Goal: Transaction & Acquisition: Purchase product/service

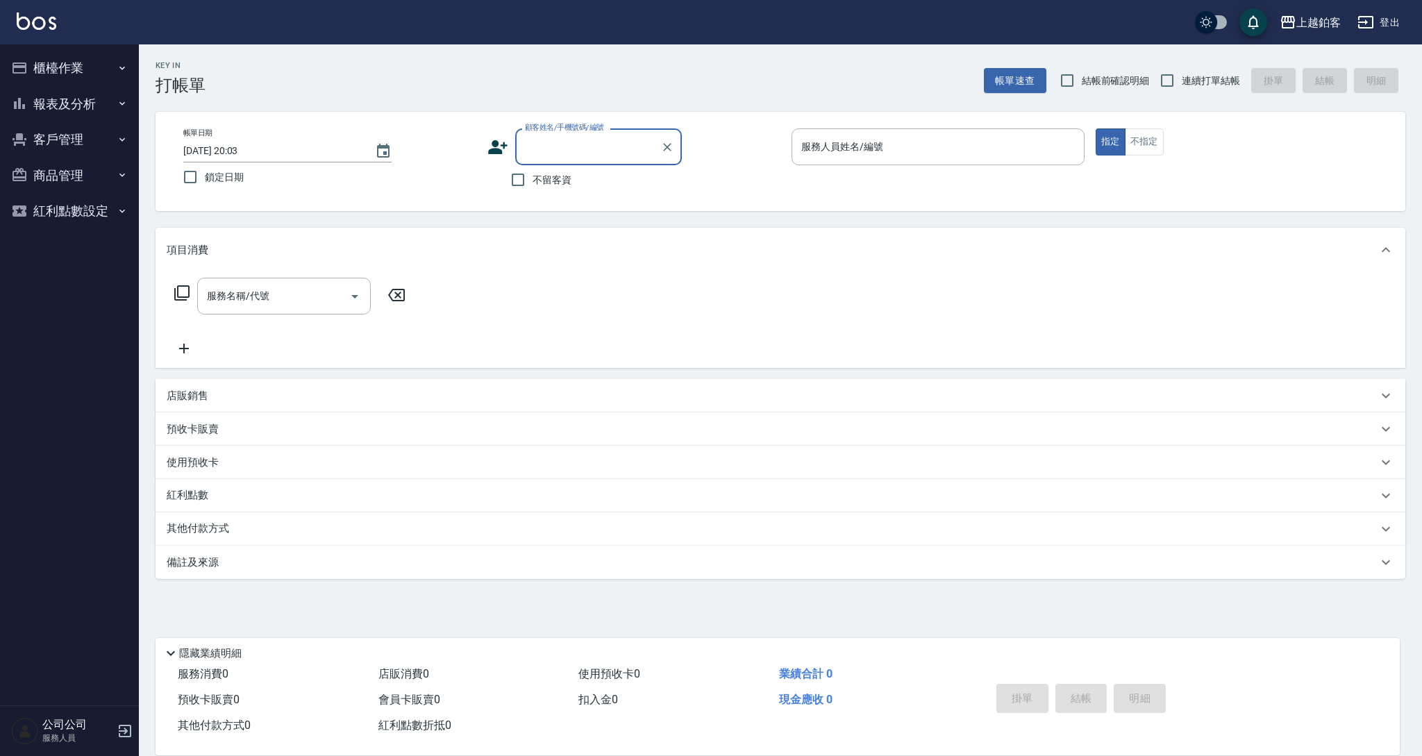
click at [79, 110] on button "報表及分析" at bounding box center [70, 104] width 128 height 36
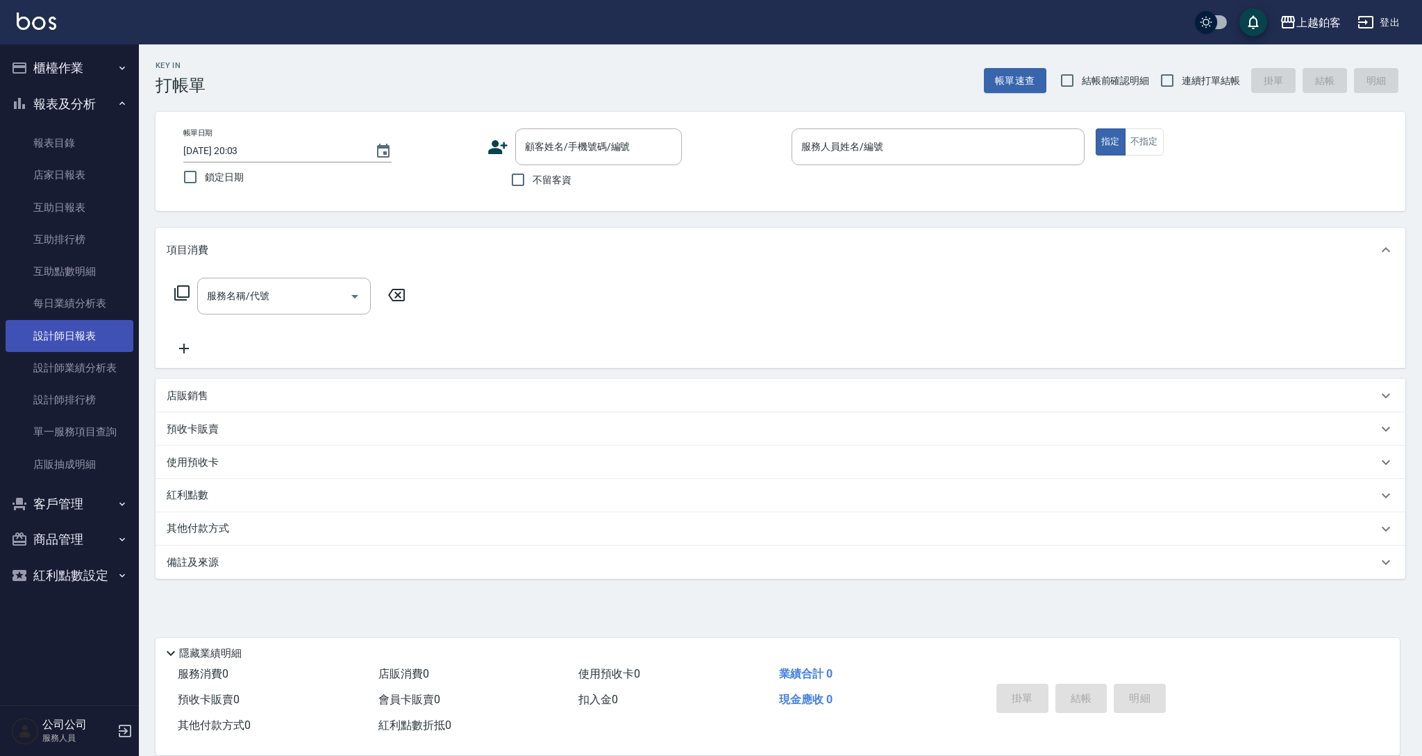
click at [64, 342] on link "設計師日報表" at bounding box center [70, 336] width 128 height 32
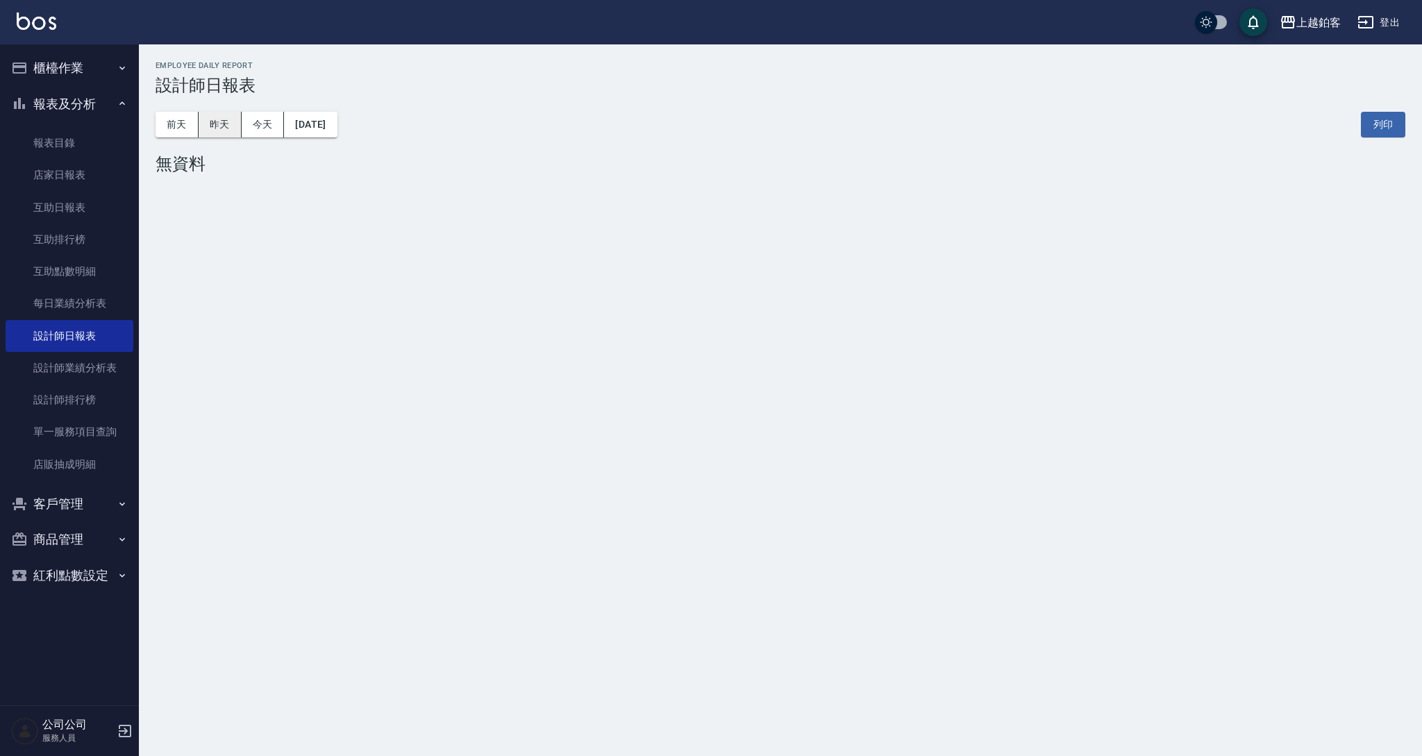
click at [216, 136] on button "昨天" at bounding box center [220, 125] width 43 height 26
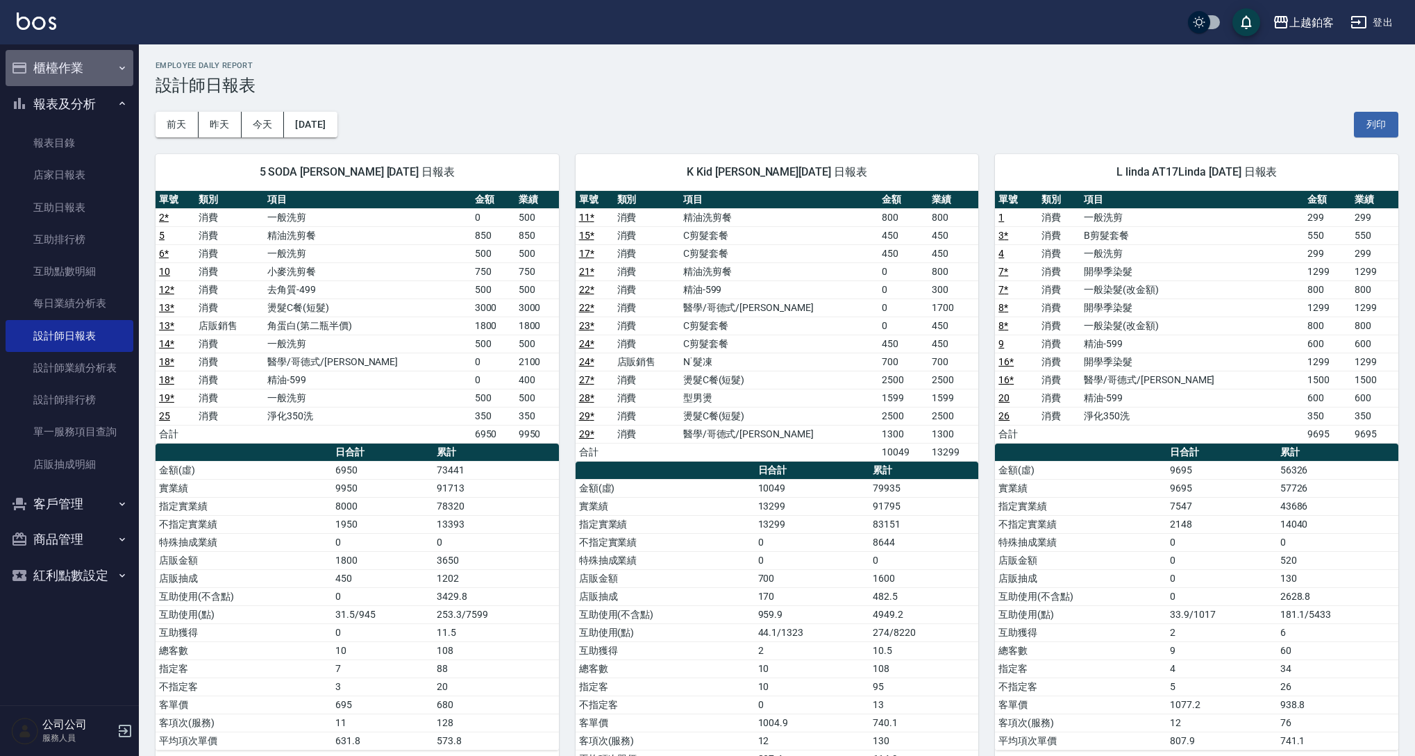
click at [99, 71] on button "櫃檯作業" at bounding box center [70, 68] width 128 height 36
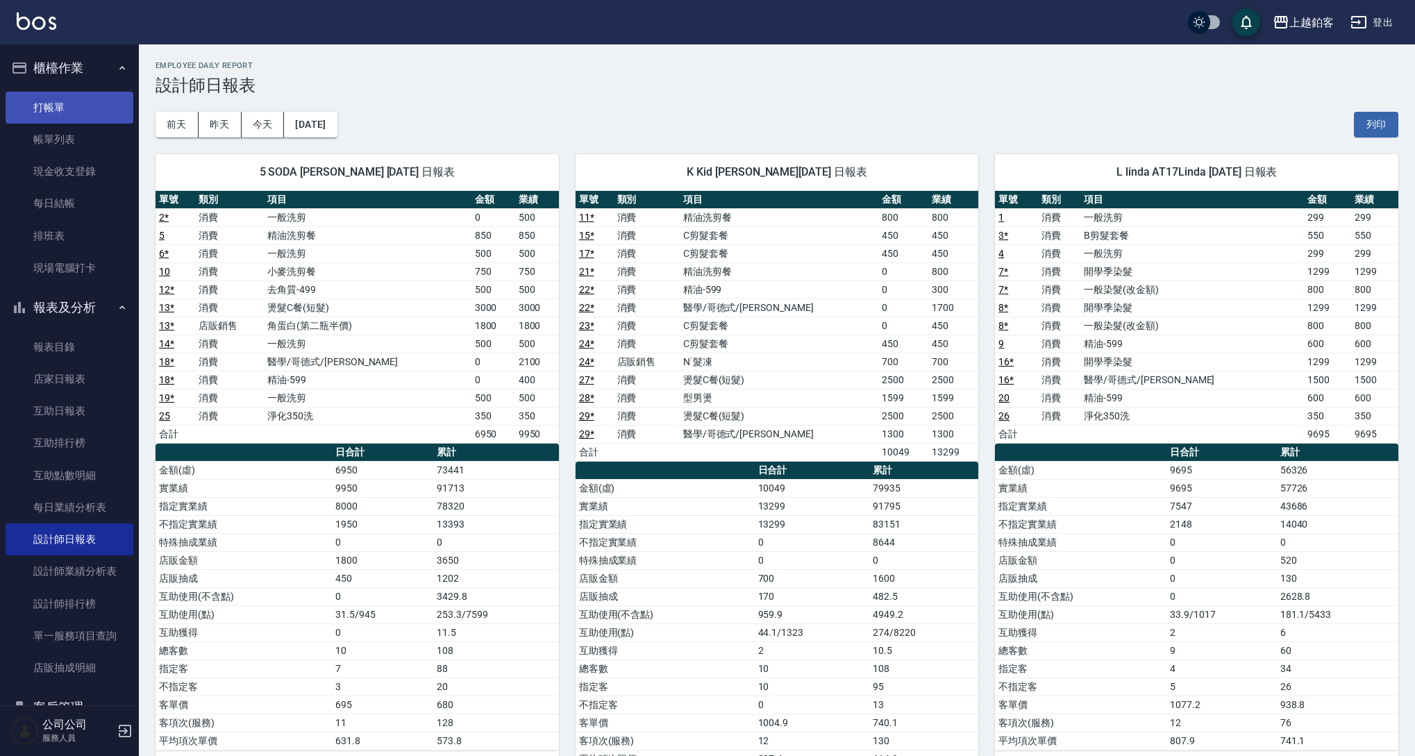
click at [83, 103] on link "打帳單" at bounding box center [70, 108] width 128 height 32
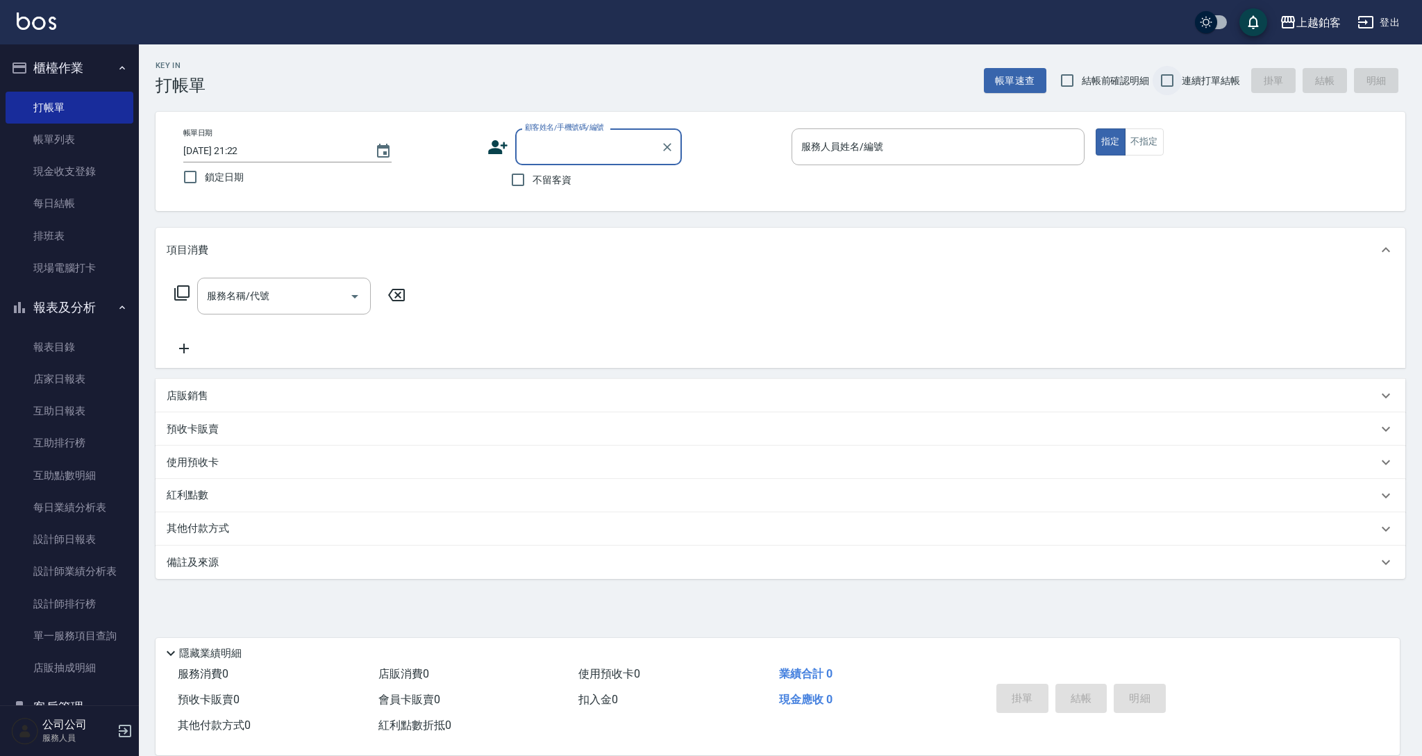
click at [1180, 74] on input "連續打單結帳" at bounding box center [1167, 80] width 29 height 29
checkbox input "true"
click at [221, 177] on span "鎖定日期" at bounding box center [224, 177] width 39 height 15
click at [205, 177] on input "鎖定日期" at bounding box center [190, 176] width 29 height 29
checkbox input "true"
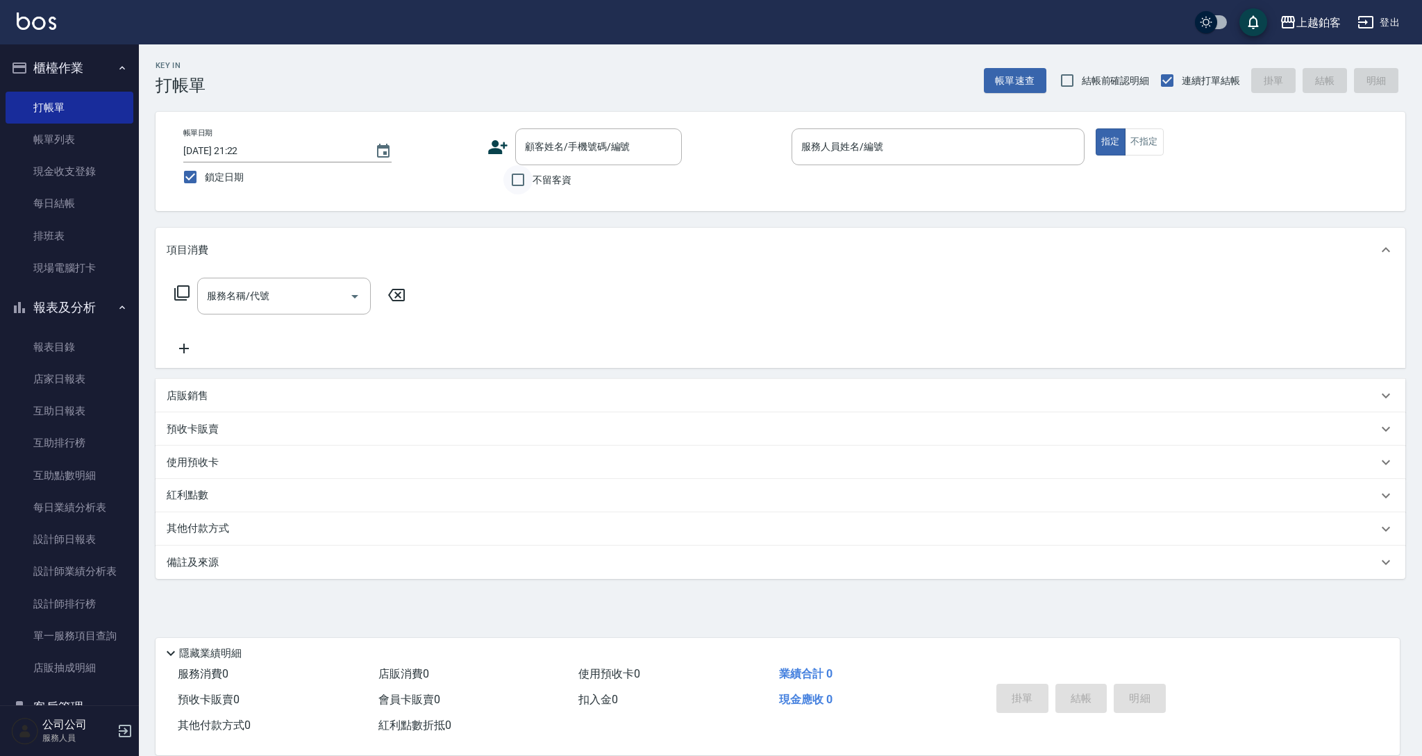
click at [528, 178] on input "不留客資" at bounding box center [517, 179] width 29 height 29
checkbox input "true"
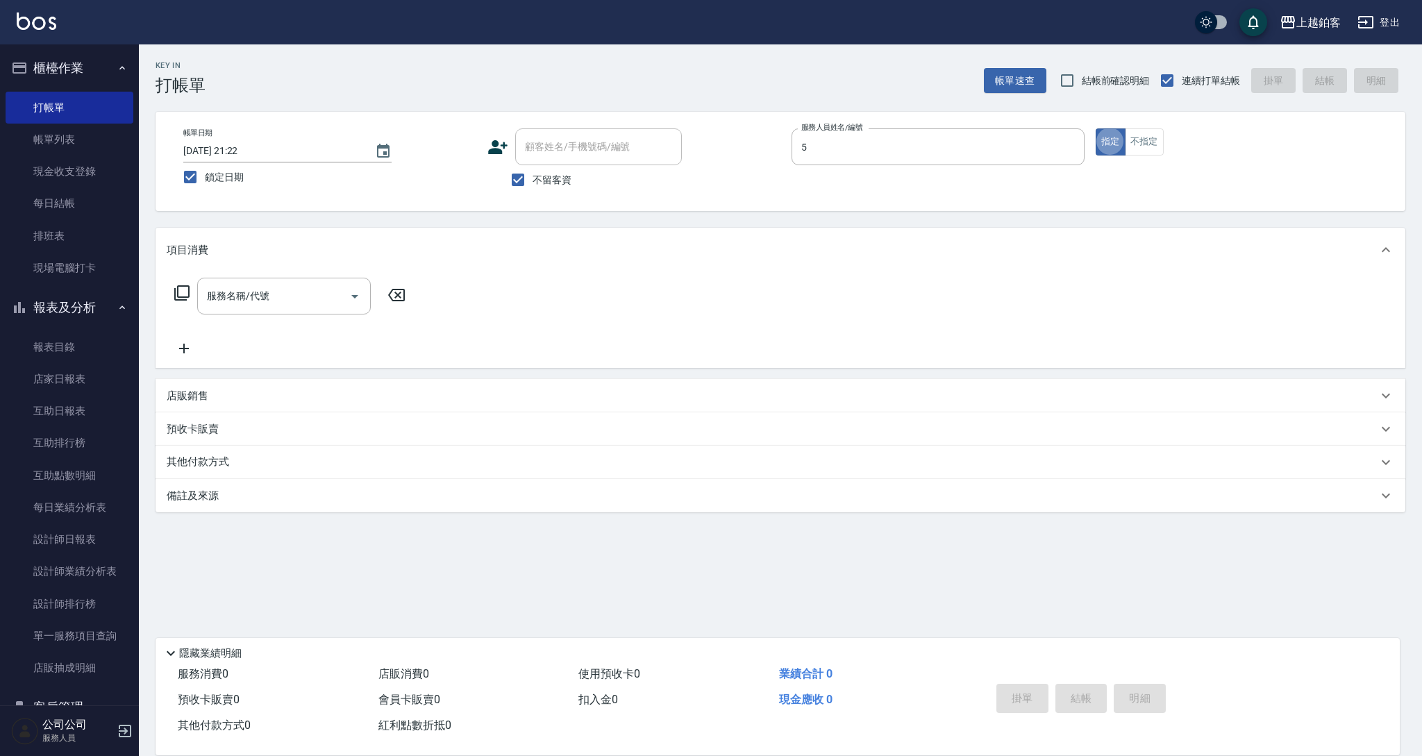
type input "SODA-5"
type button "true"
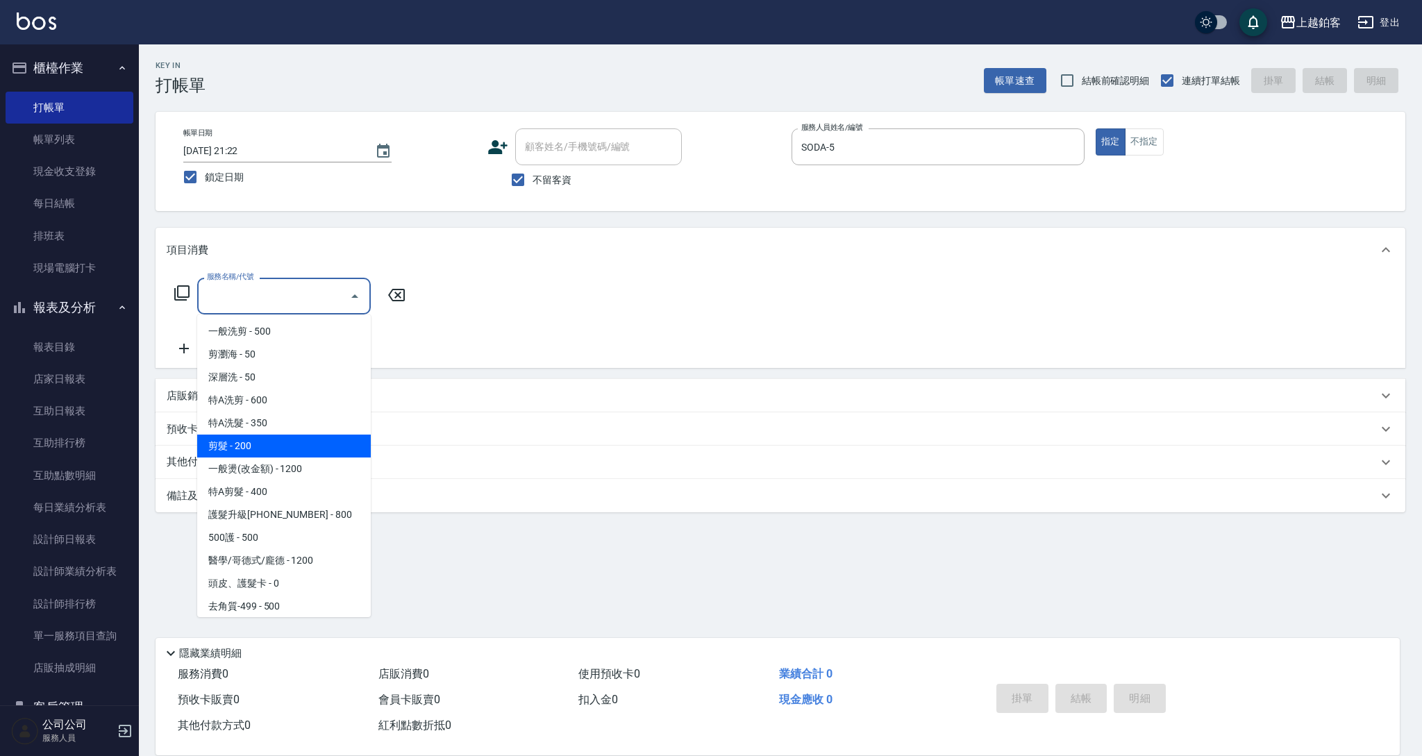
type input "剪髮(200)"
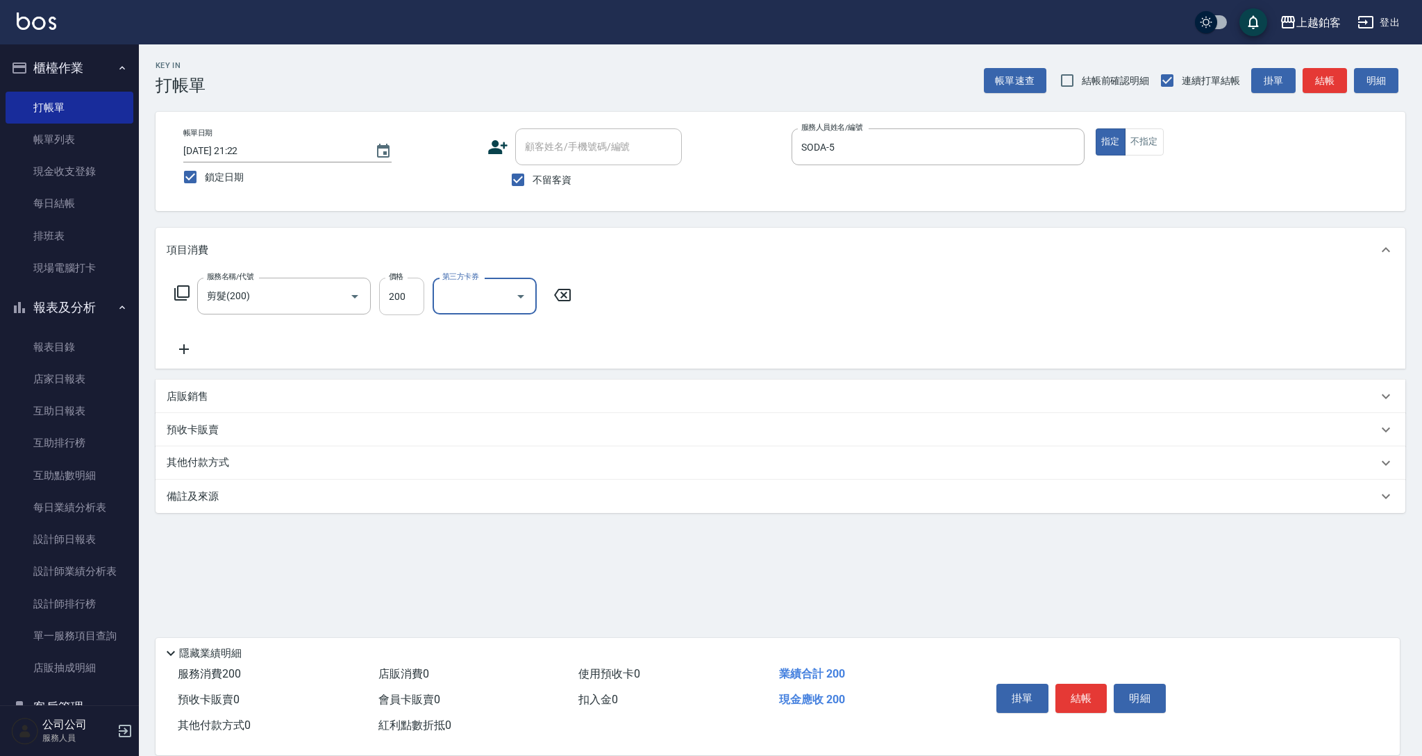
click at [405, 301] on input "200" at bounding box center [401, 296] width 45 height 37
type input "800"
click at [492, 295] on input "第三方卡券" at bounding box center [474, 296] width 71 height 24
click at [509, 423] on span "儲值卡" at bounding box center [485, 423] width 104 height 23
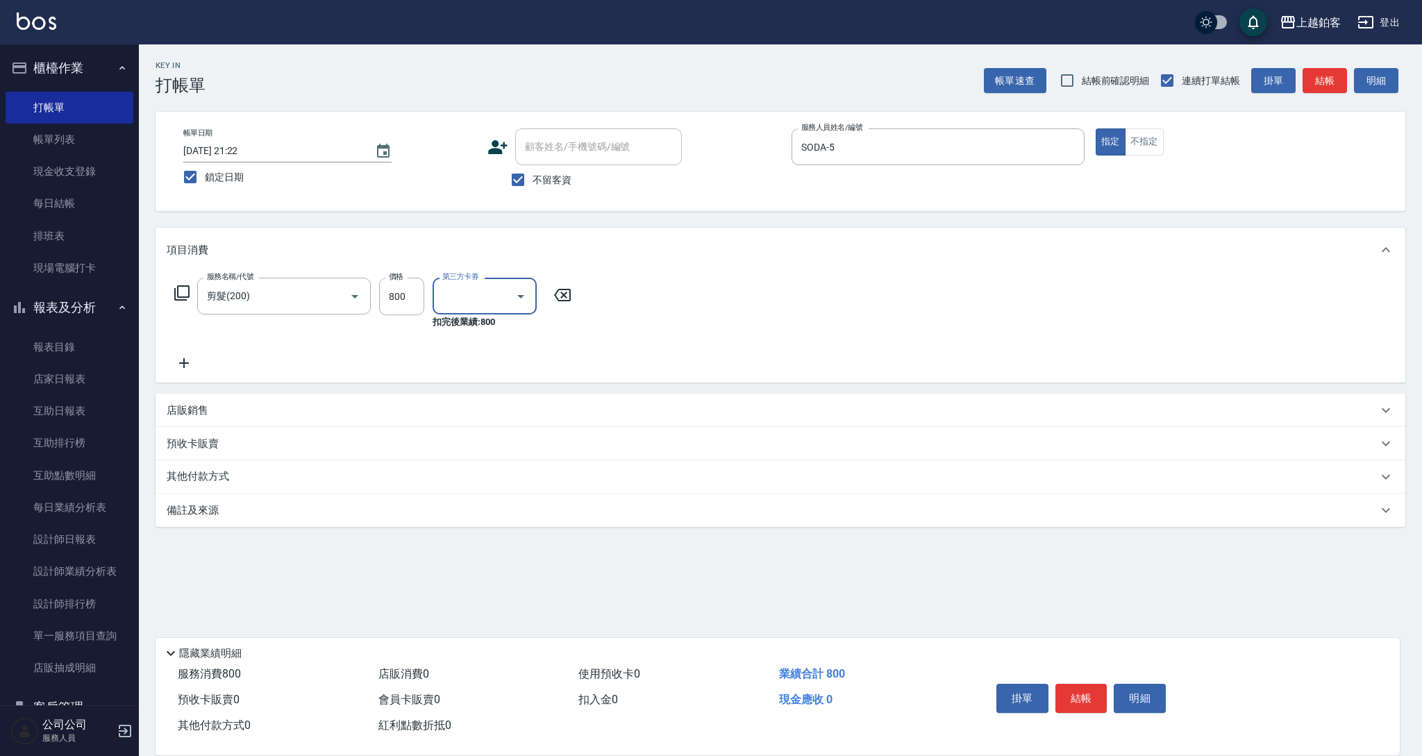
type input "儲值卡"
click at [1076, 689] on button "結帳" at bounding box center [1081, 698] width 52 height 29
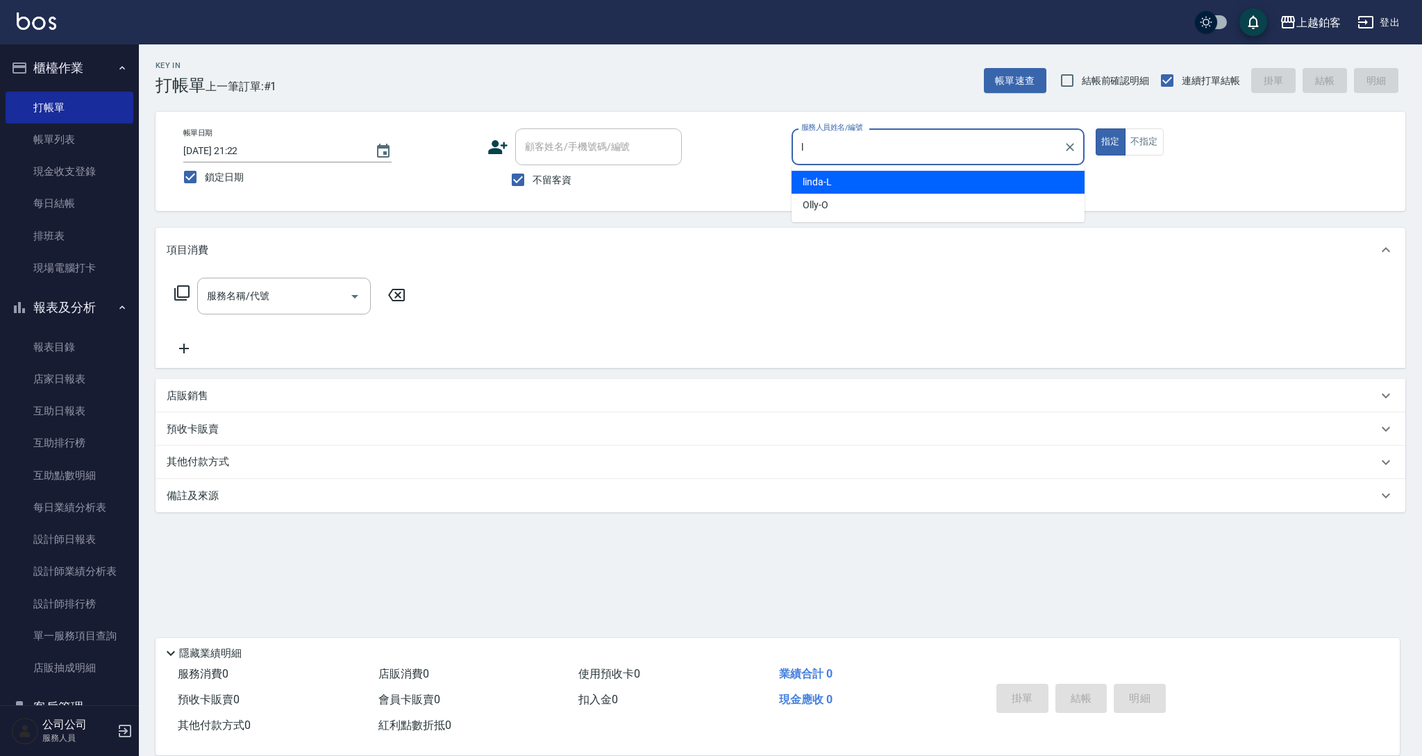
type input "linda-L"
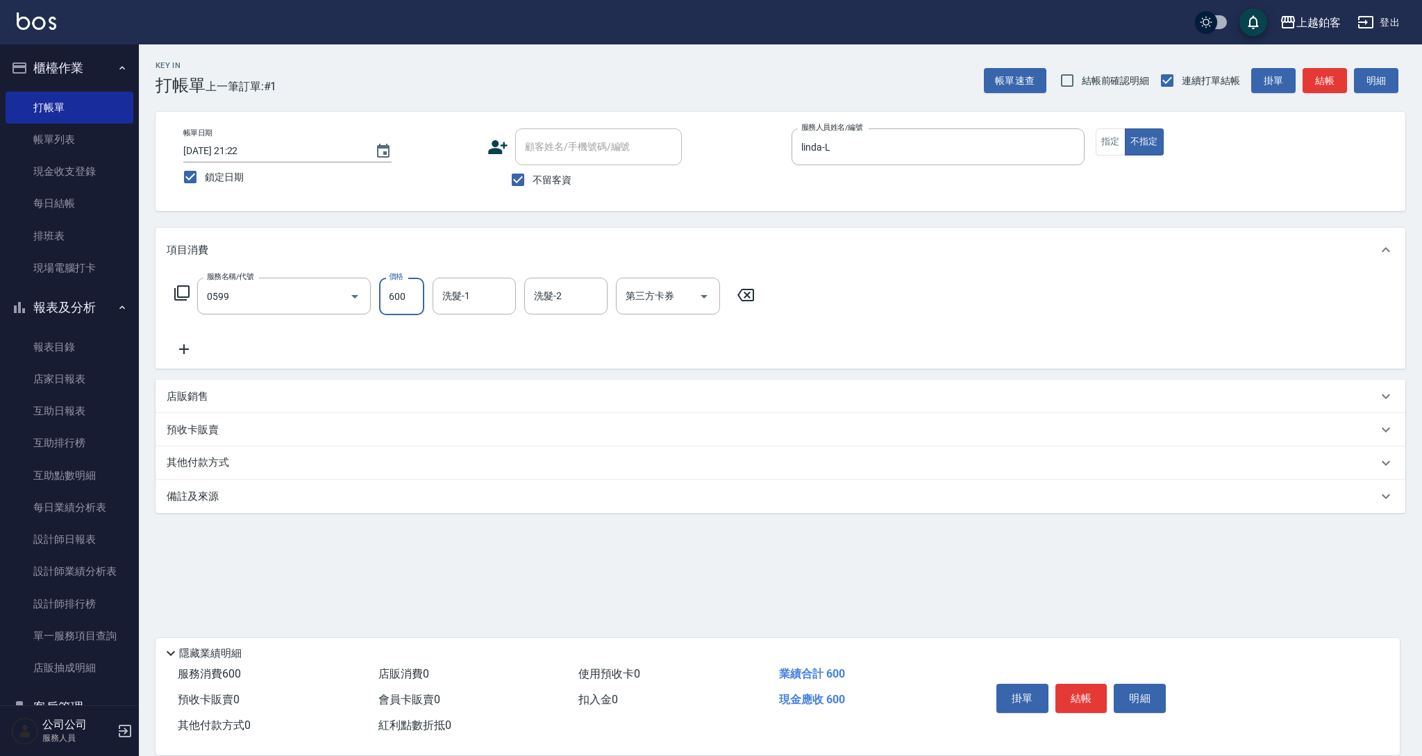
type input "精油-599(0599)"
type input "linda-L"
type input "芯如-50"
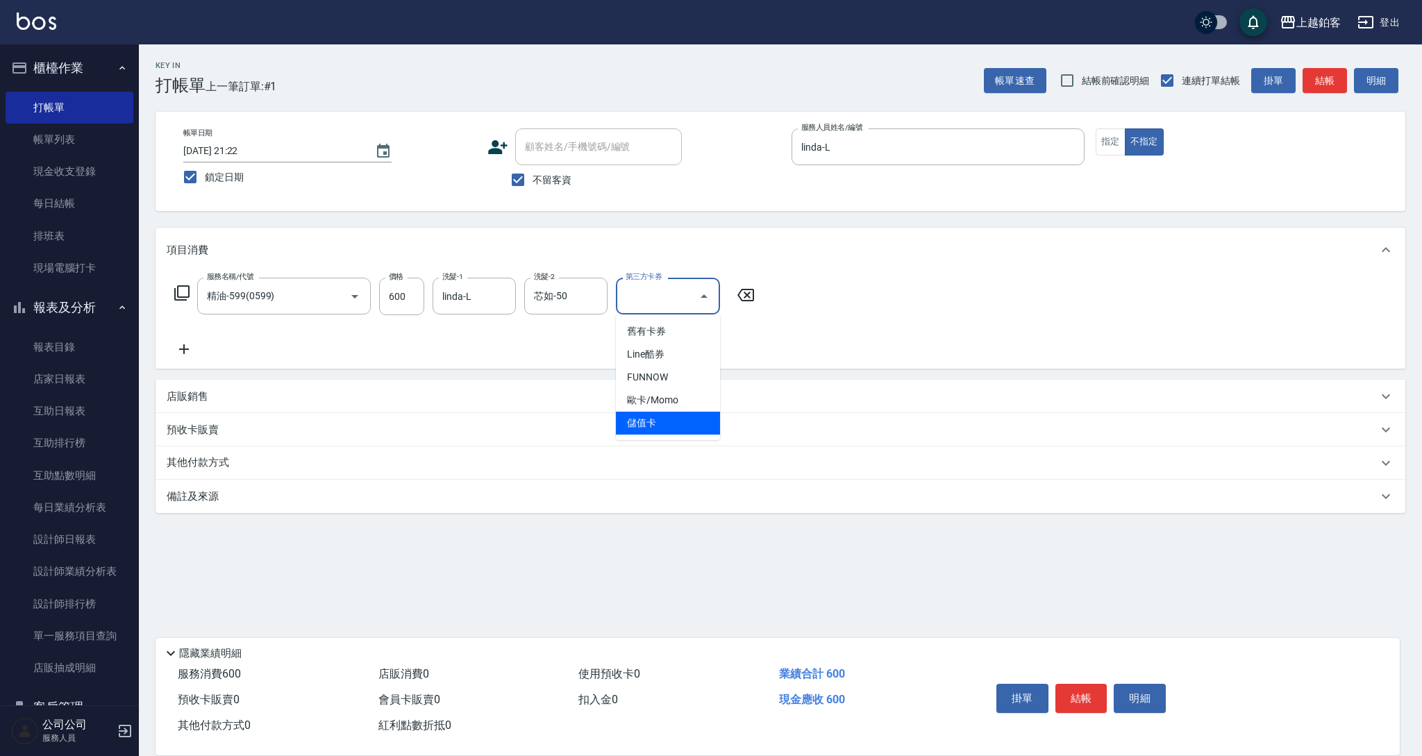
type input "儲值卡"
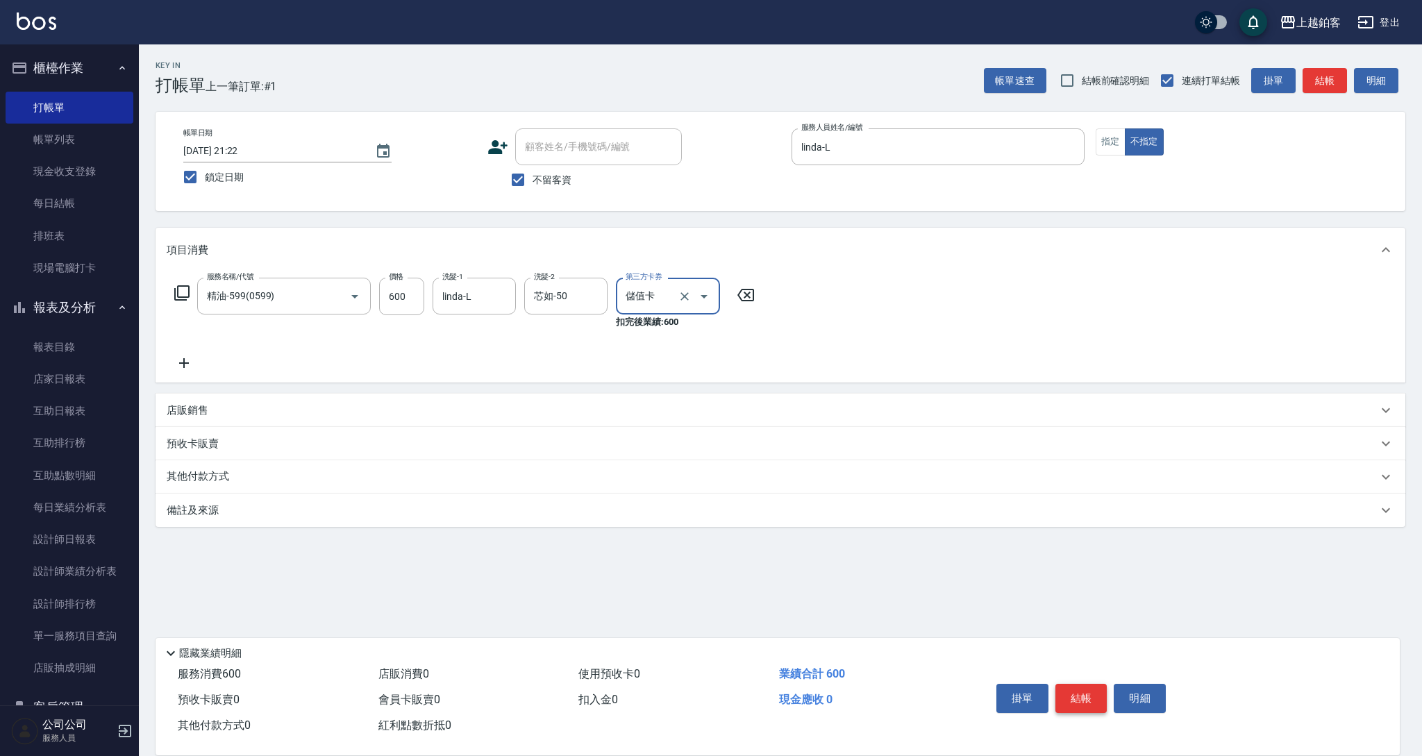
click at [1090, 687] on button "結帳" at bounding box center [1081, 698] width 52 height 29
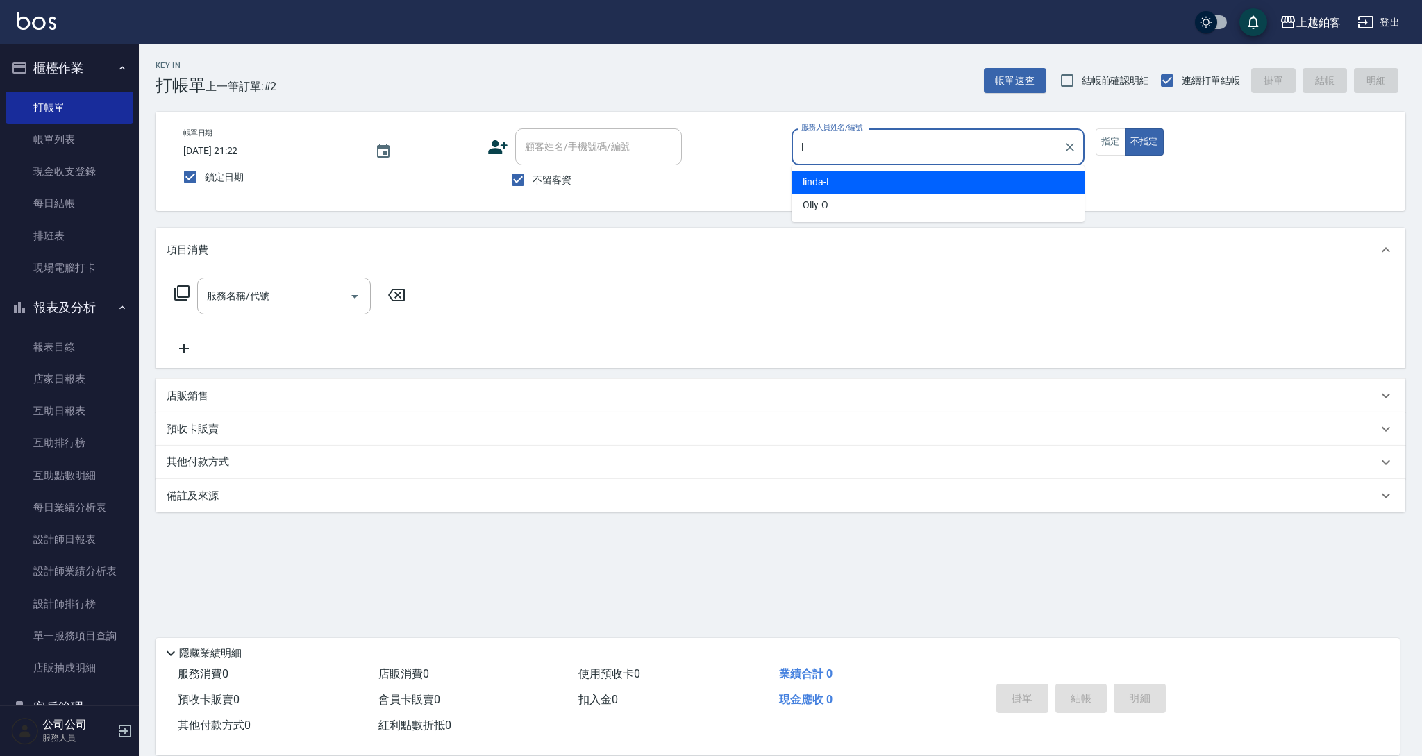
type input "linda-L"
type button "false"
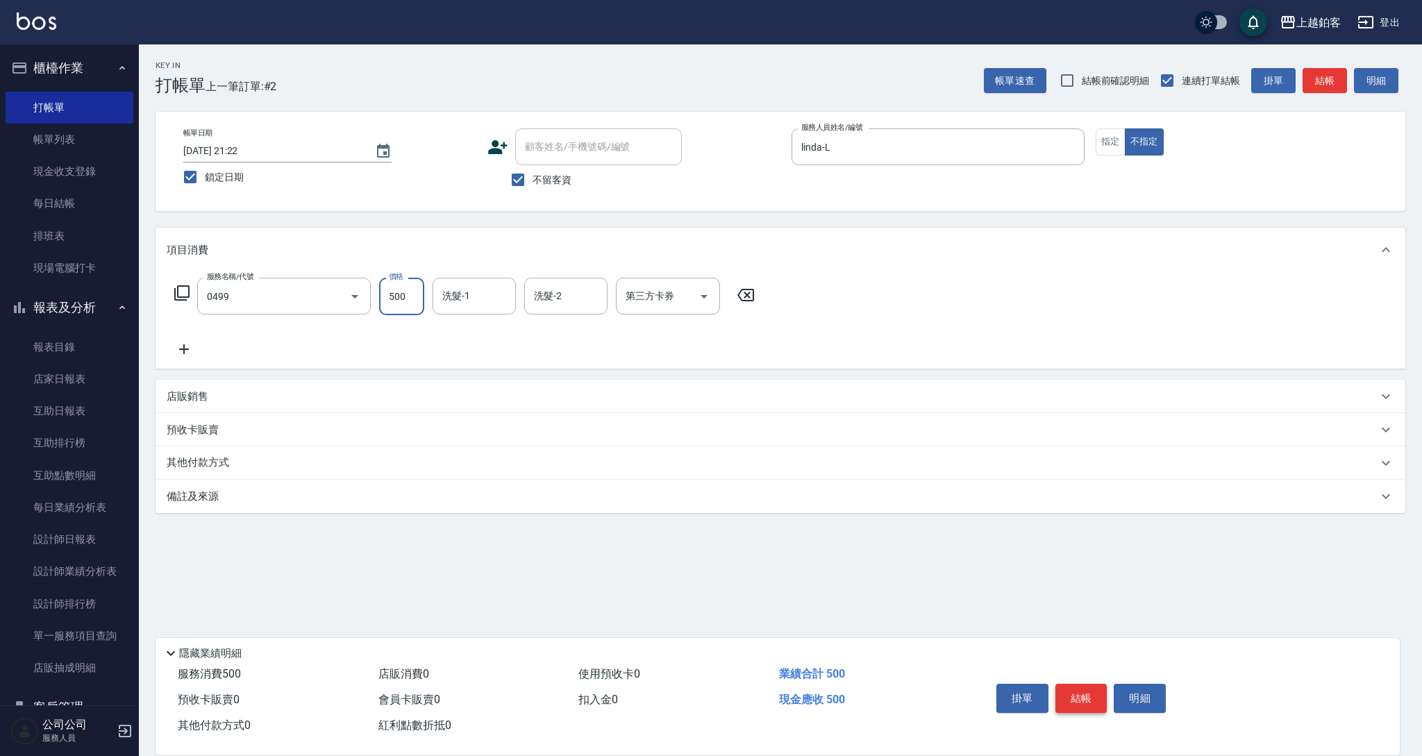
type input "去角質-499(0499)"
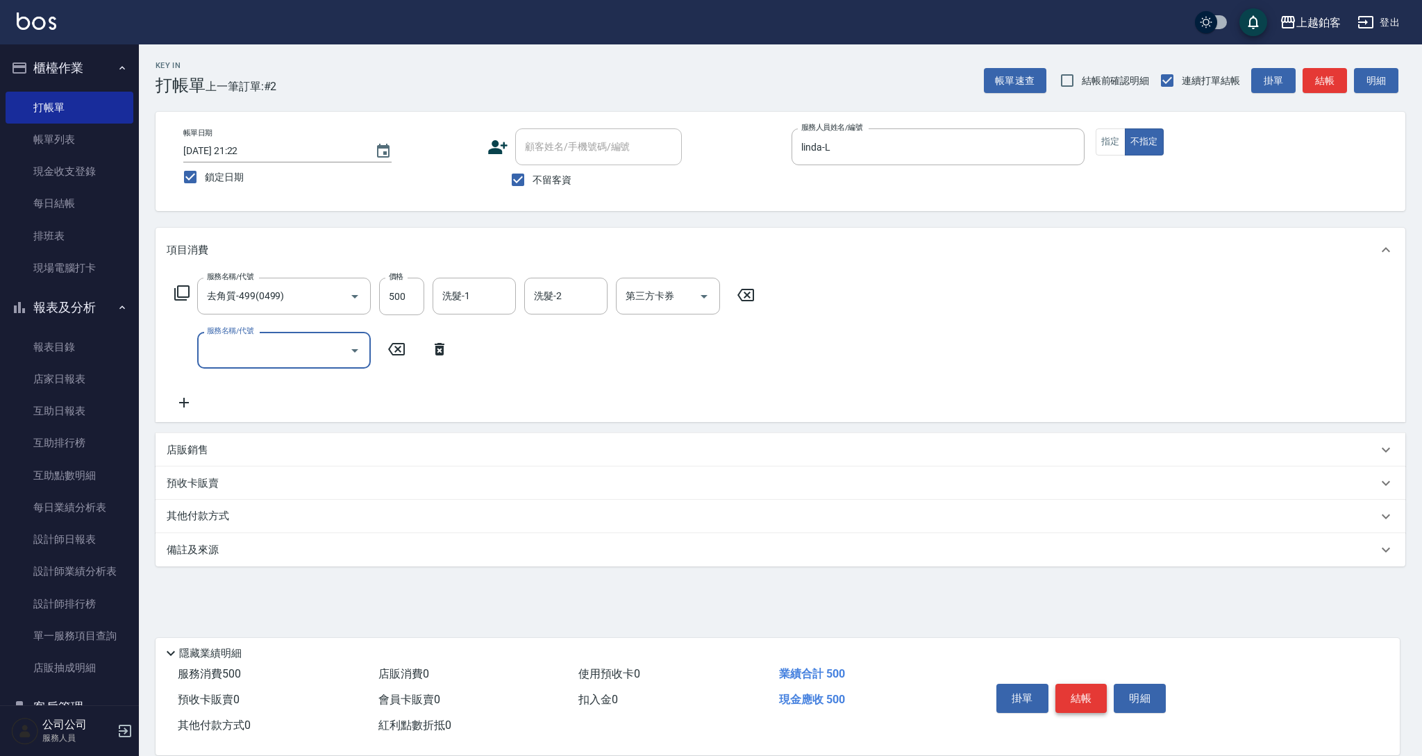
click at [1071, 691] on button "結帳" at bounding box center [1081, 698] width 52 height 29
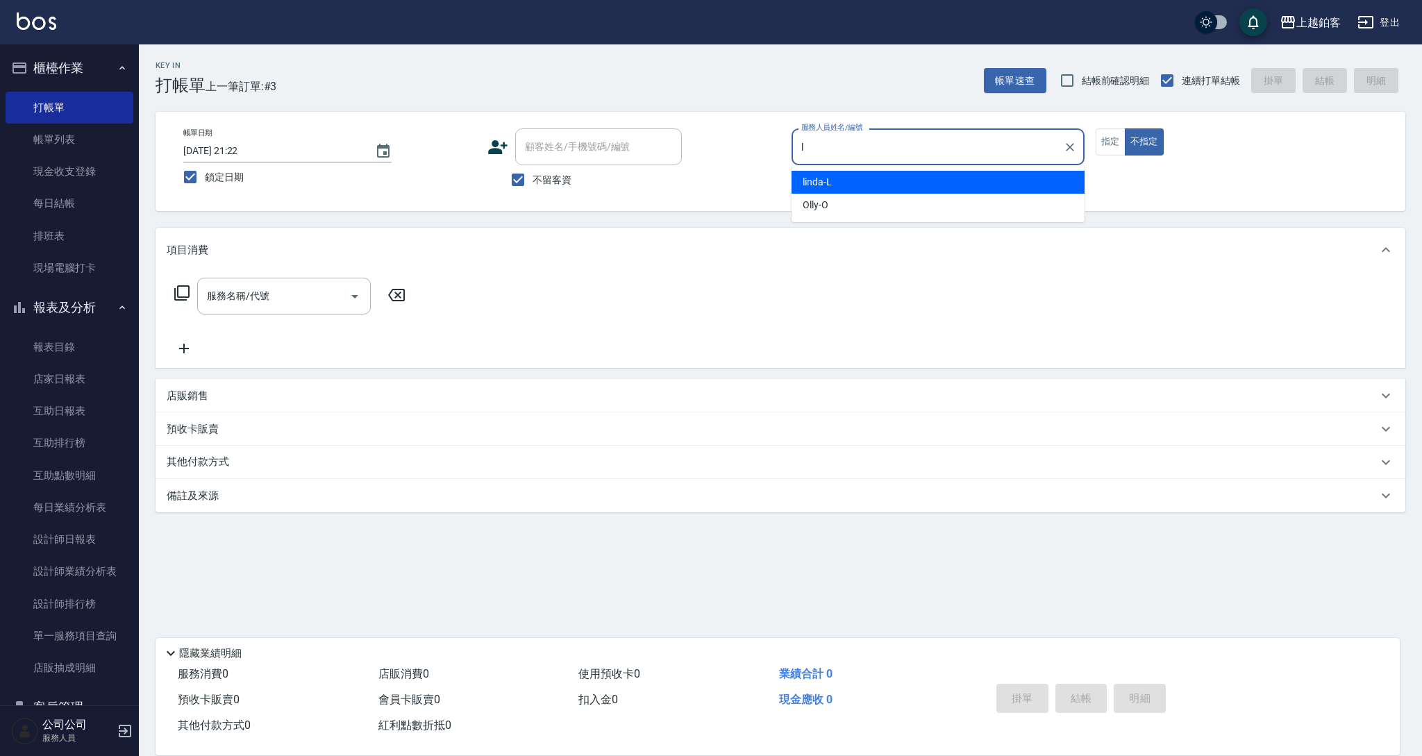
type input "linda-L"
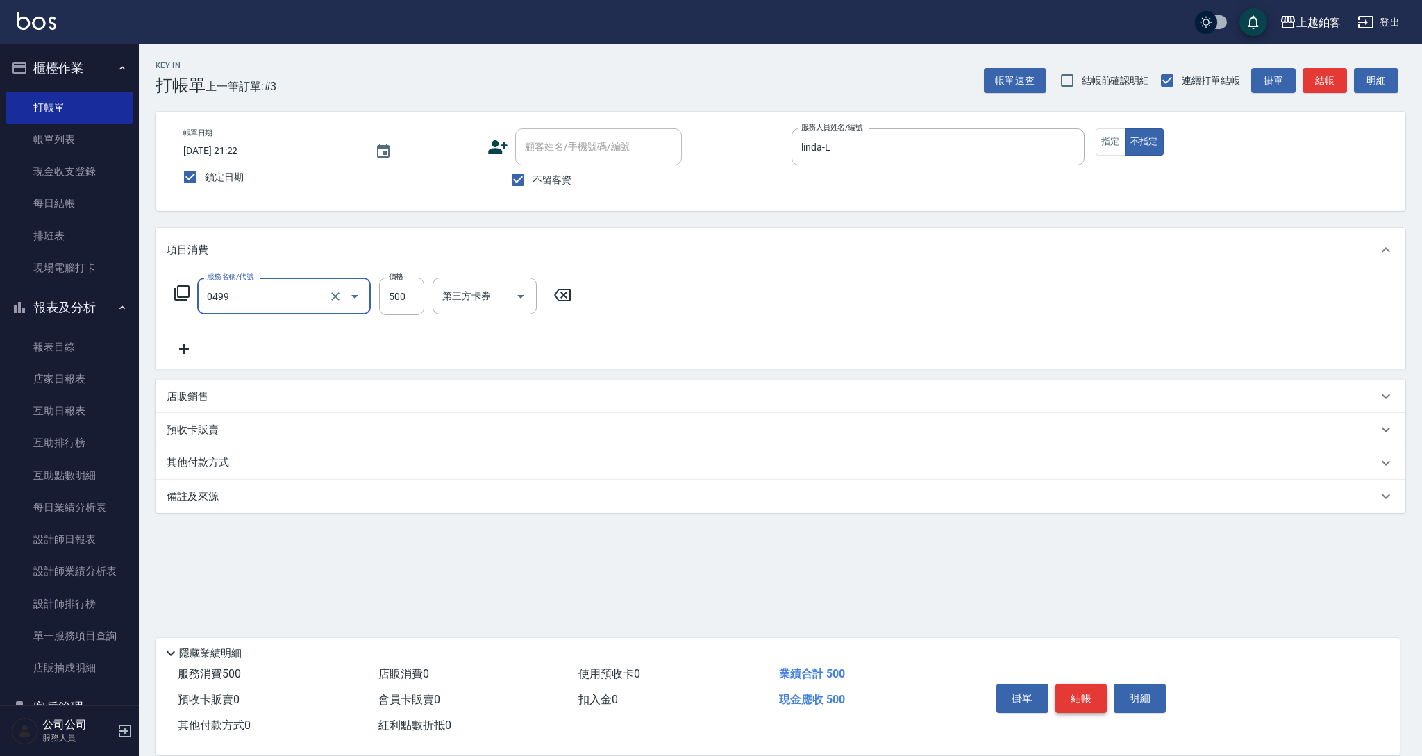
type input "去角質-499(0499)"
type input "芯如-50"
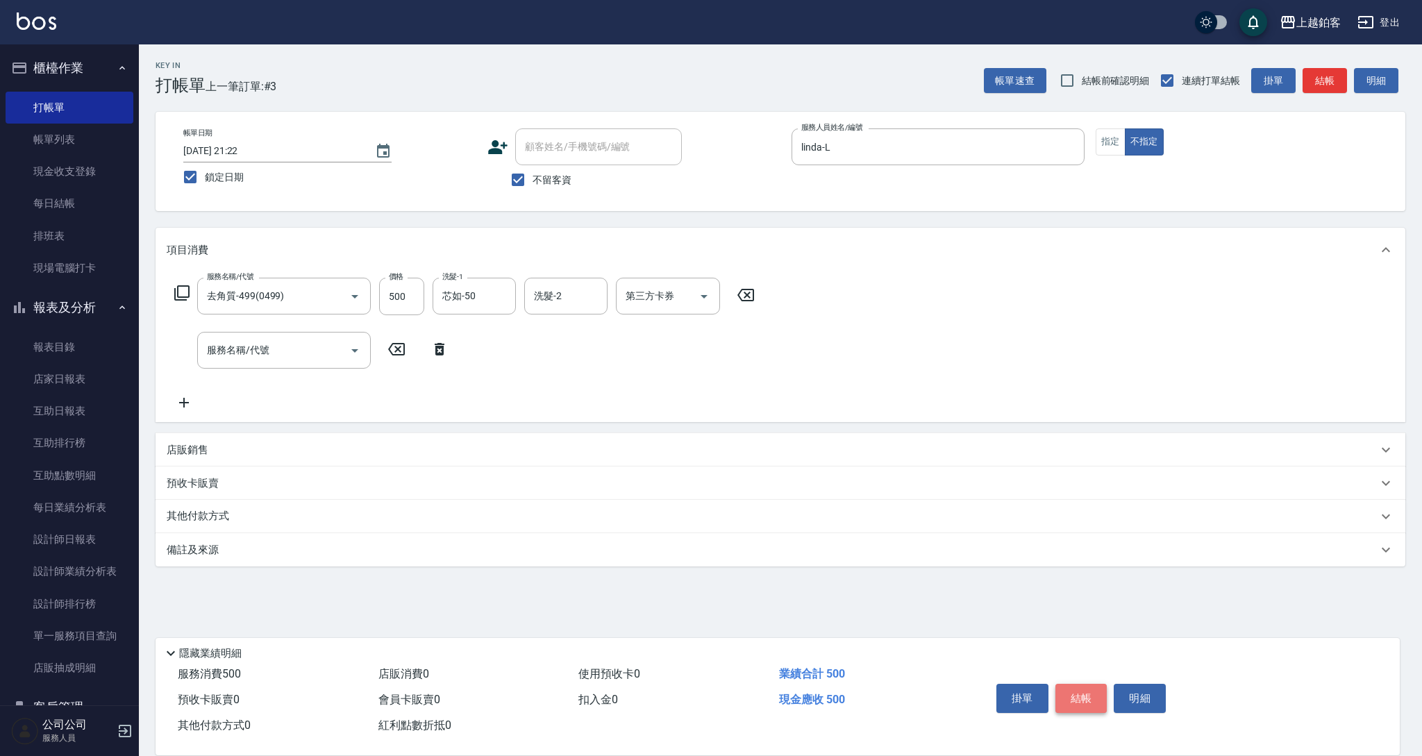
click at [1073, 694] on button "結帳" at bounding box center [1081, 698] width 52 height 29
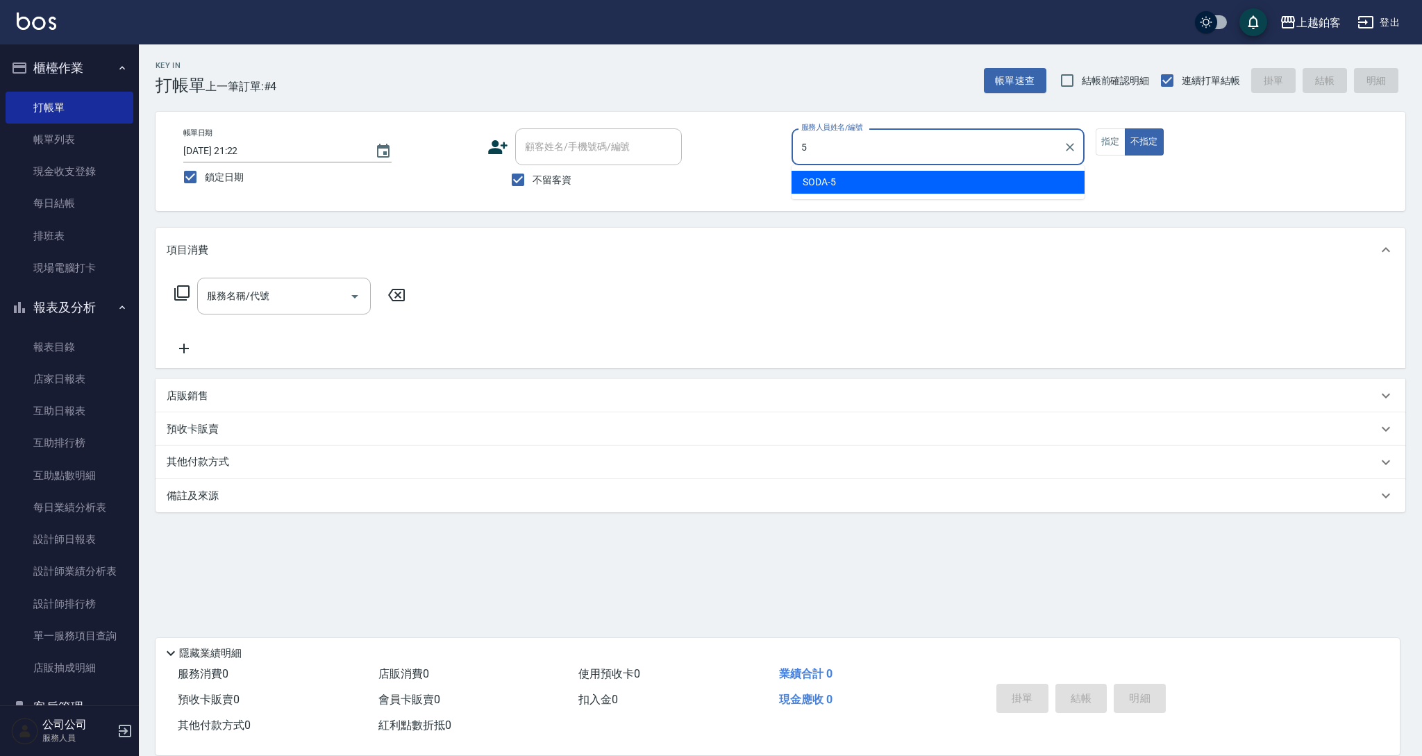
type input "SODA-5"
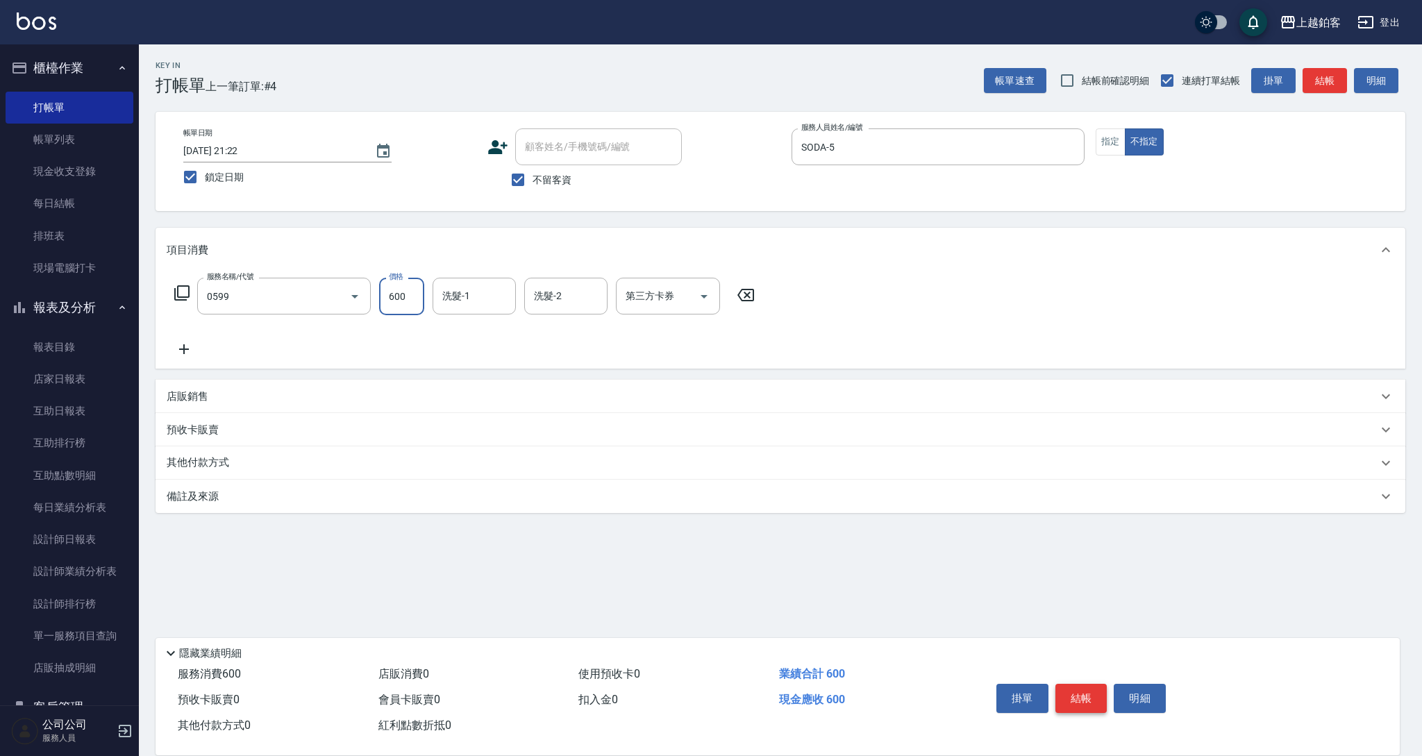
type input "精油-599(0599)"
type input "哲南-44"
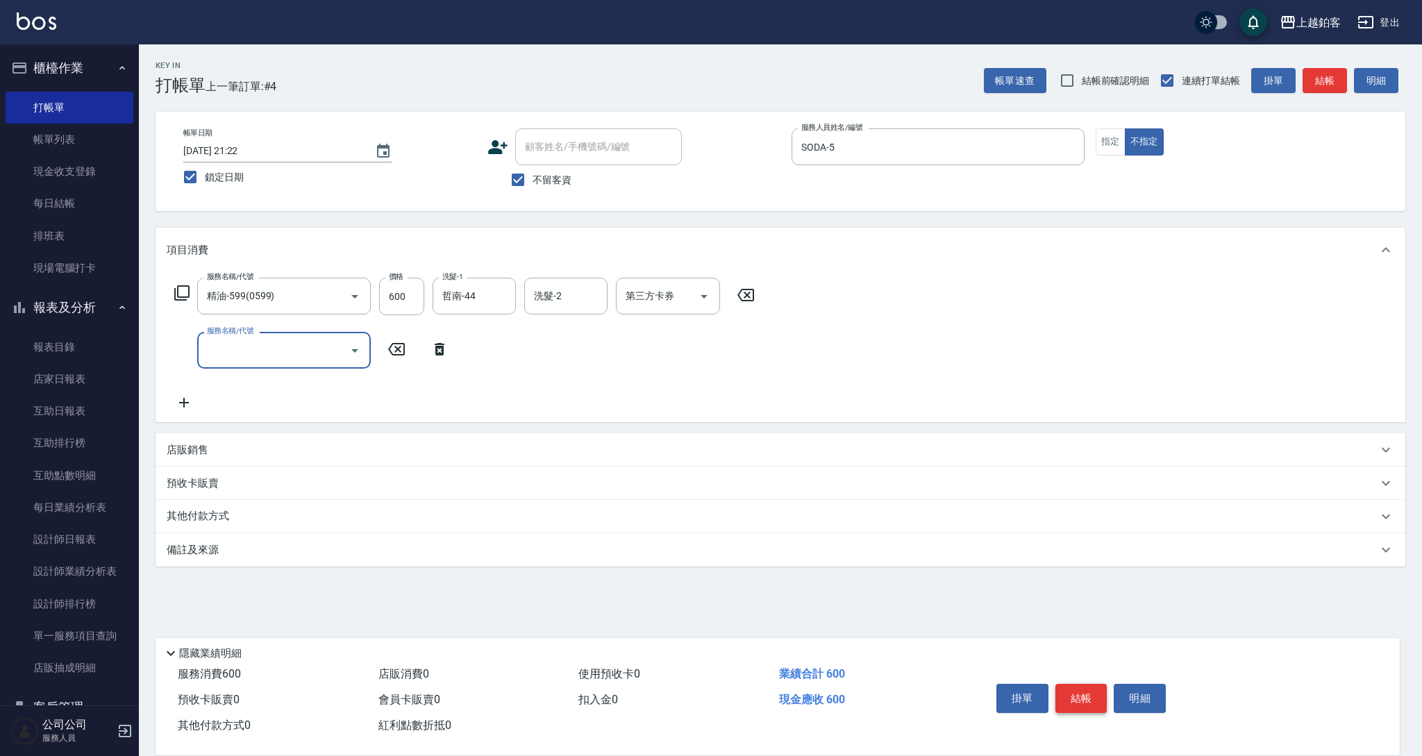
click at [1077, 693] on button "結帳" at bounding box center [1081, 698] width 52 height 29
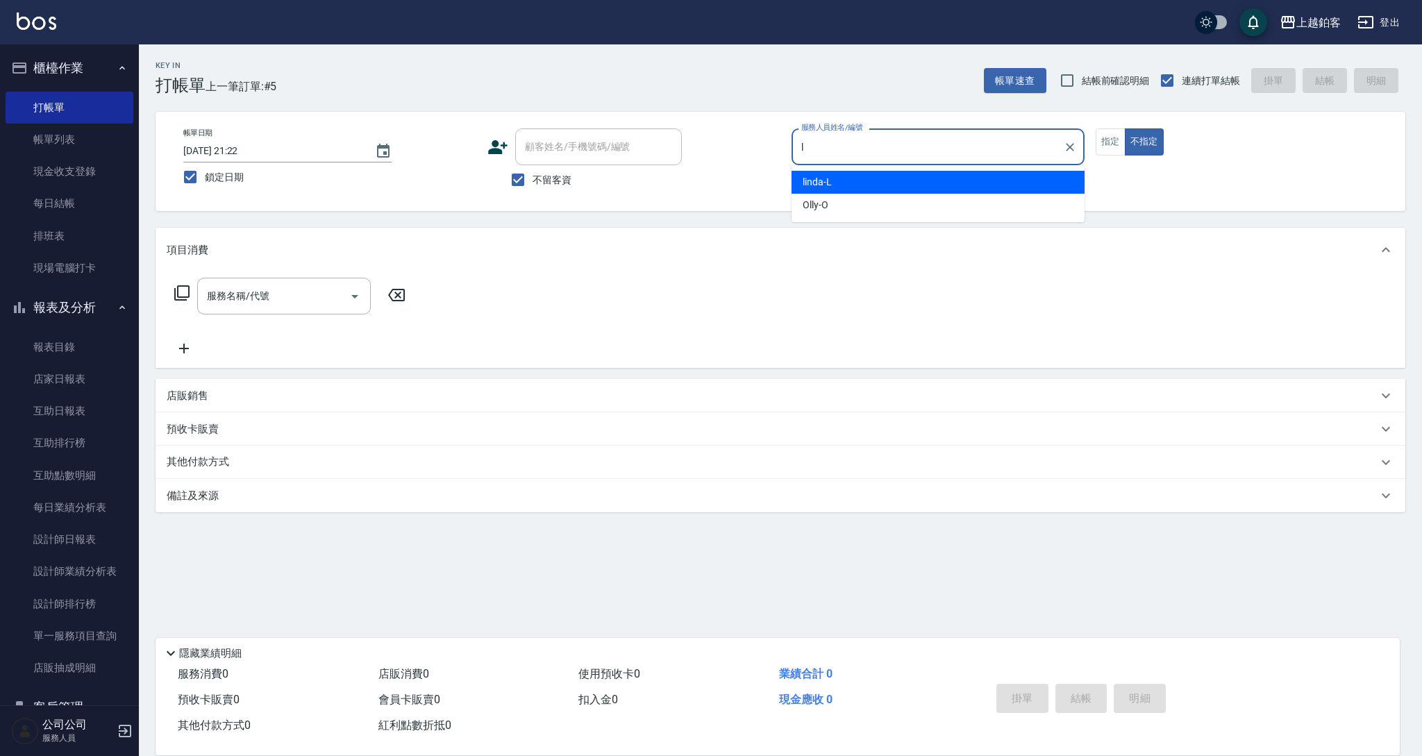
type input "linda-L"
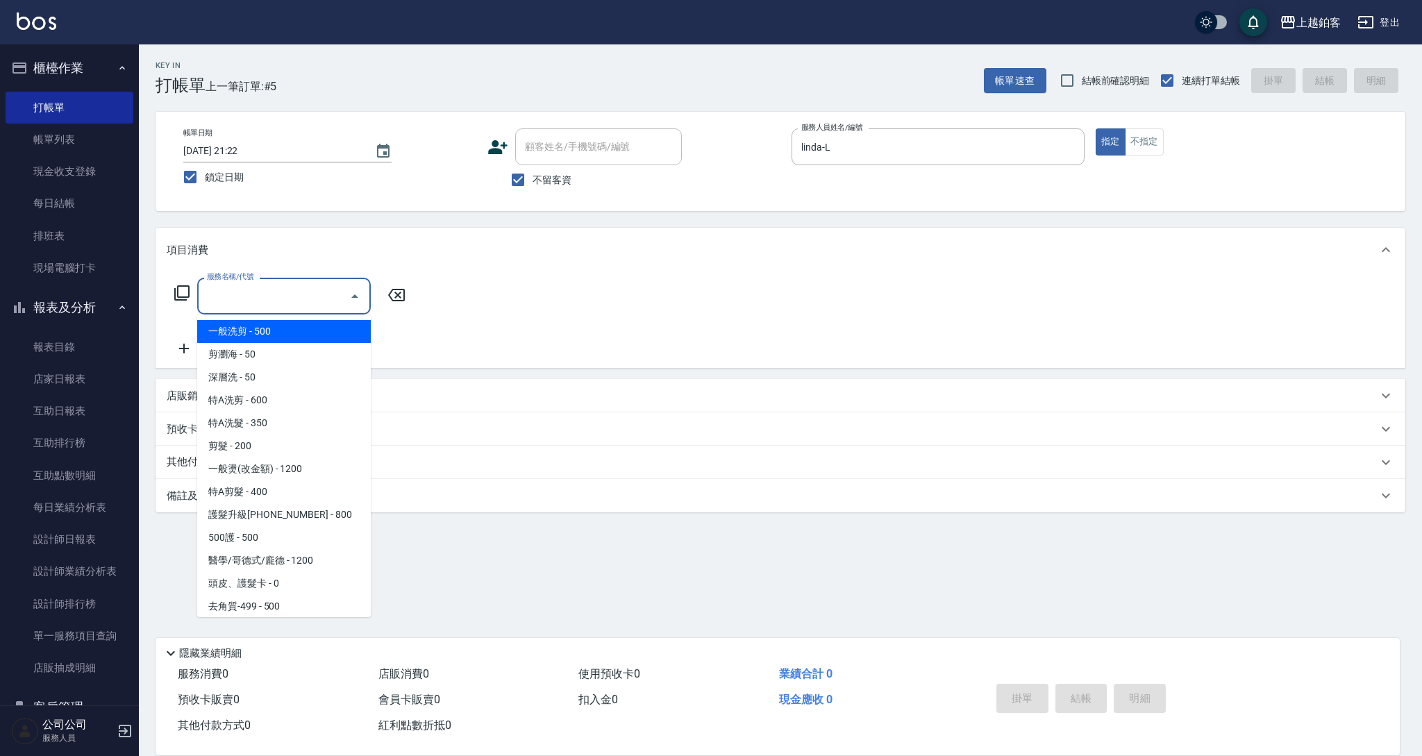
type input "一般洗剪(5)"
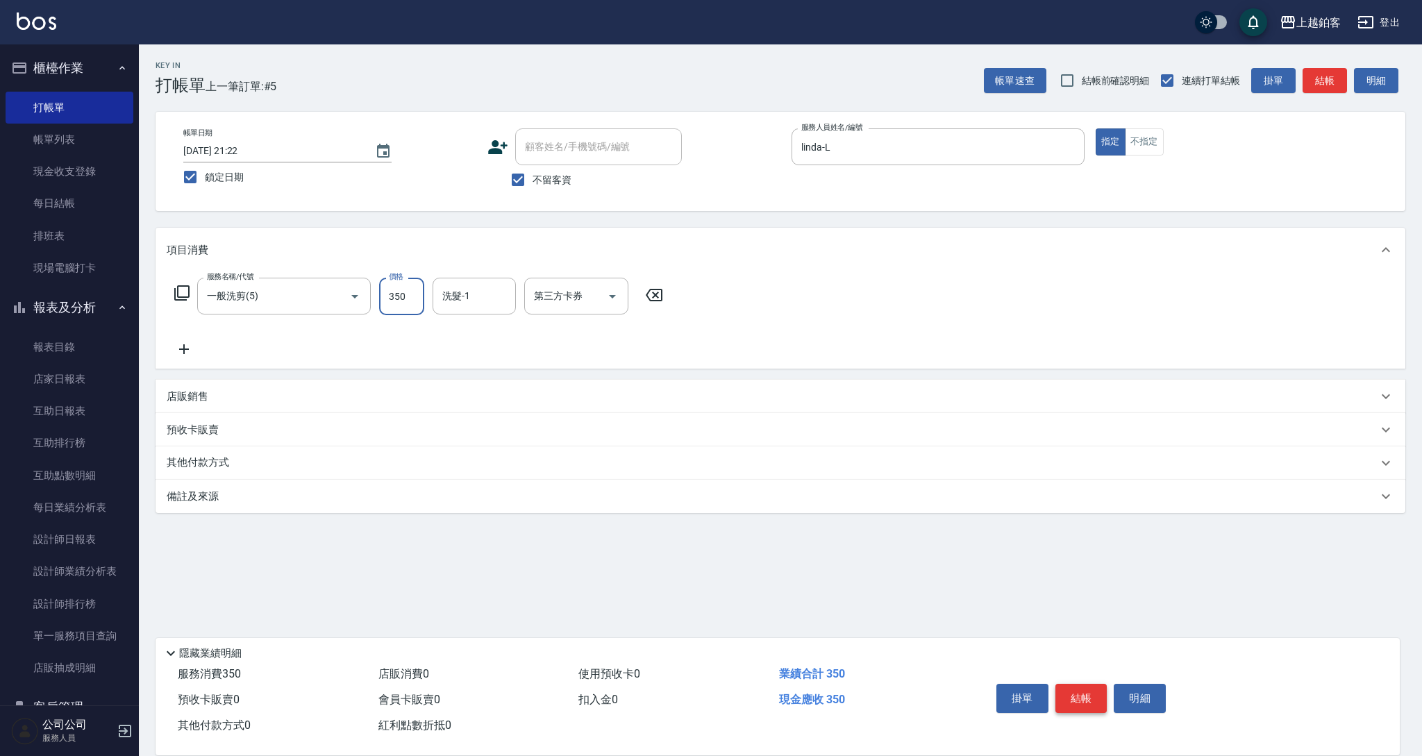
type input "350"
type input "芯如-50"
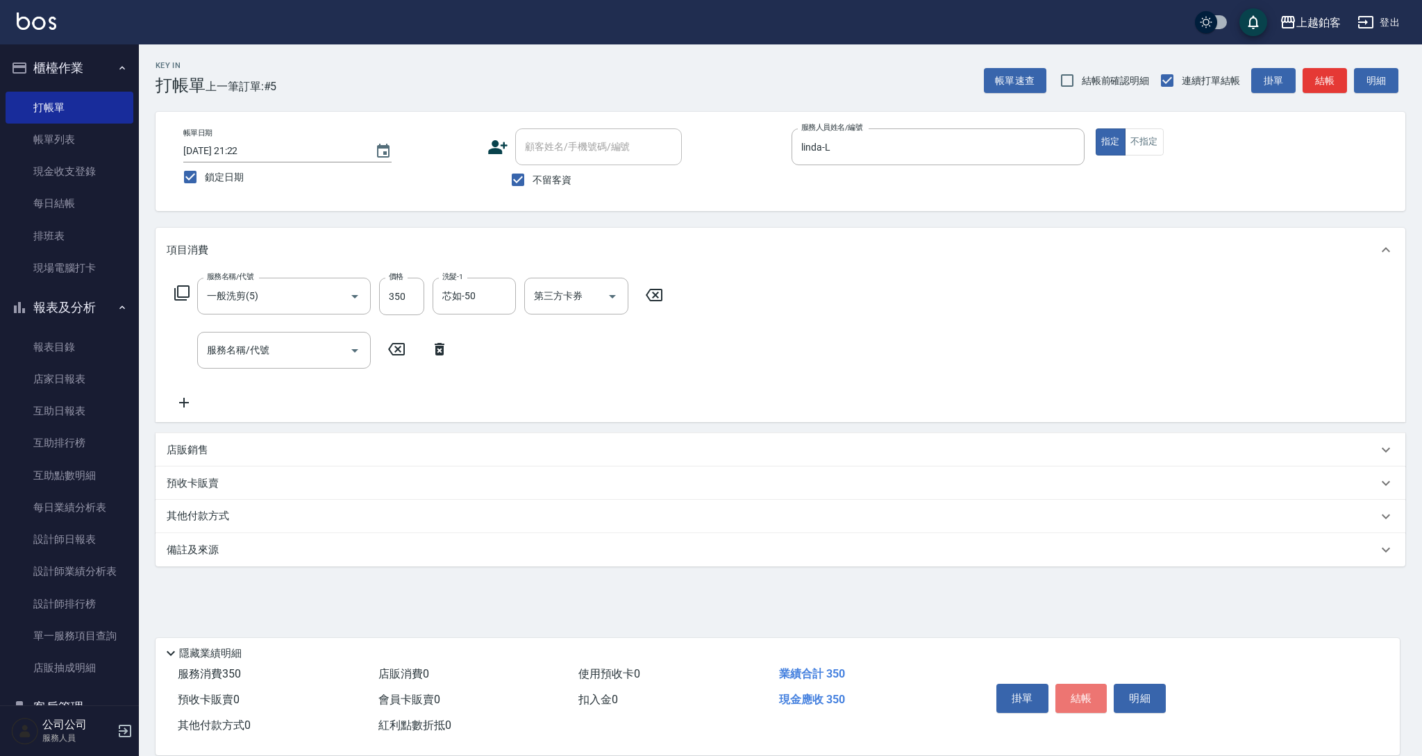
click at [1082, 689] on button "結帳" at bounding box center [1081, 698] width 52 height 29
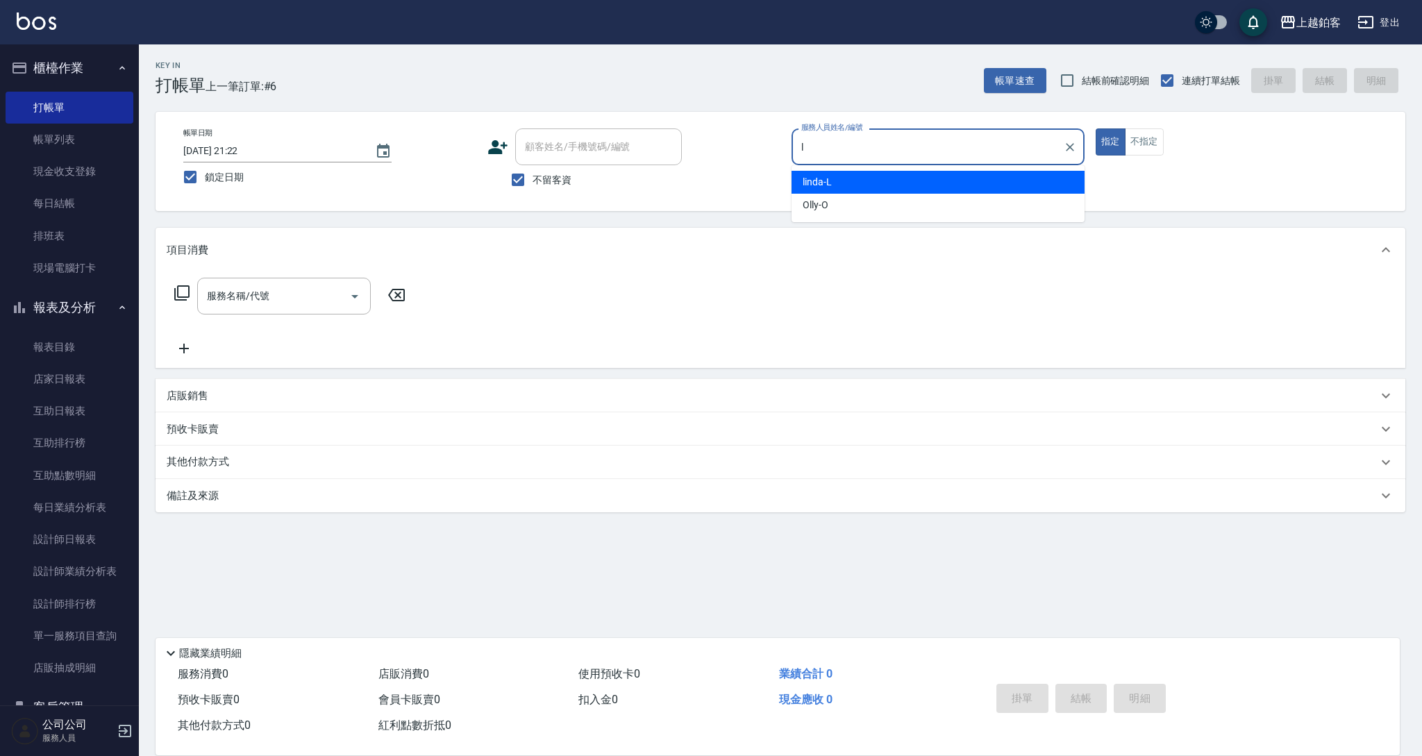
type input "linda-L"
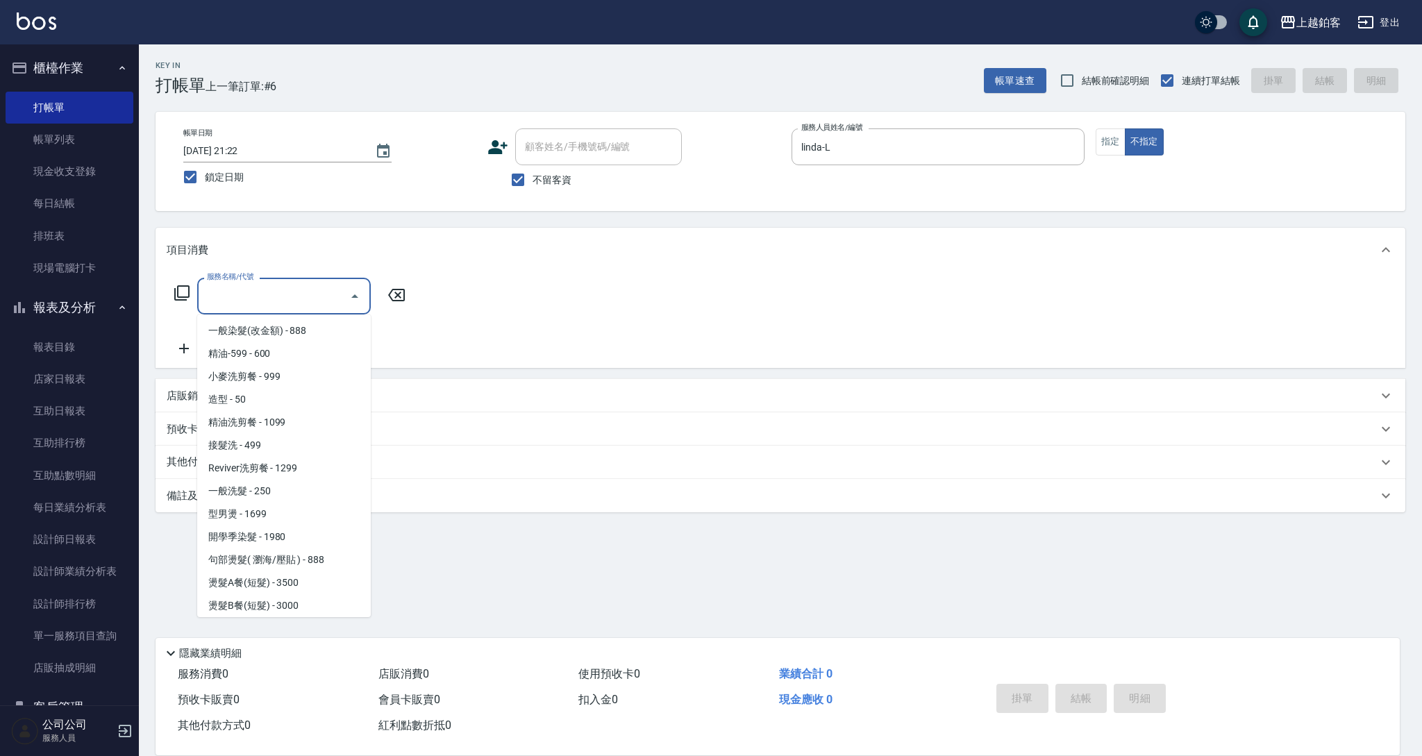
scroll to position [344, 0]
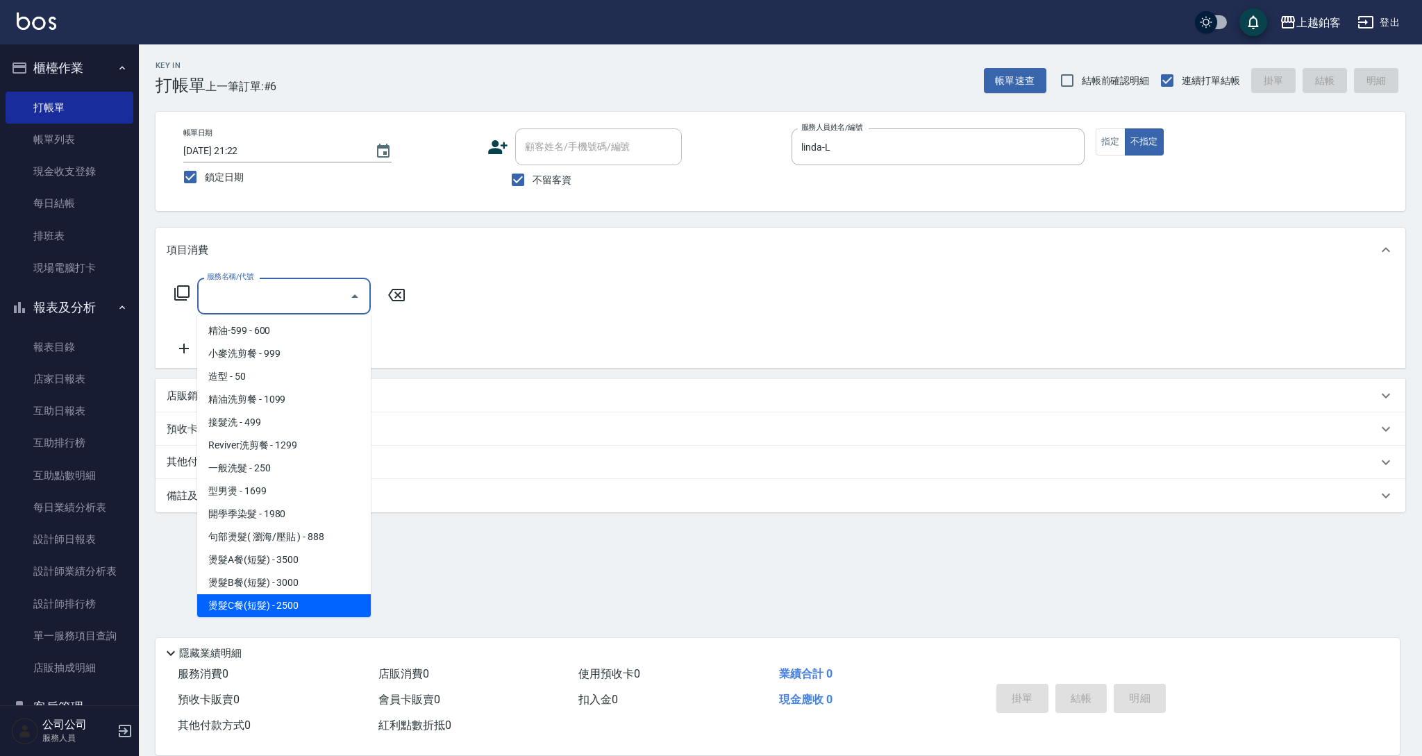
type input "燙髮C餐(短髮)(2203)"
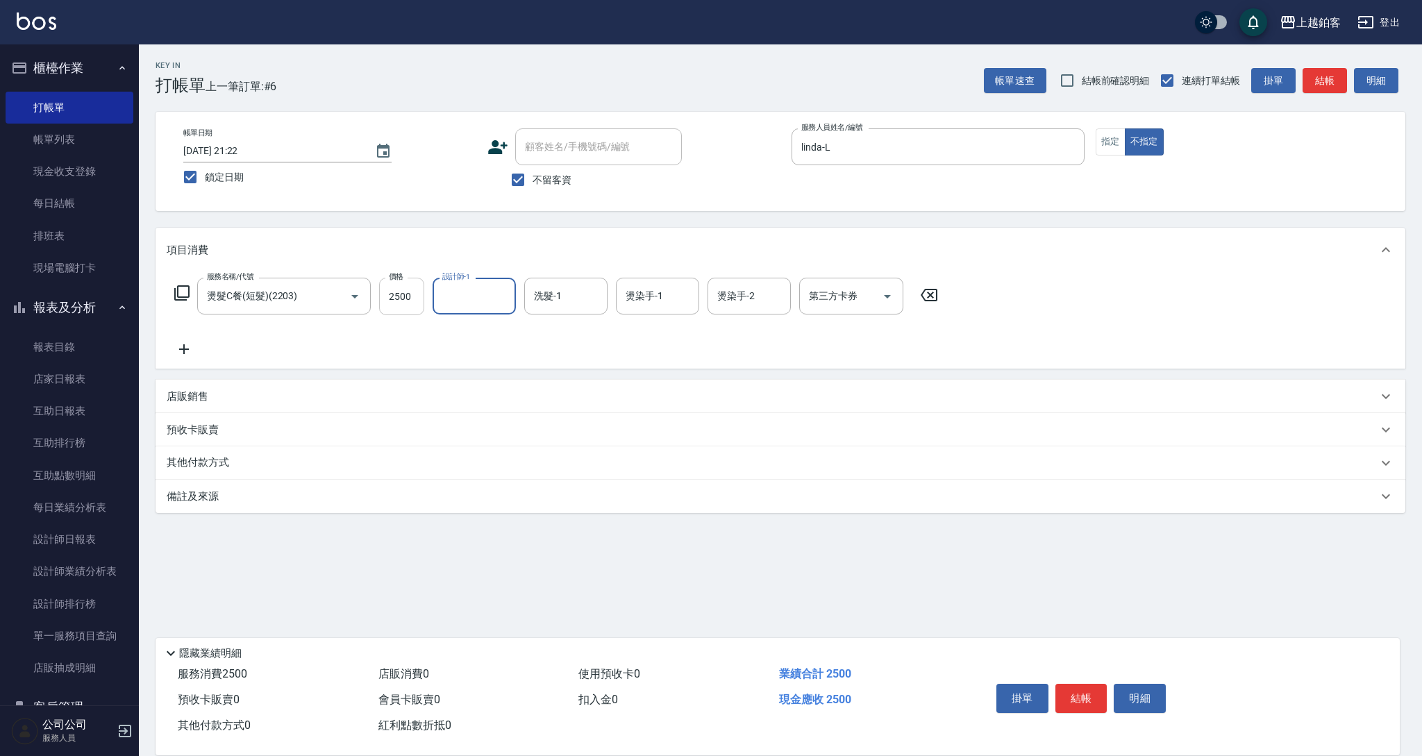
click at [405, 297] on input "2500" at bounding box center [401, 296] width 45 height 37
type input "2000"
type input "芯如-50"
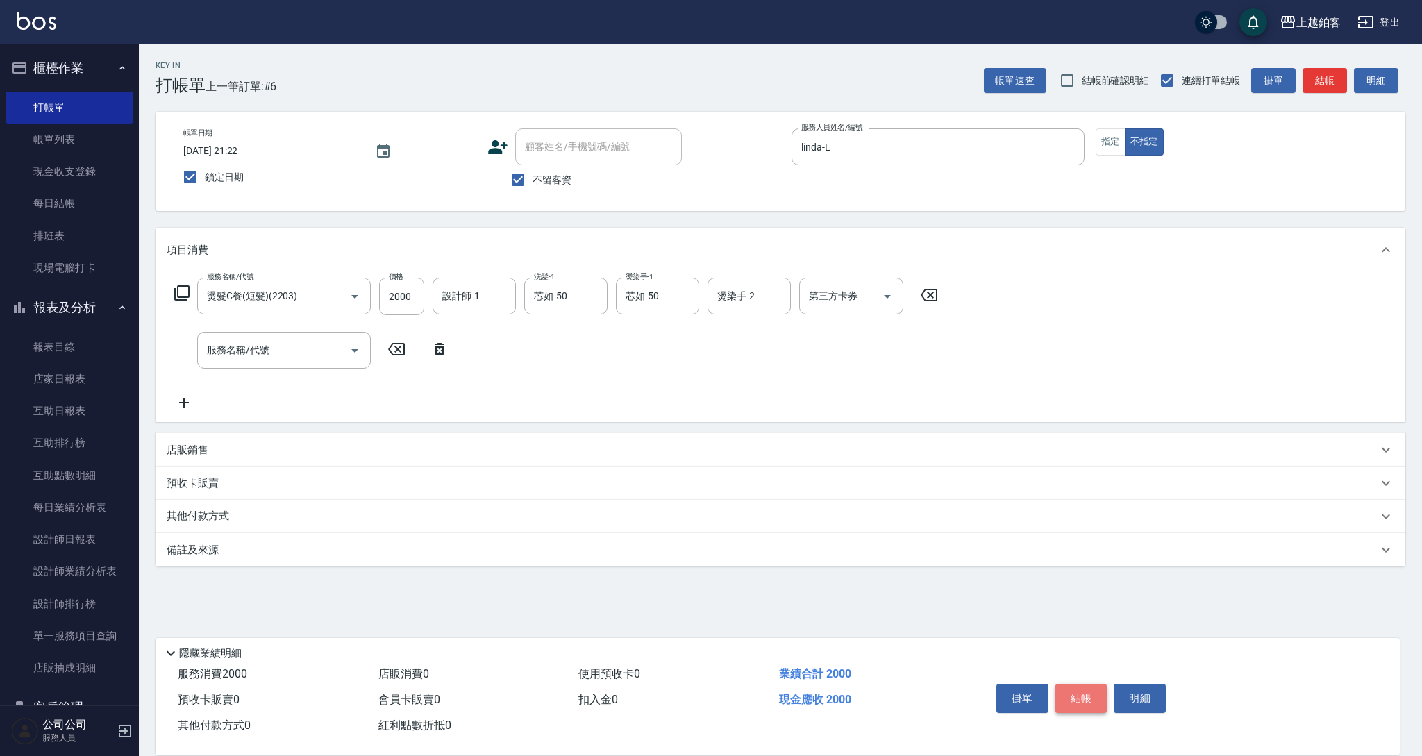
click at [1075, 689] on button "結帳" at bounding box center [1081, 698] width 52 height 29
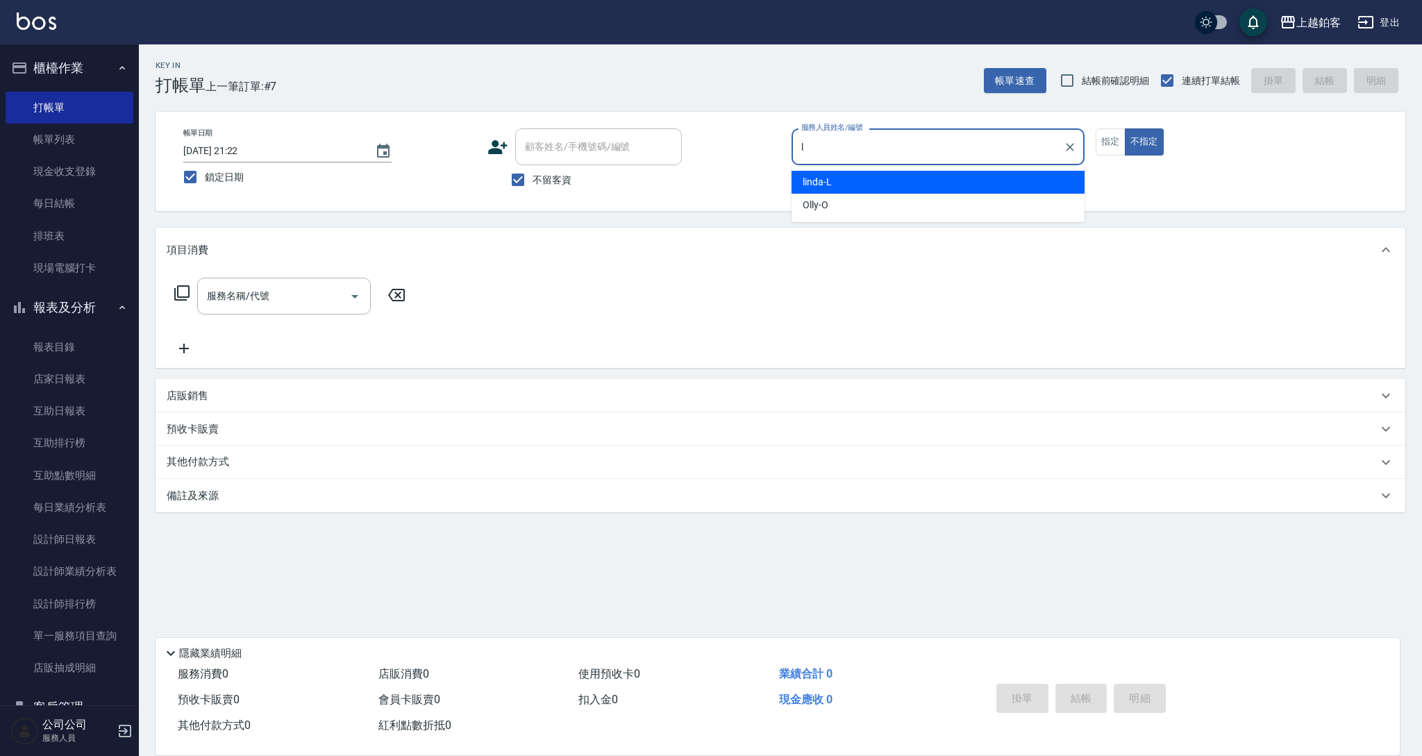
type input "linda-L"
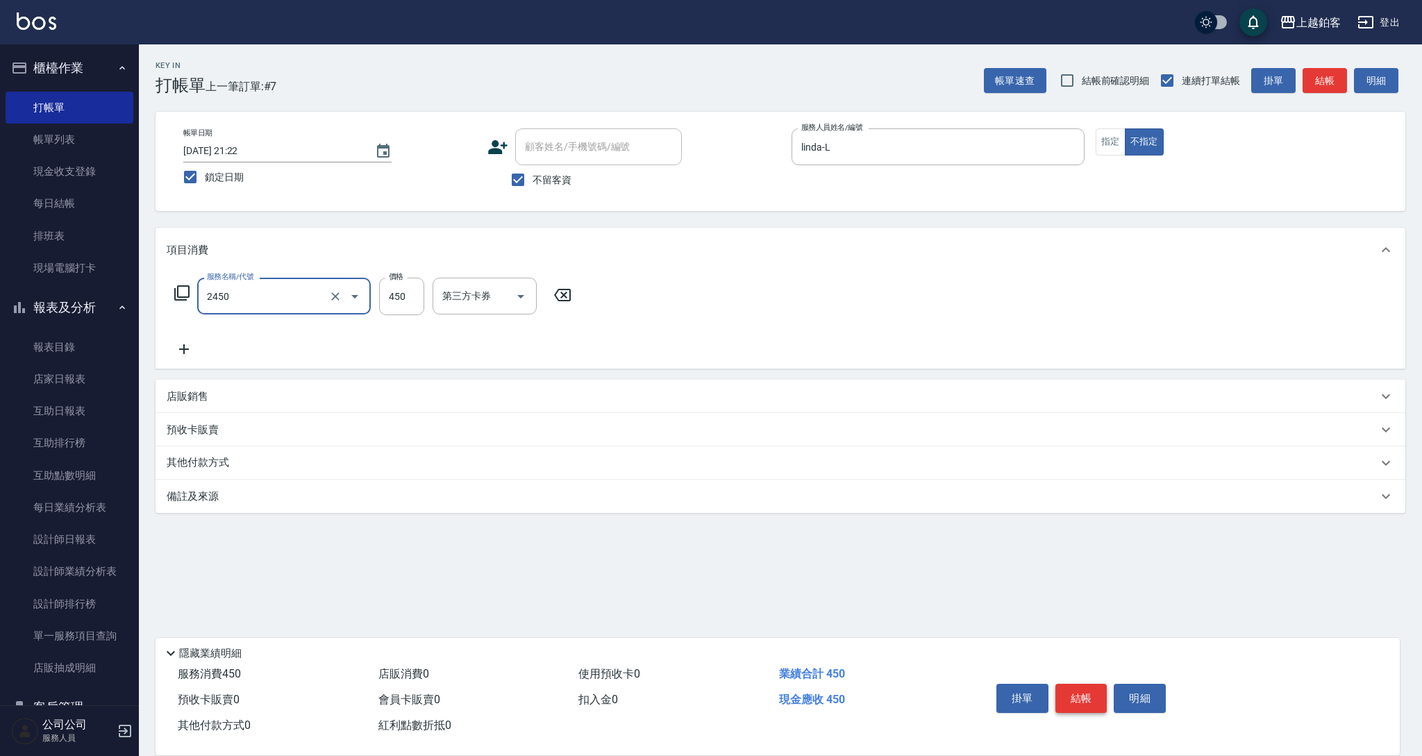
type input "C剪髮套餐(2450)"
type input "哲南-44"
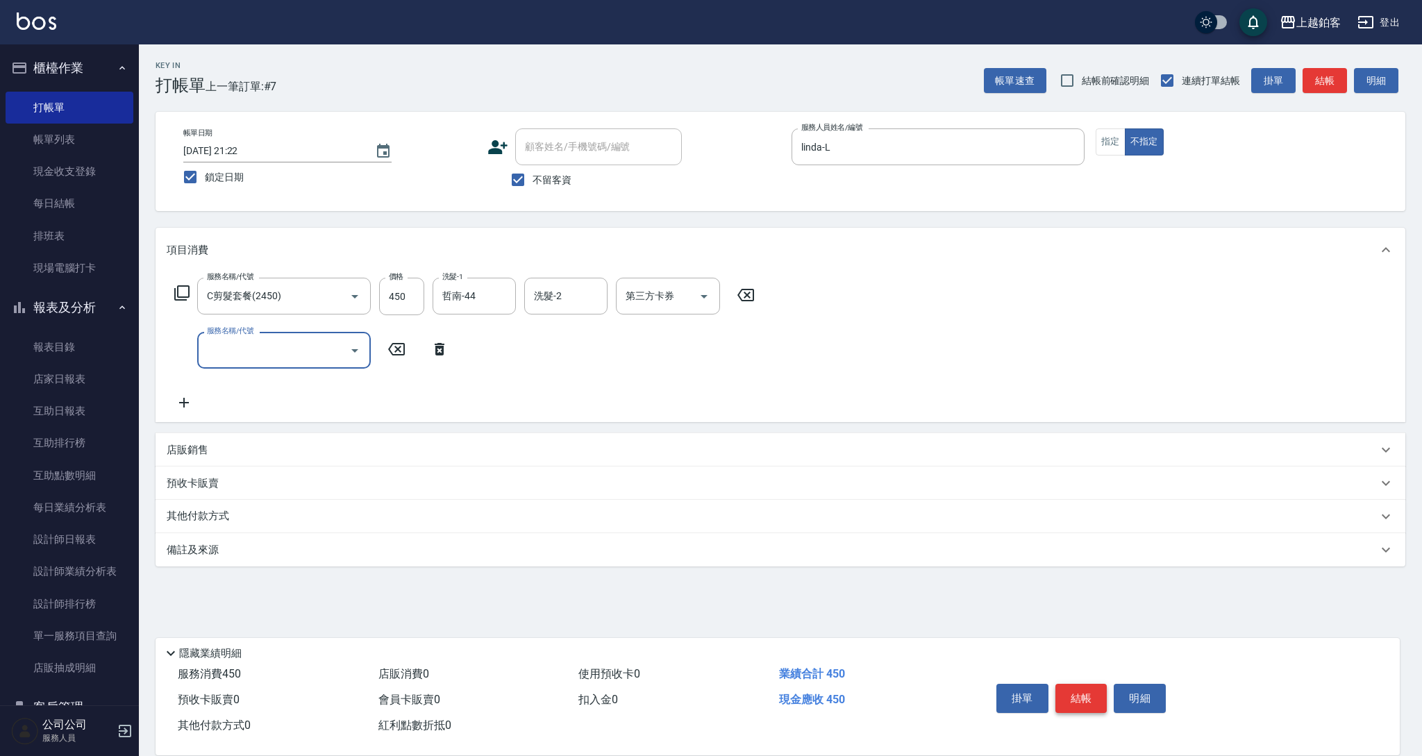
click at [1074, 687] on button "結帳" at bounding box center [1081, 698] width 52 height 29
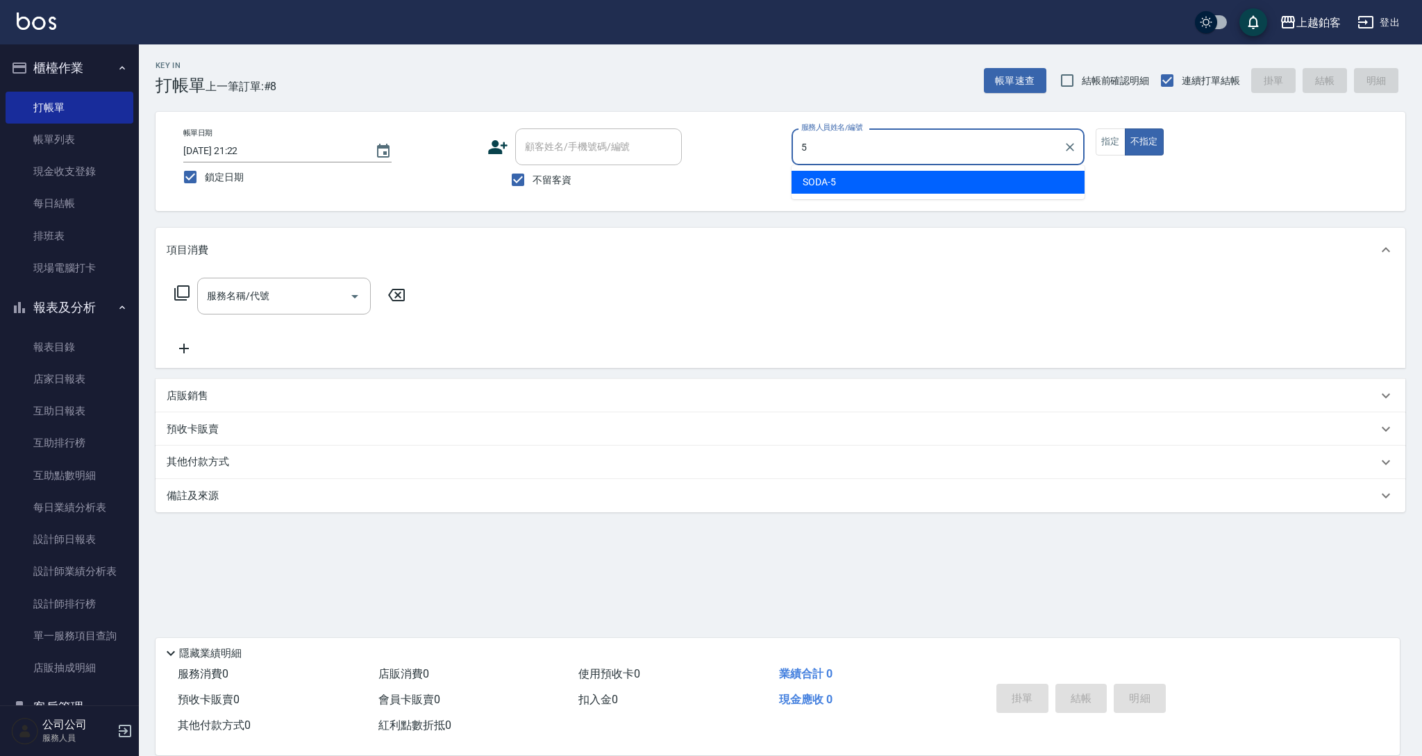
type input "SODA-5"
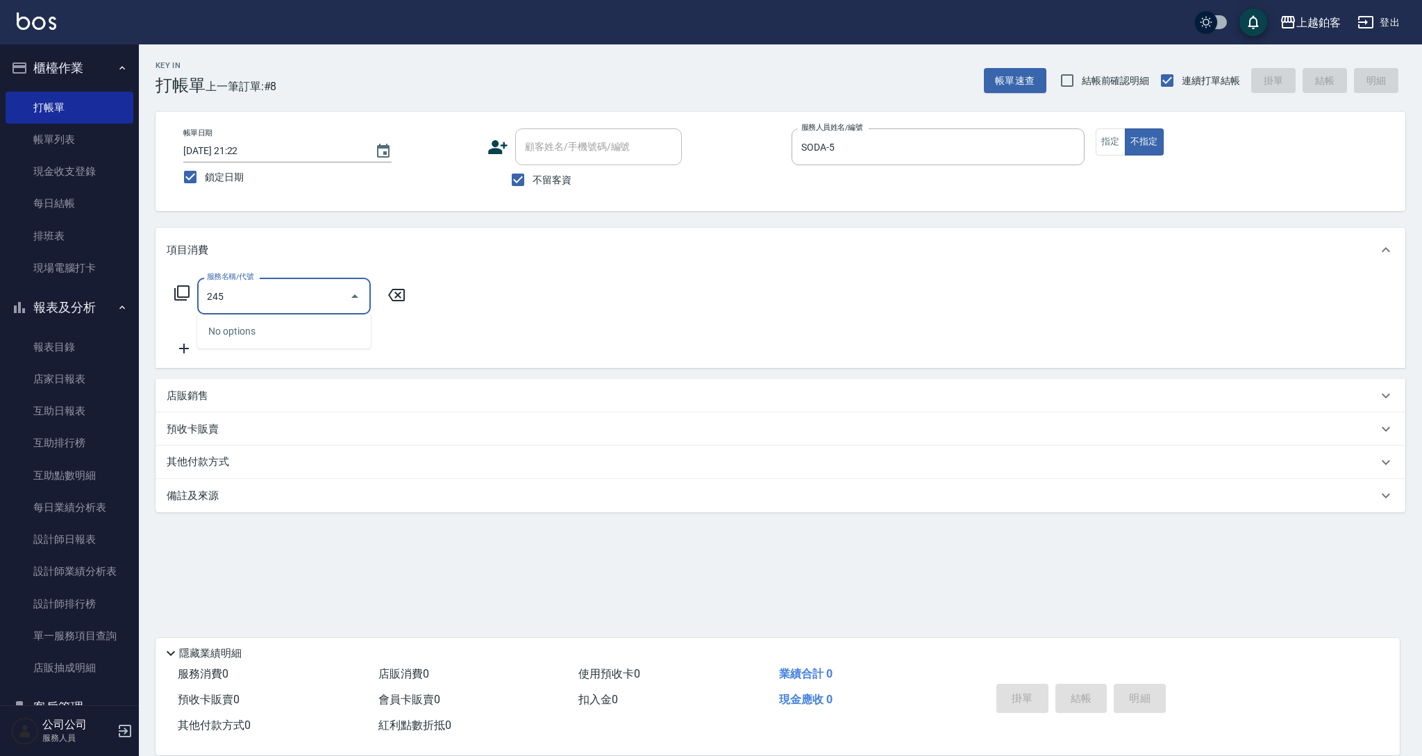
type input "2450"
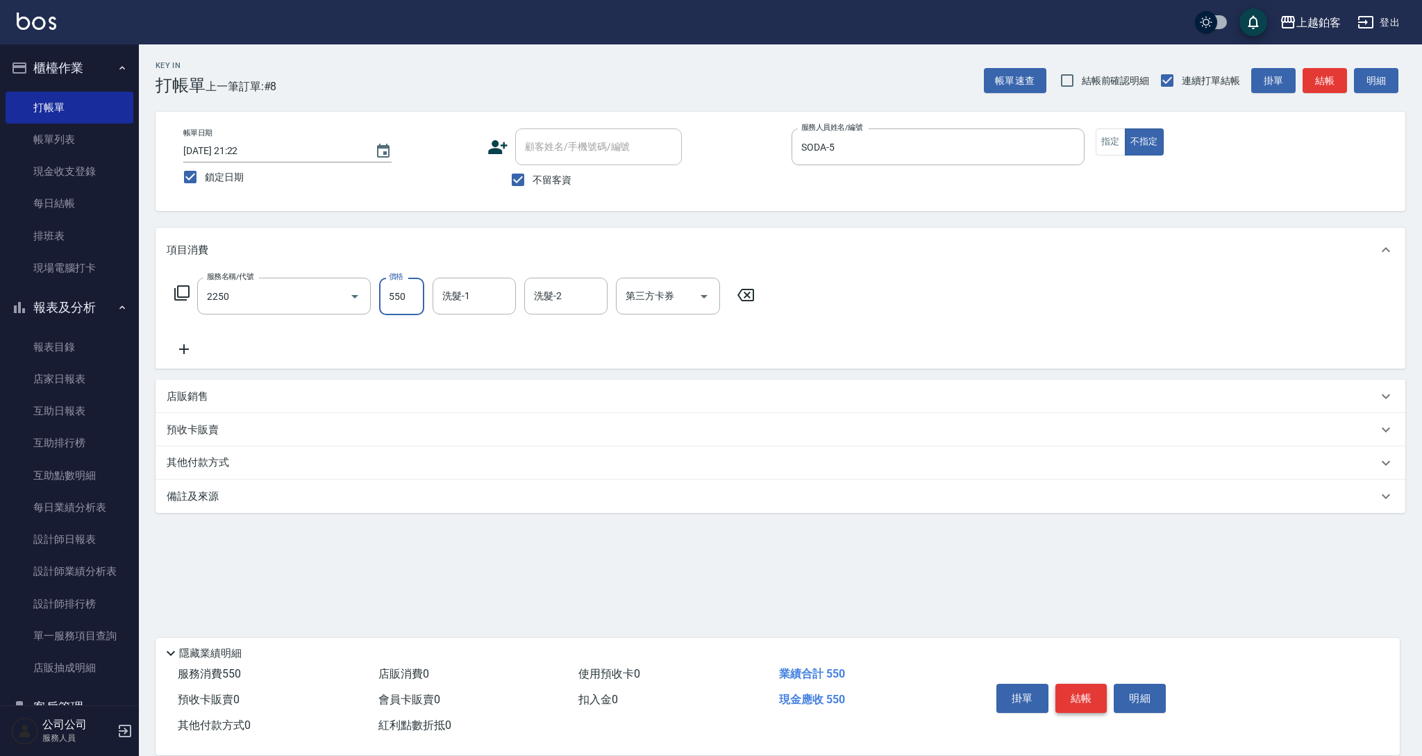
type input "B剪髮套餐(2250)"
type input "芯如-50"
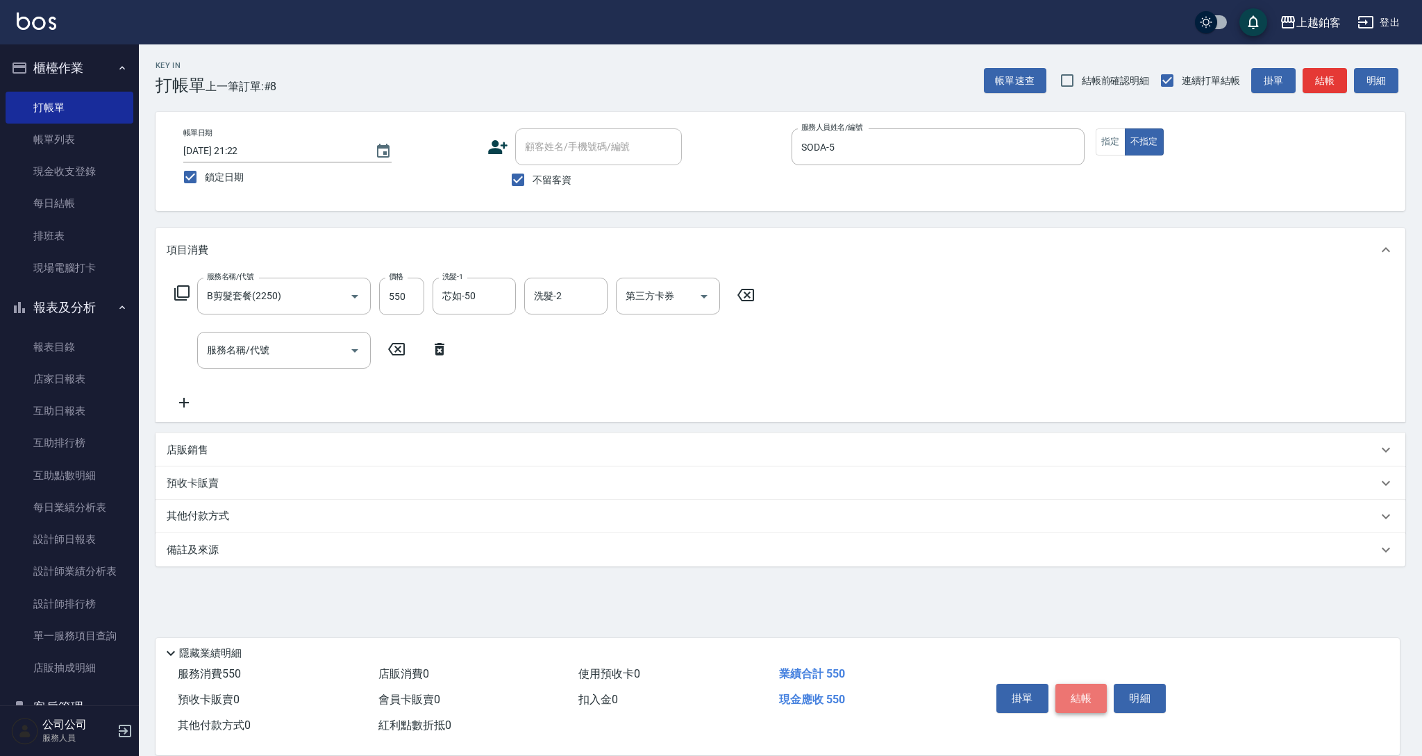
click at [1076, 685] on button "結帳" at bounding box center [1081, 698] width 52 height 29
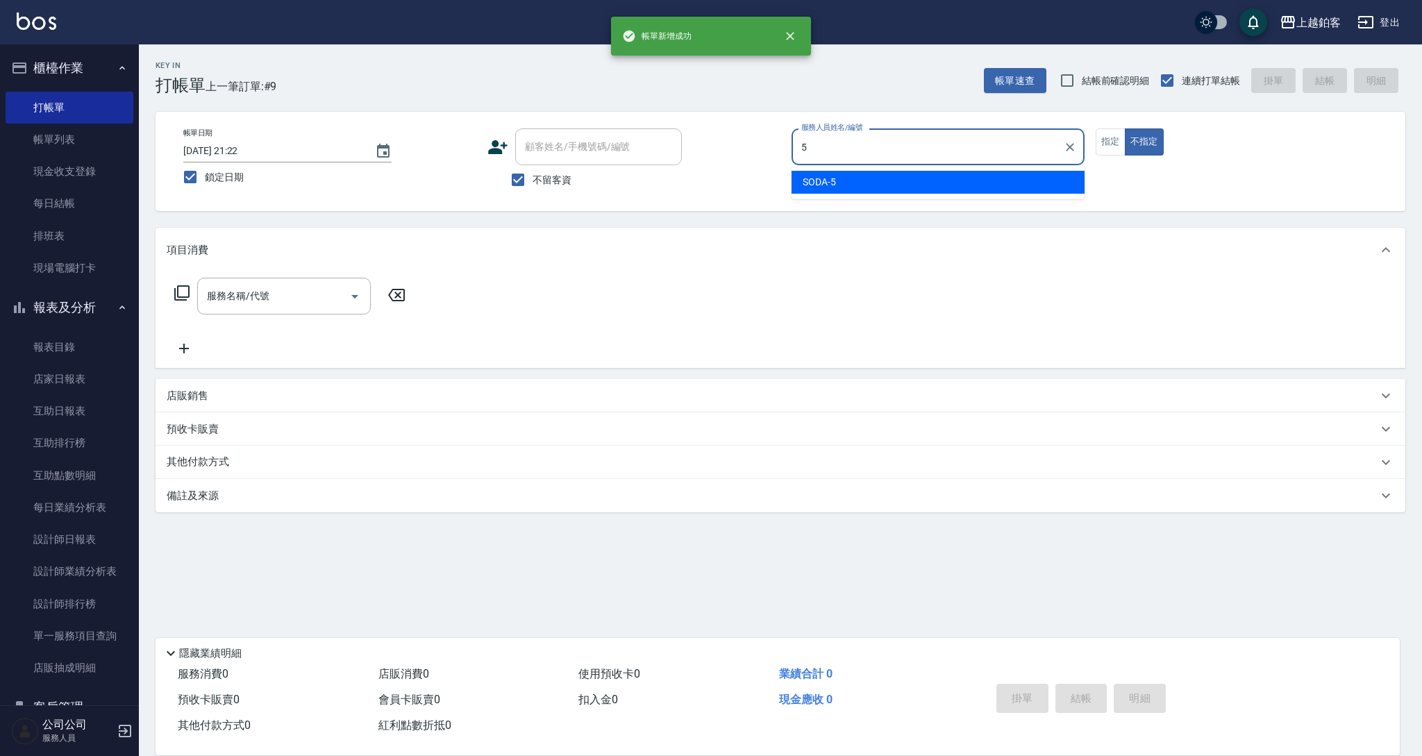
type input "SODA-5"
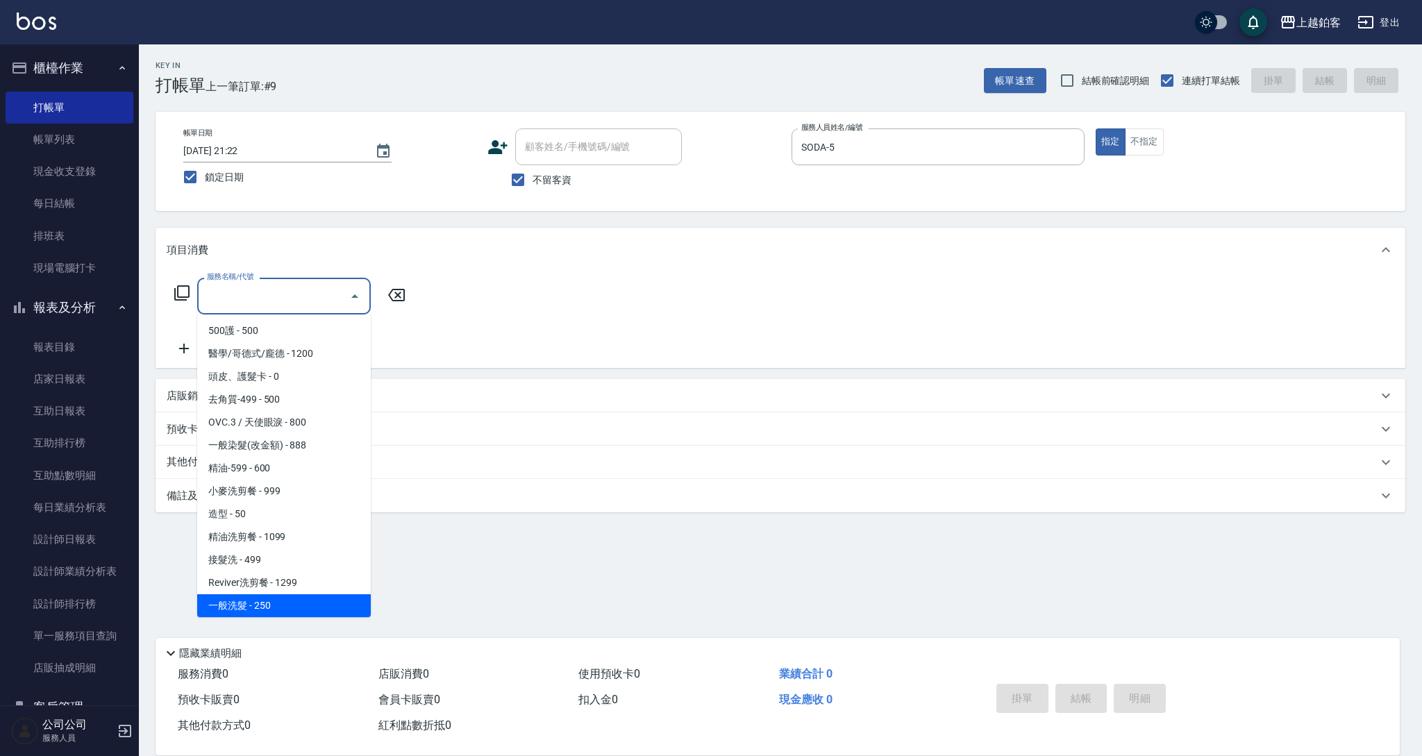
scroll to position [230, 0]
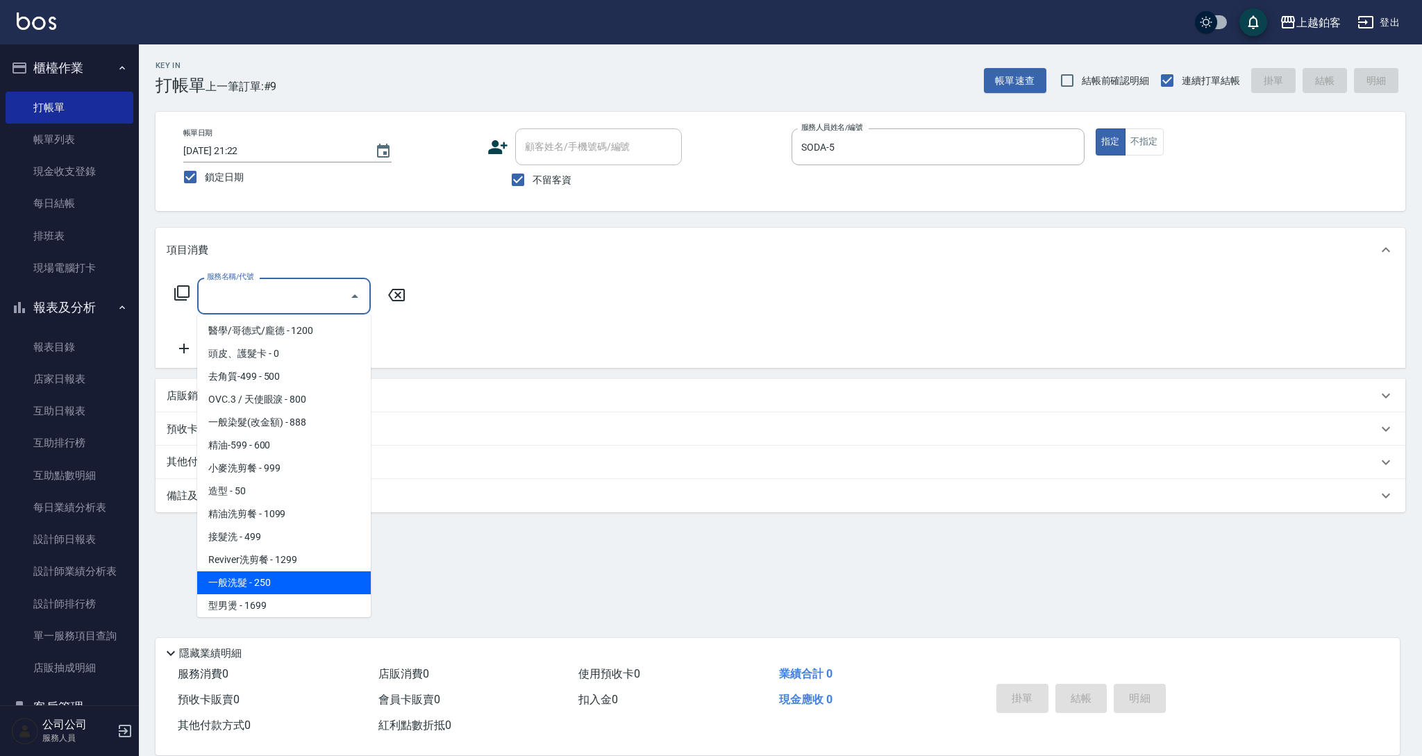
type input "一般洗髮(1300)"
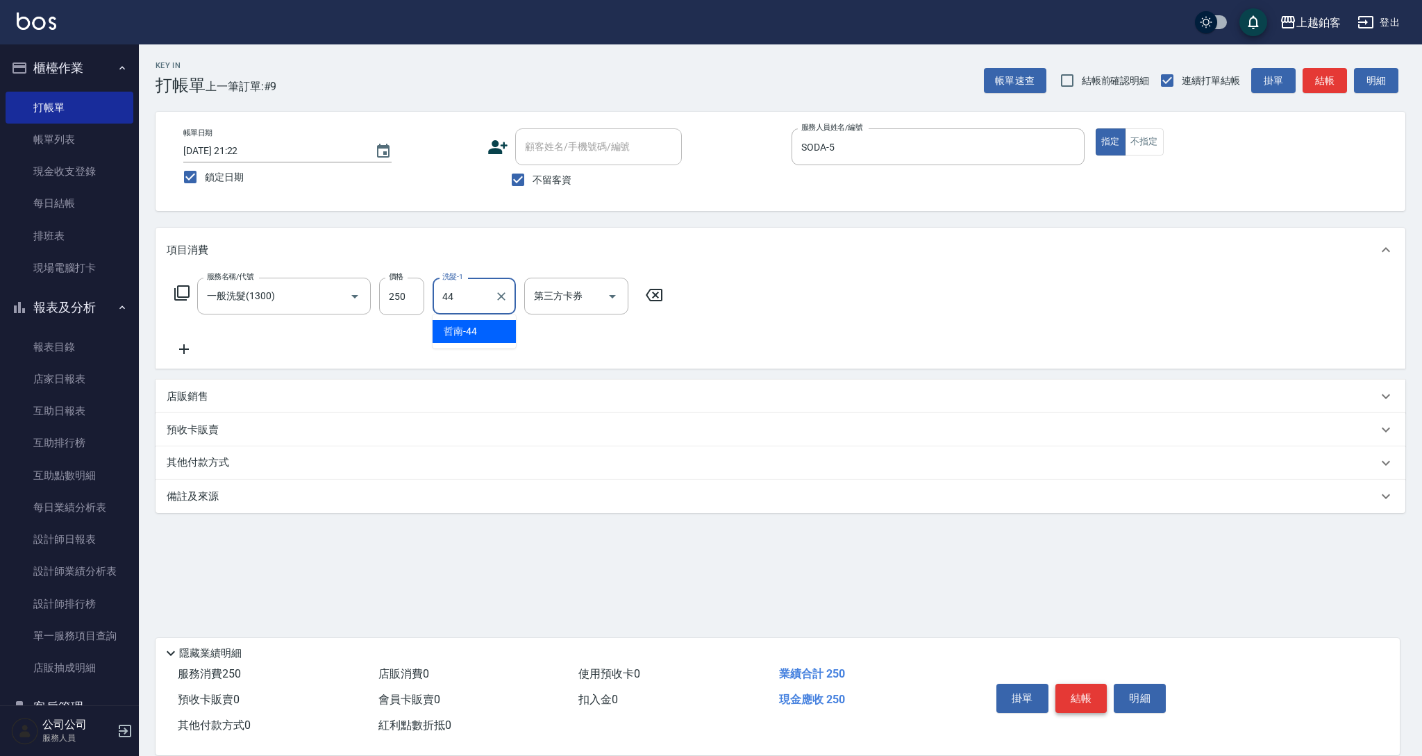
type input "哲南-44"
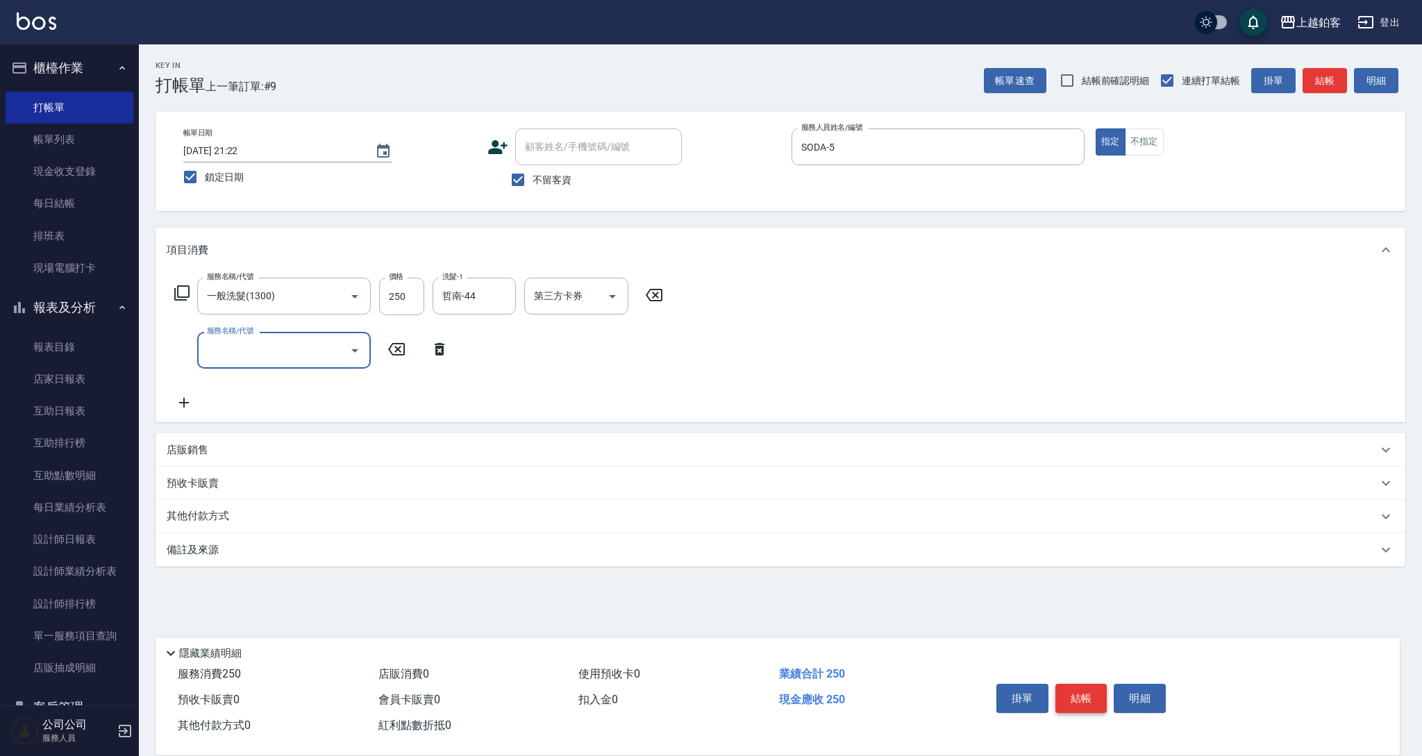
click at [1074, 695] on button "結帳" at bounding box center [1081, 698] width 52 height 29
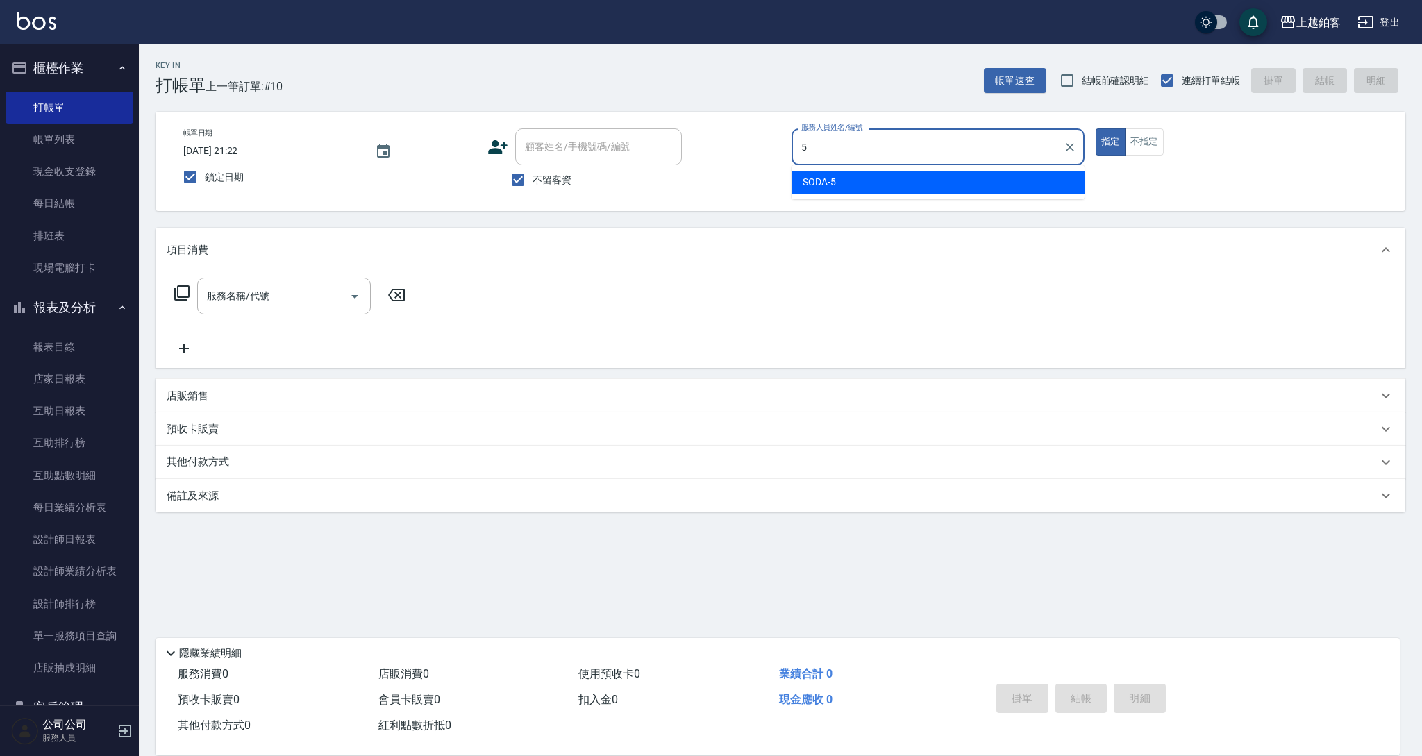
type input "SODA-5"
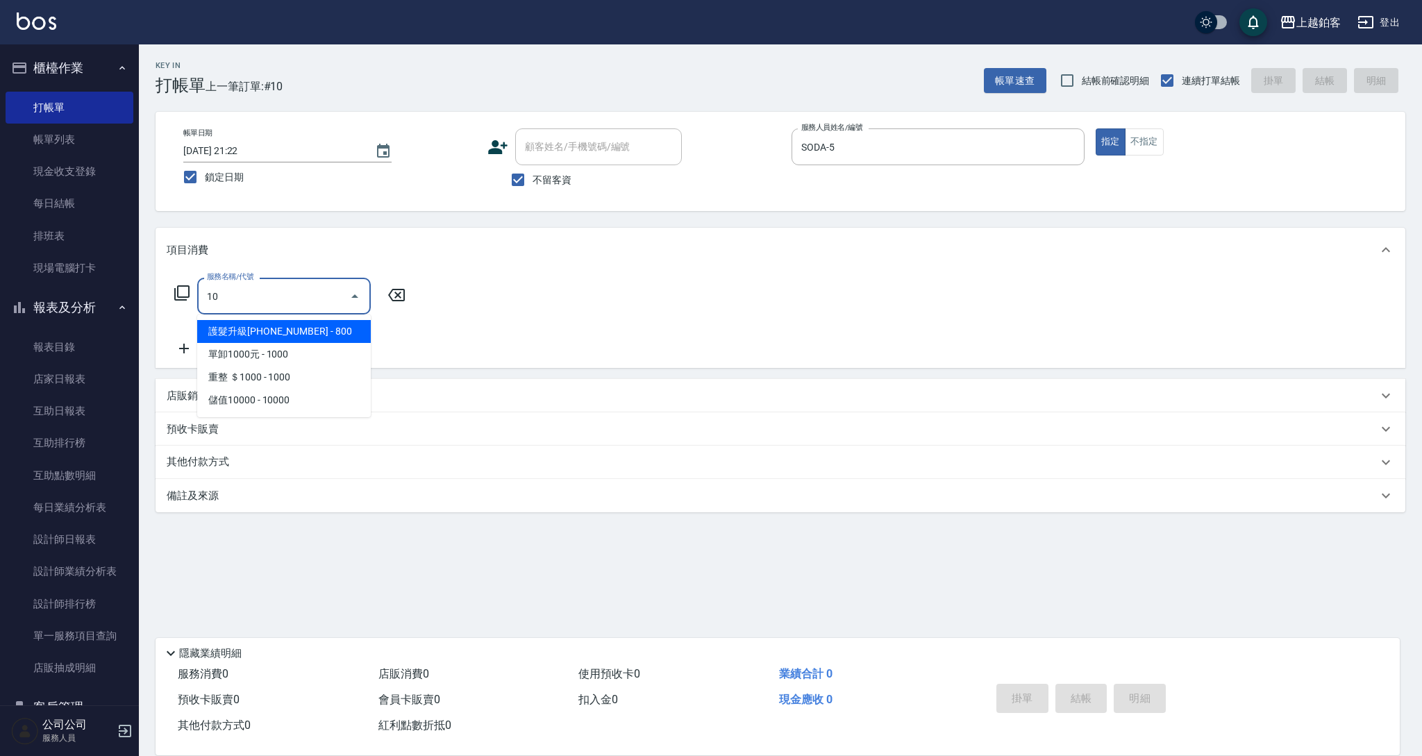
type input "1"
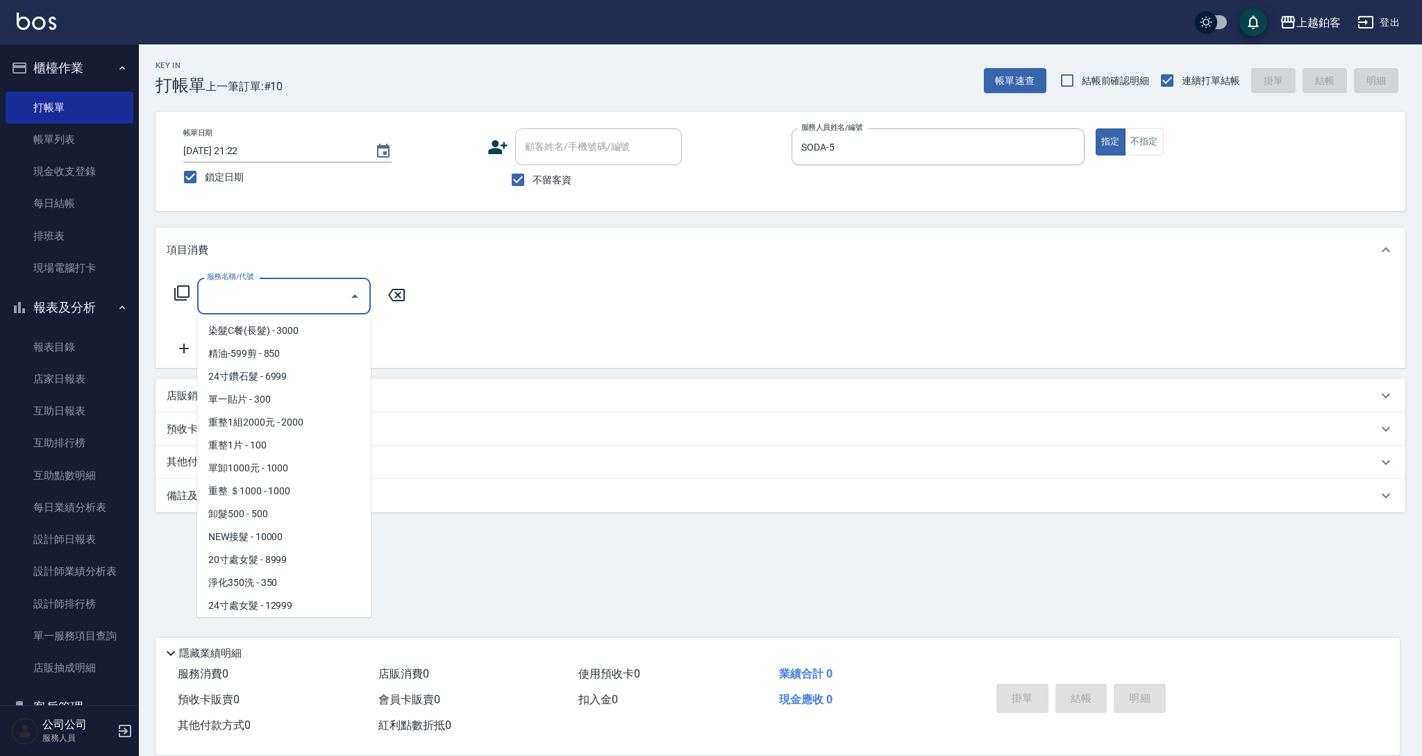
scroll to position [1330, 0]
type input "淨化350洗(10020)"
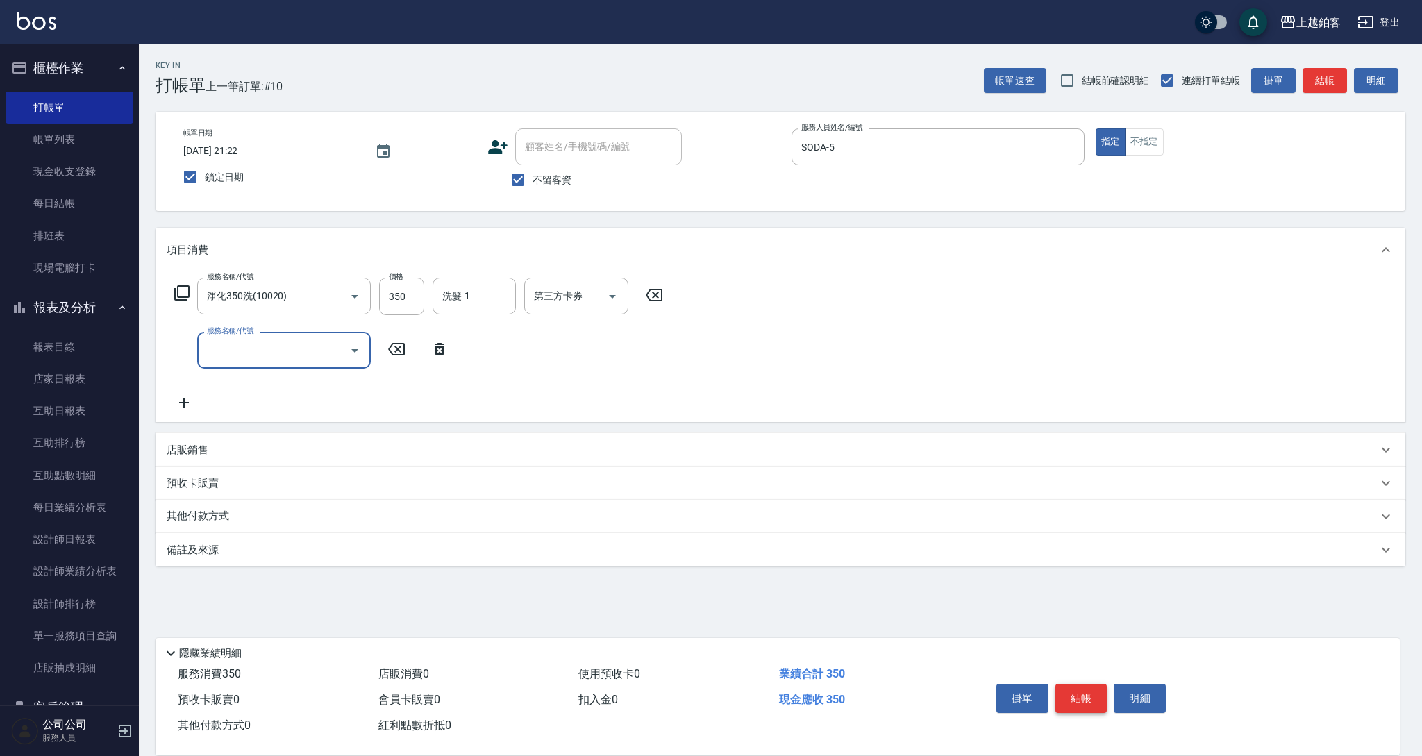
click at [1094, 698] on button "結帳" at bounding box center [1081, 698] width 52 height 29
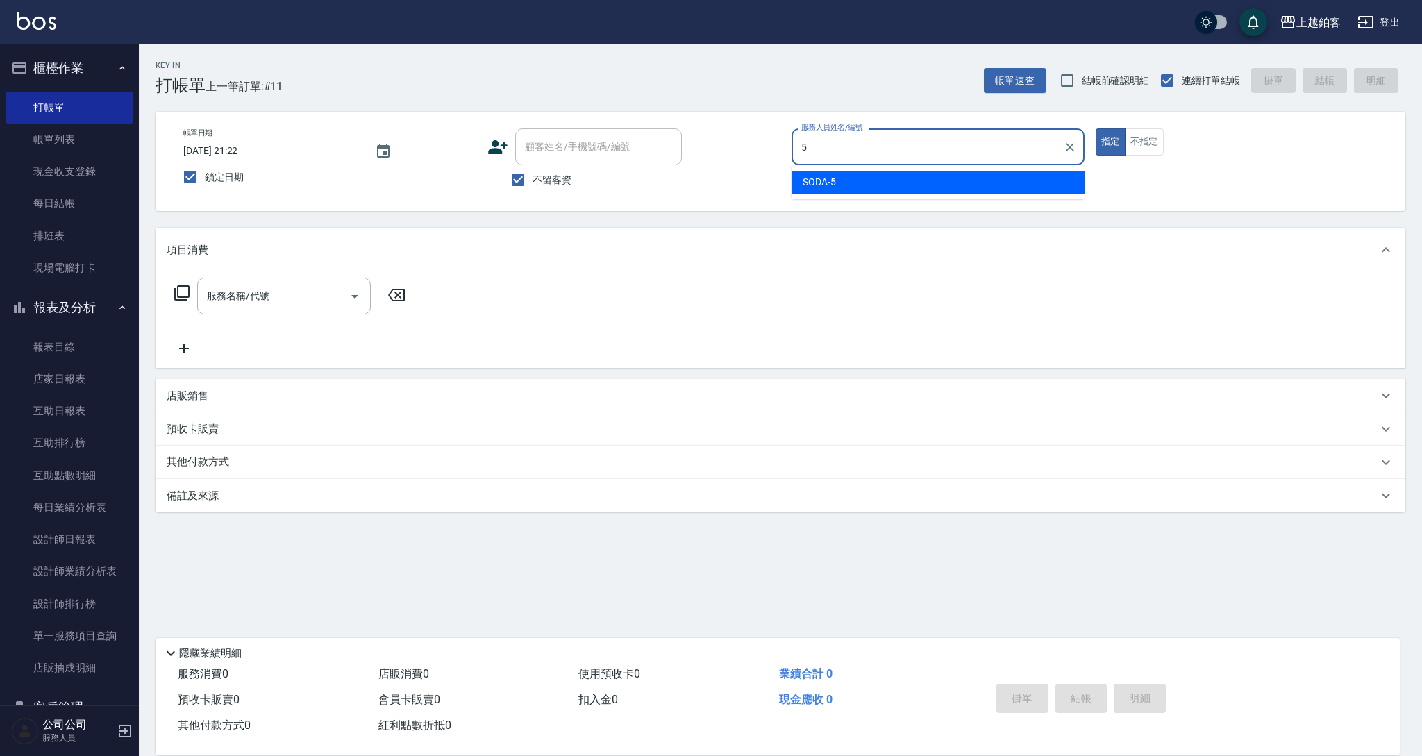
type input "SODA-5"
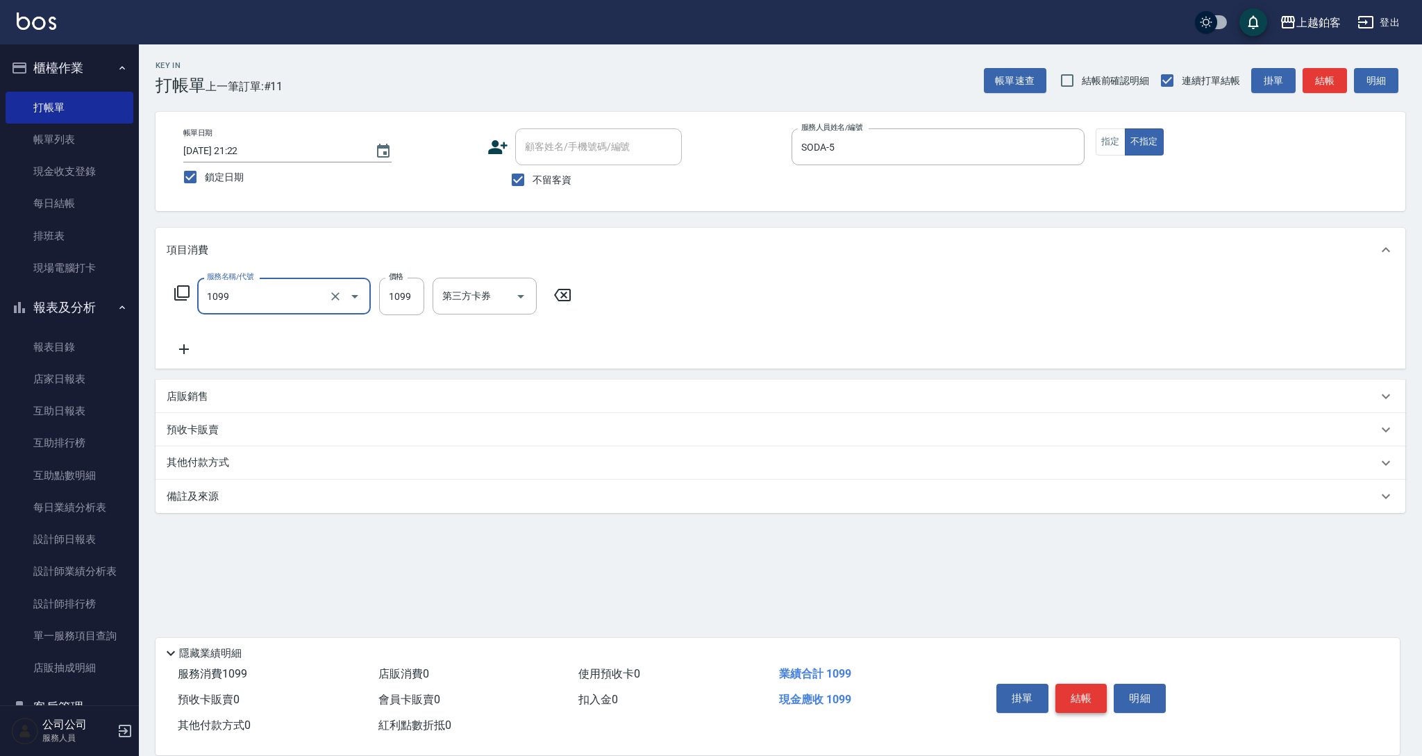
type input "精油洗剪餐(1099)"
type input "850"
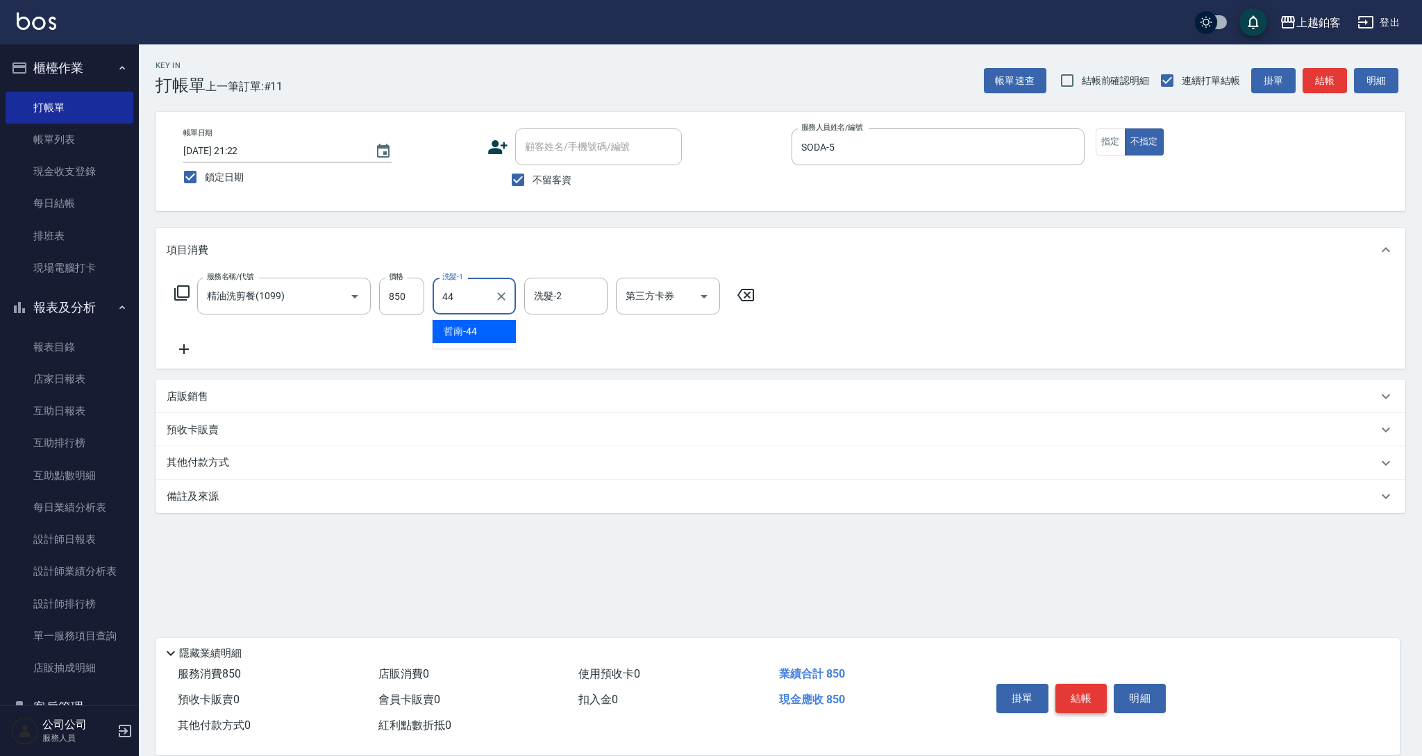
type input "哲南-44"
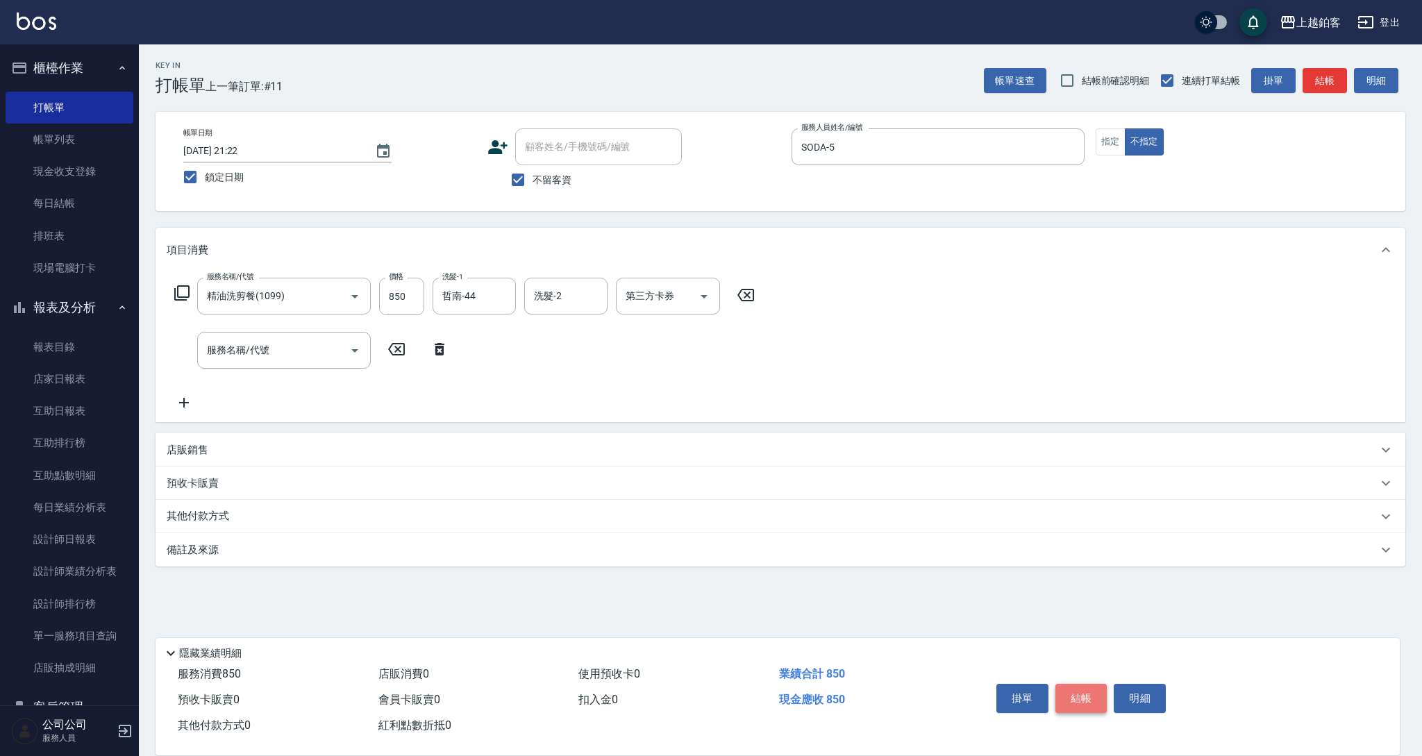
click at [1082, 691] on button "結帳" at bounding box center [1081, 698] width 52 height 29
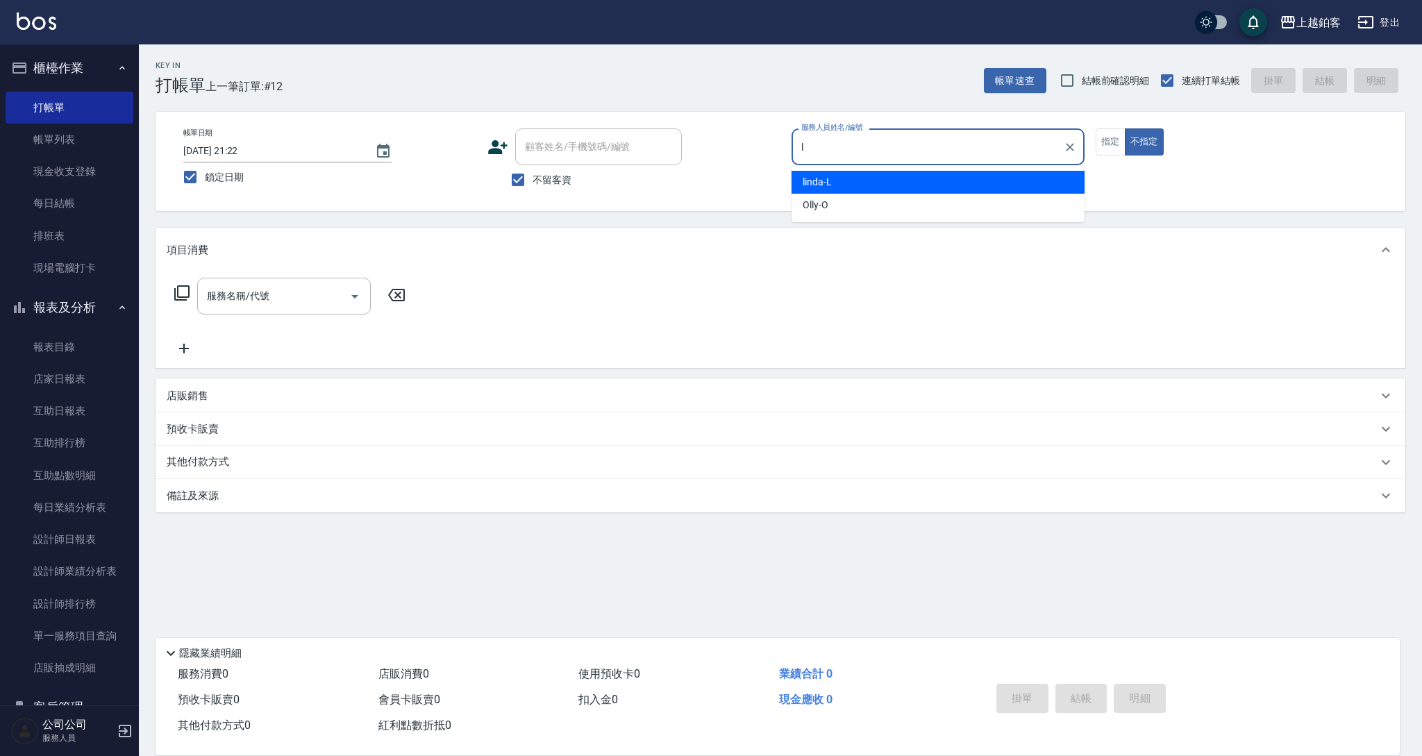
type input "linda-L"
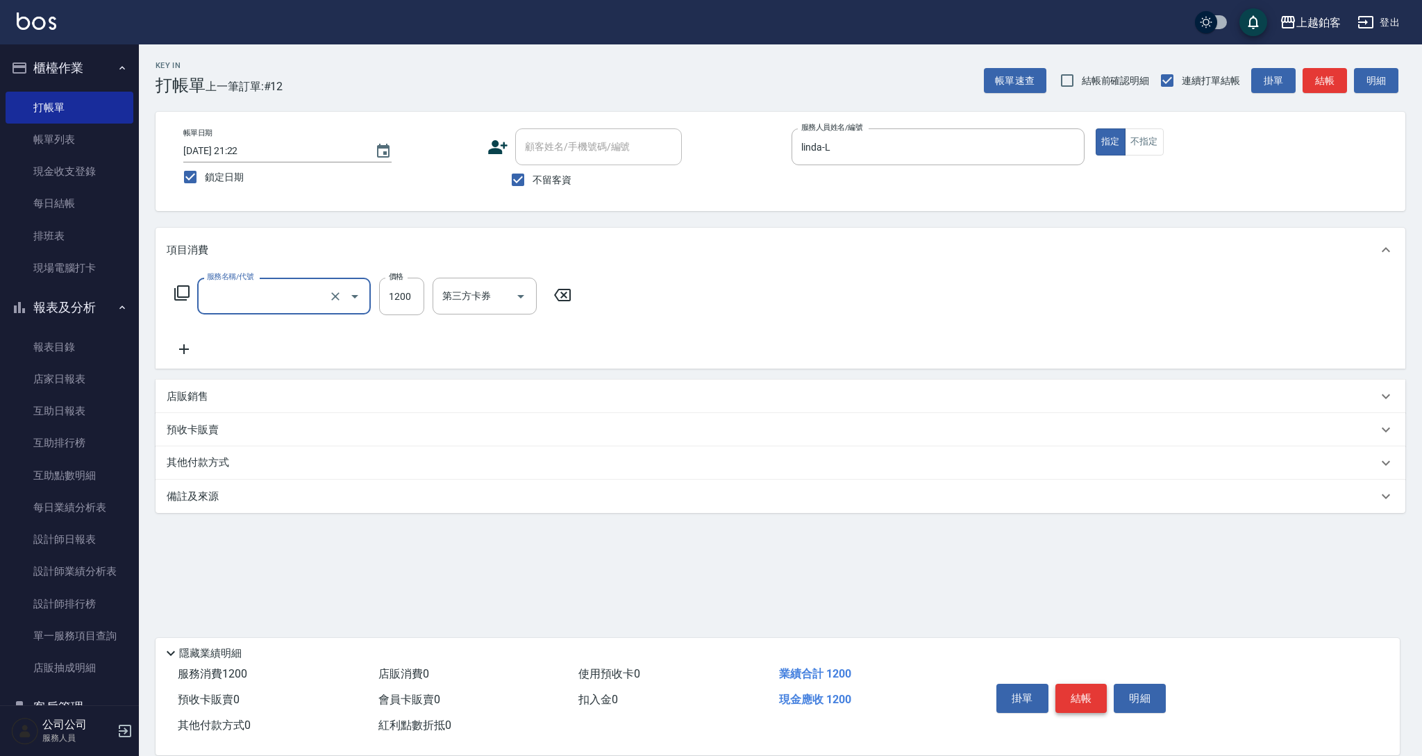
type input "醫學/哥德式/龐德(417)"
type input "2100"
type input "芯如-50"
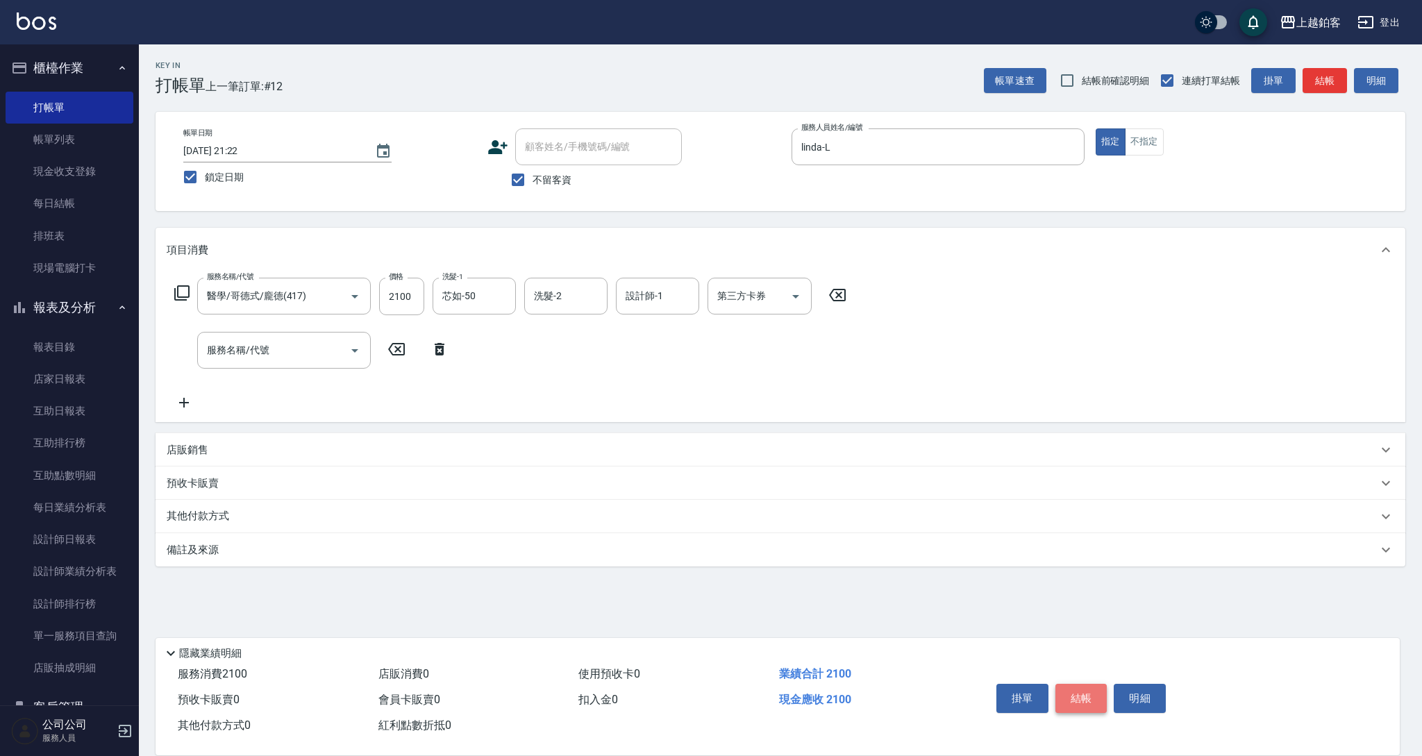
click at [1083, 691] on button "結帳" at bounding box center [1081, 698] width 52 height 29
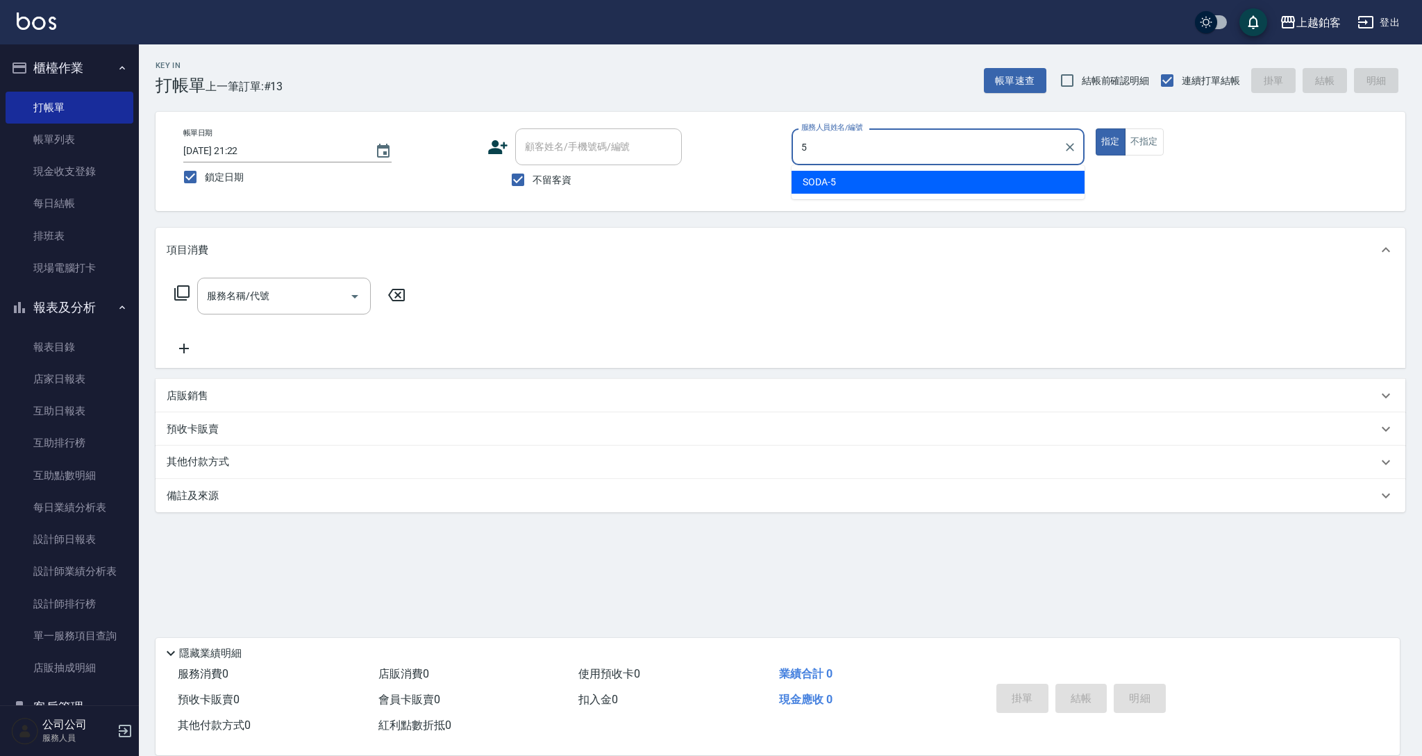
type input "SODA-5"
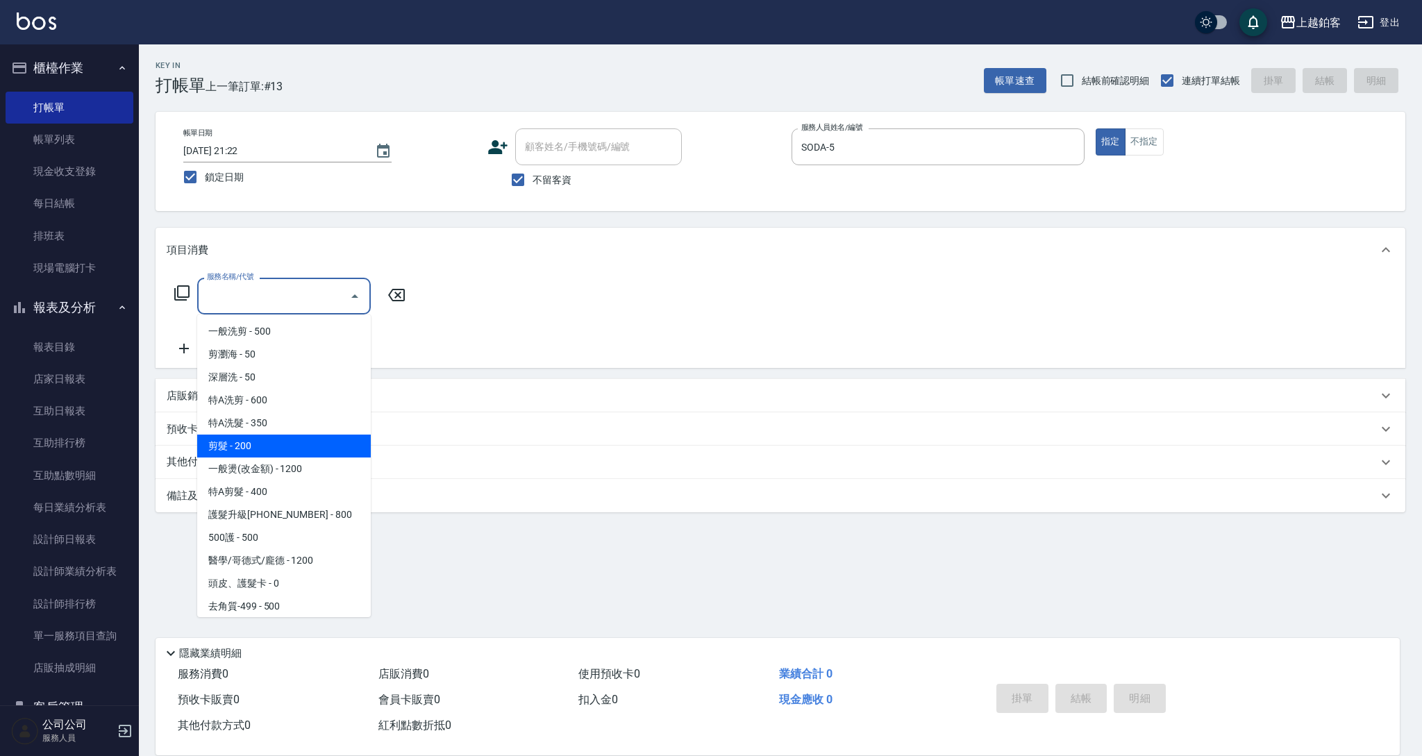
type input "剪髮(200)"
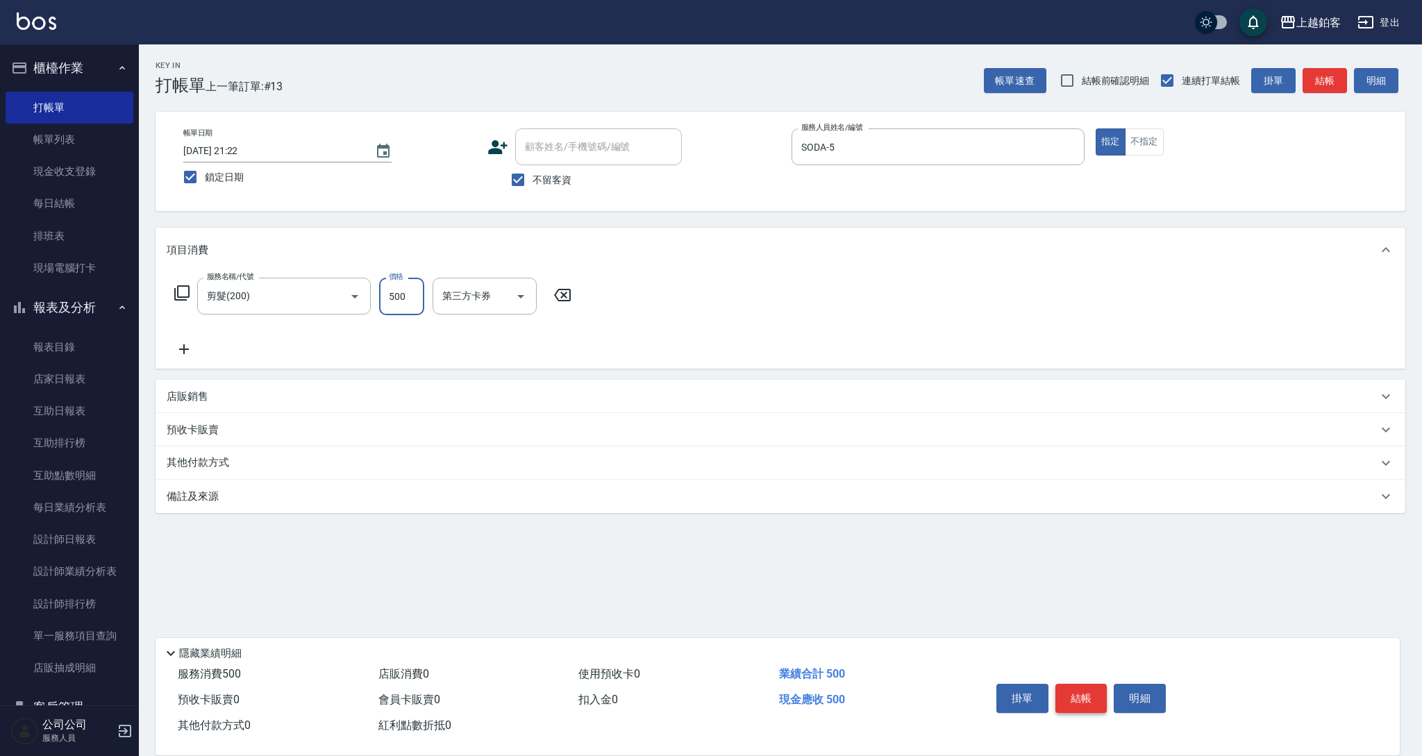
type input "500"
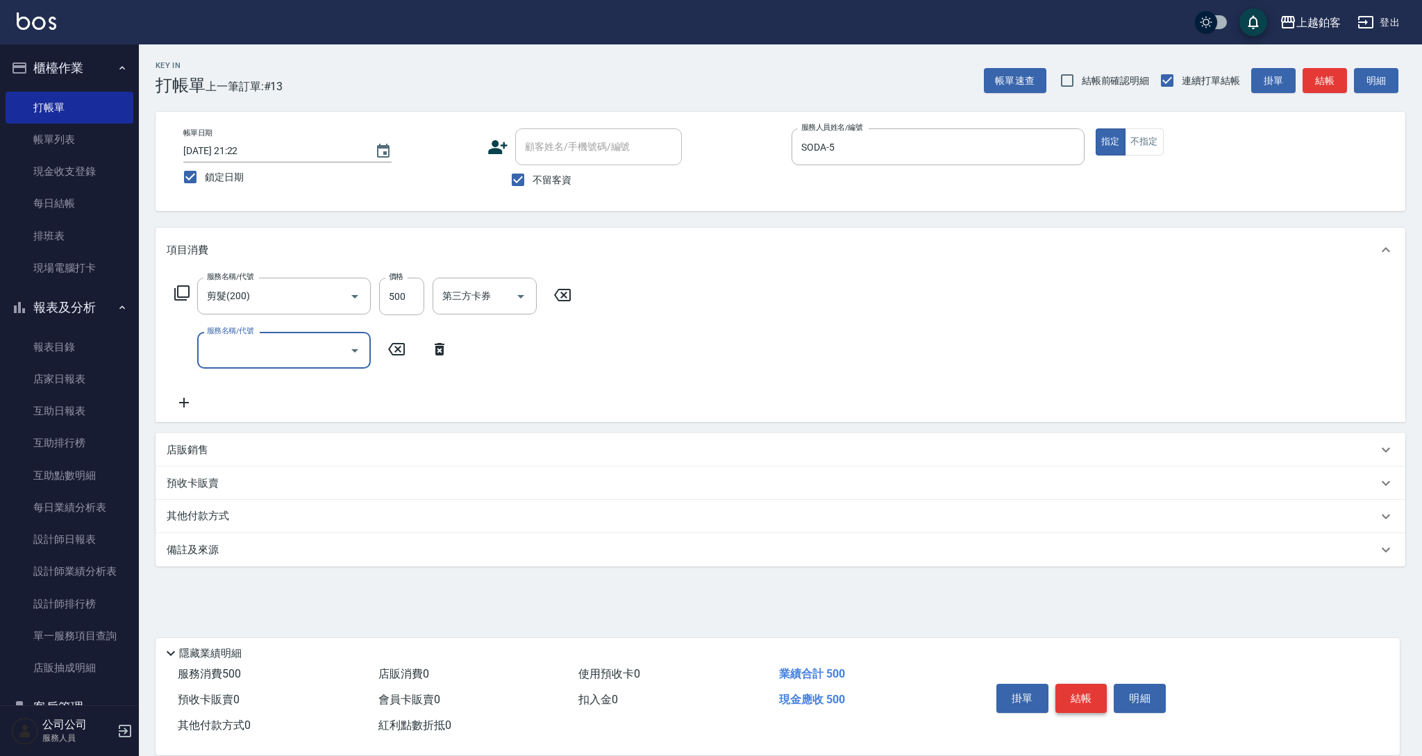
click at [1086, 689] on button "結帳" at bounding box center [1081, 698] width 52 height 29
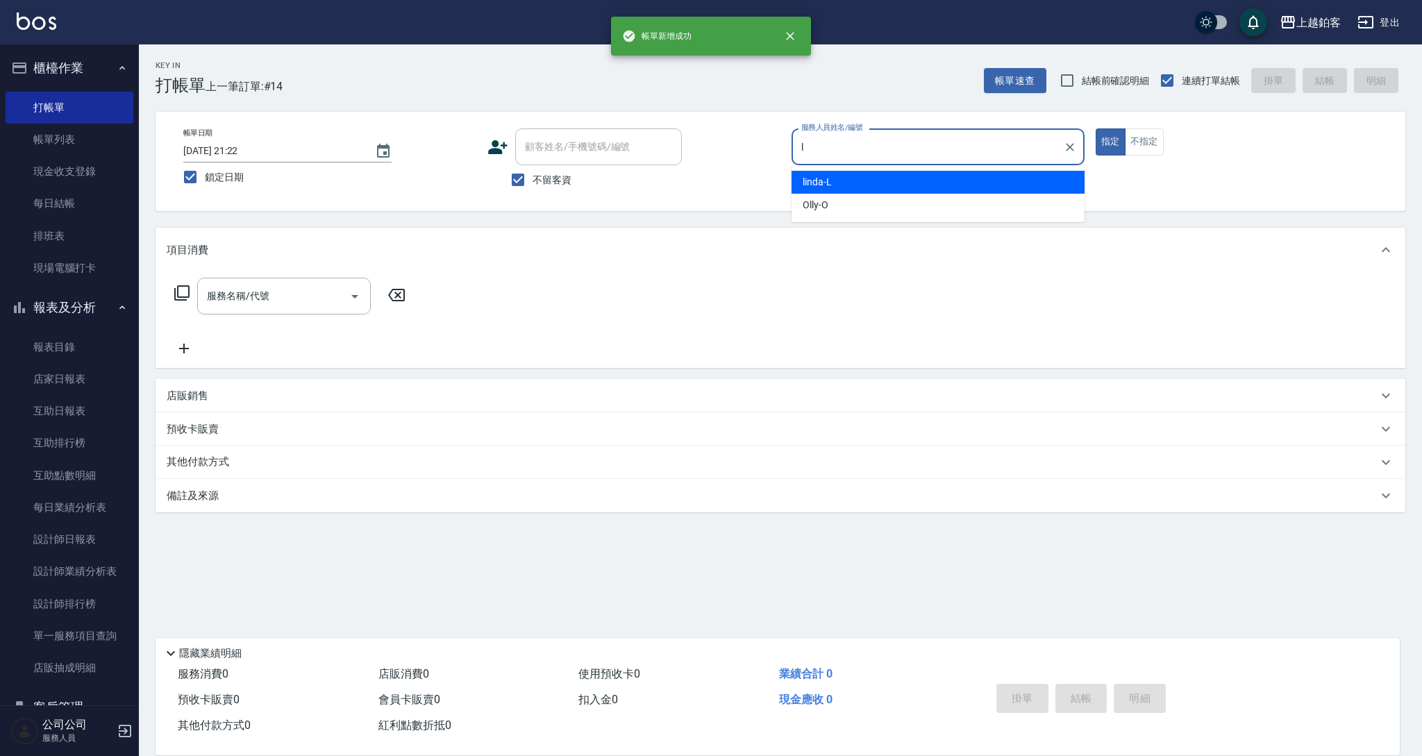
type input "linda-L"
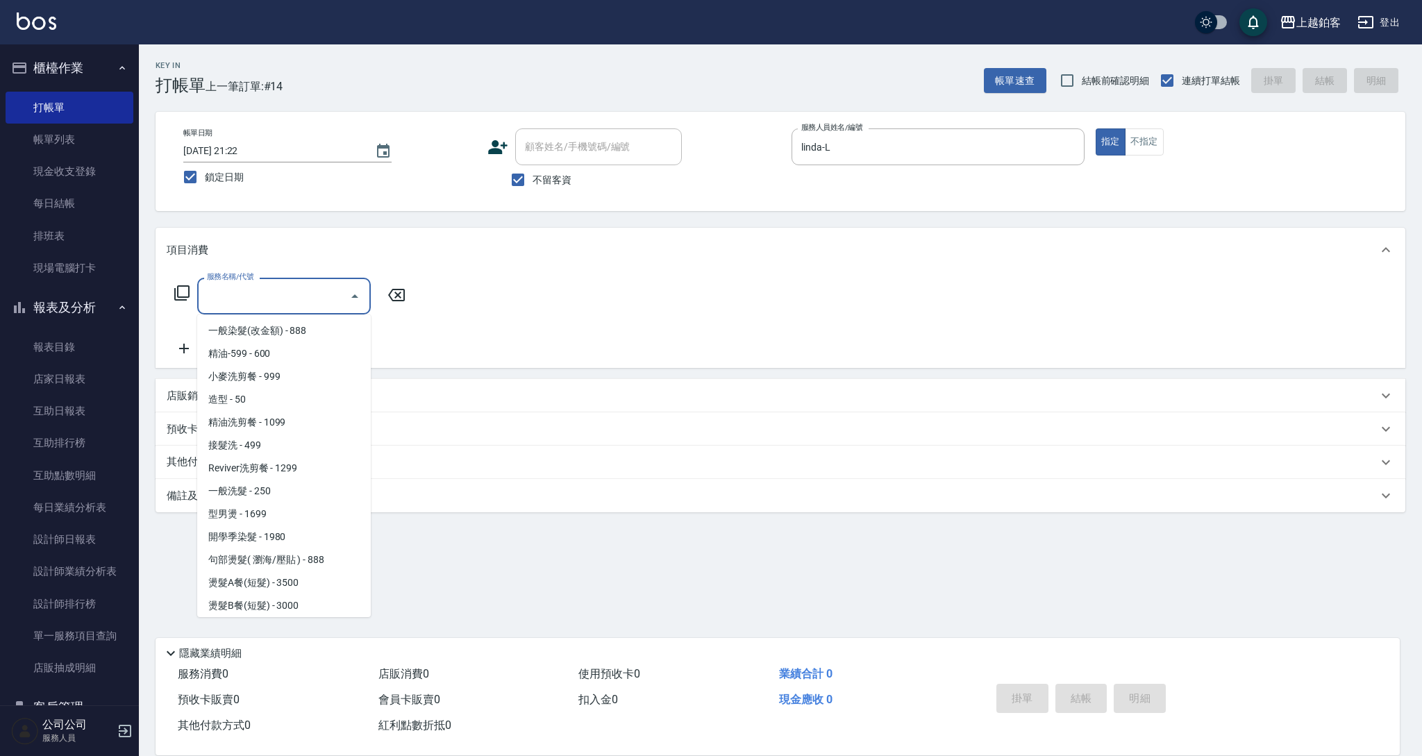
scroll to position [344, 0]
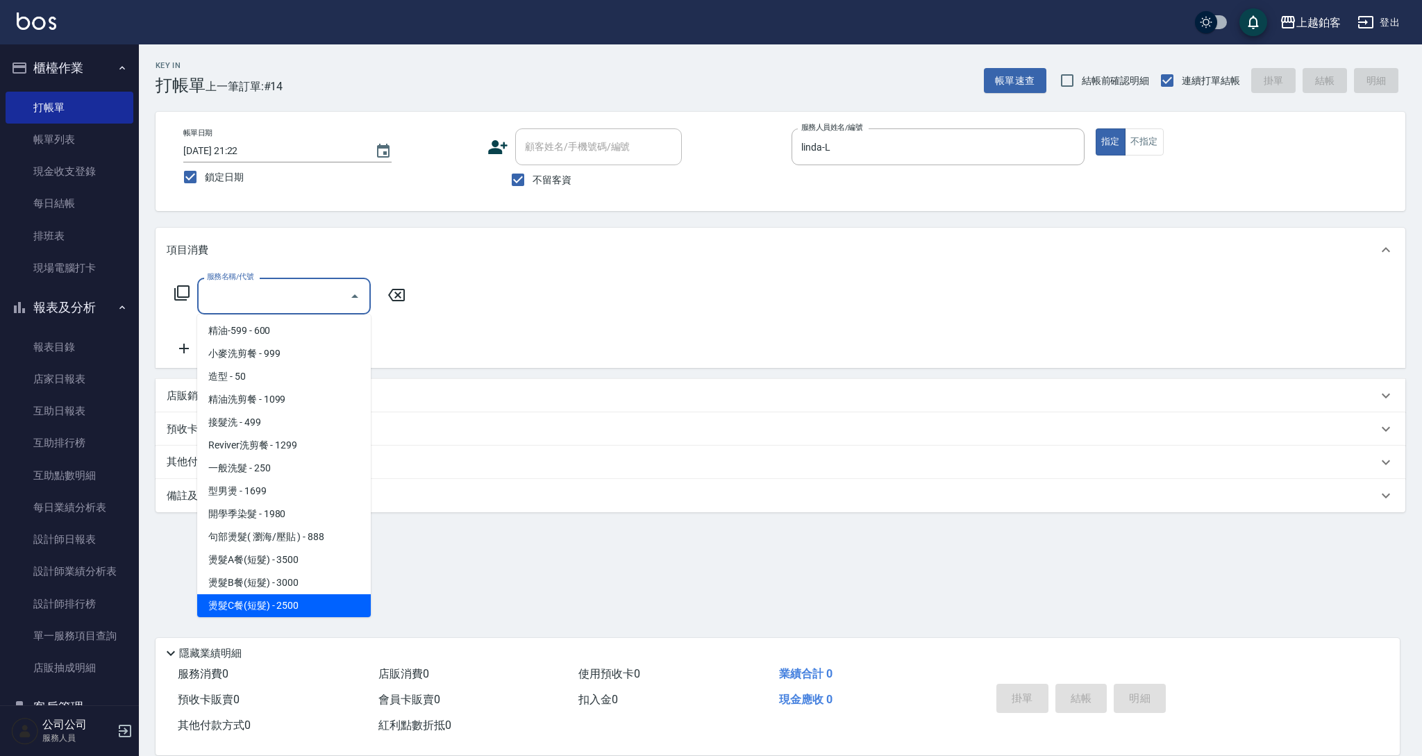
type input "燙髮C餐(短髮)(2203)"
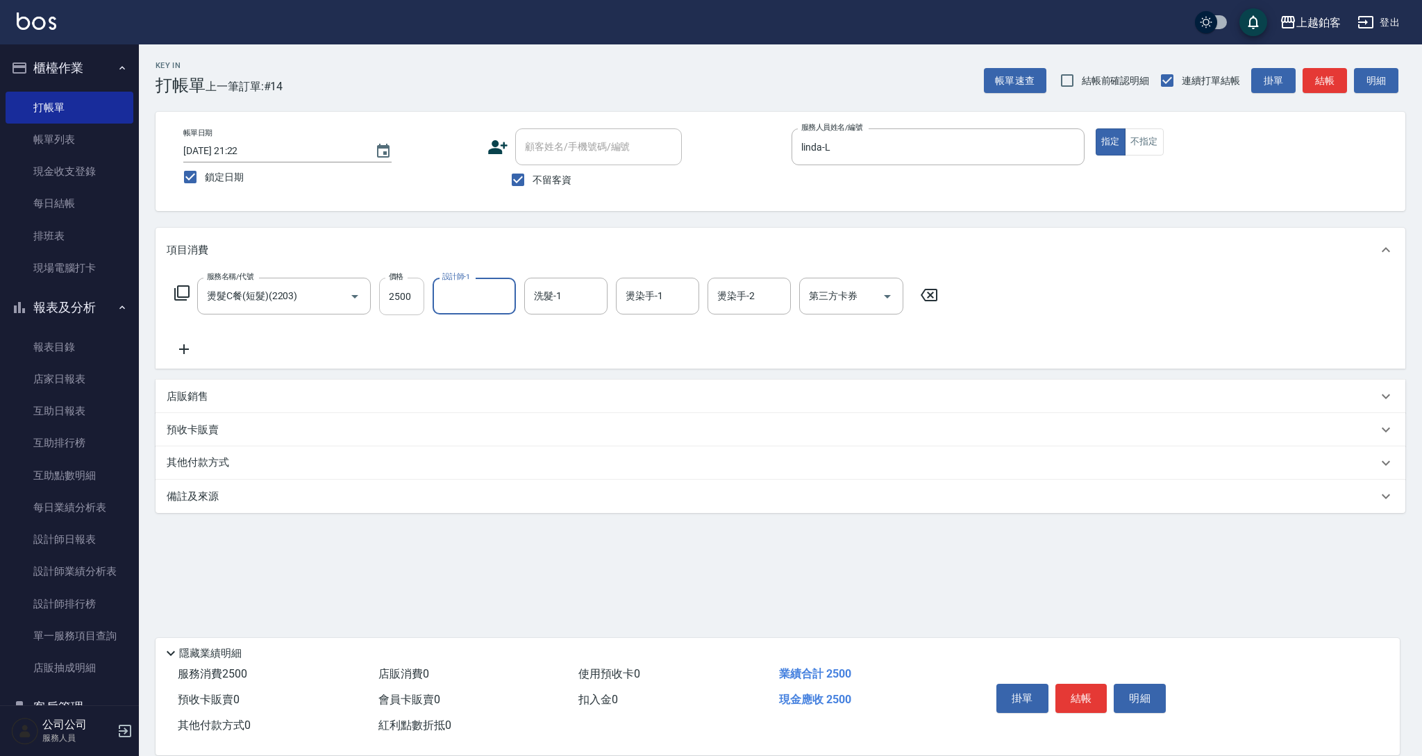
click at [408, 290] on input "2500" at bounding box center [401, 296] width 45 height 37
type input "1999"
type input "芯如-50"
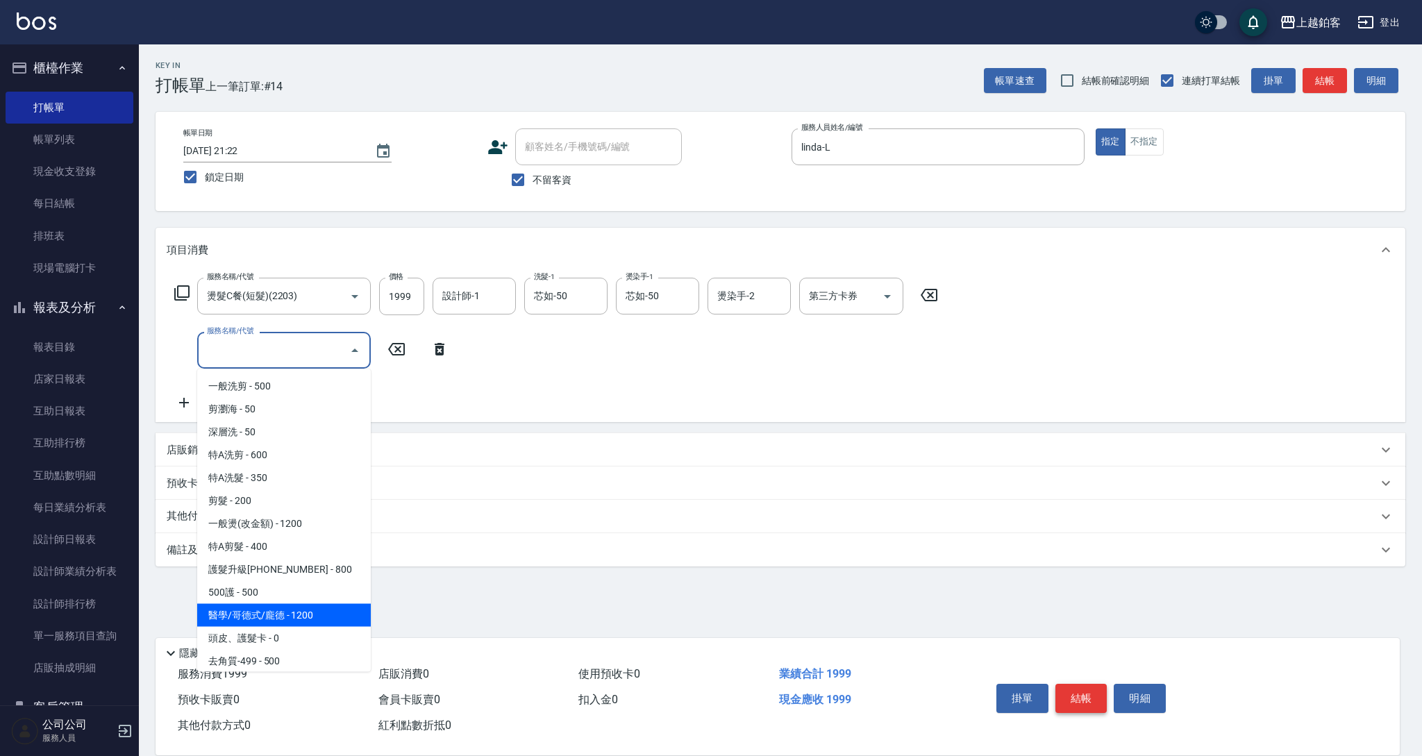
type input "醫學/哥德式/龐德(417)"
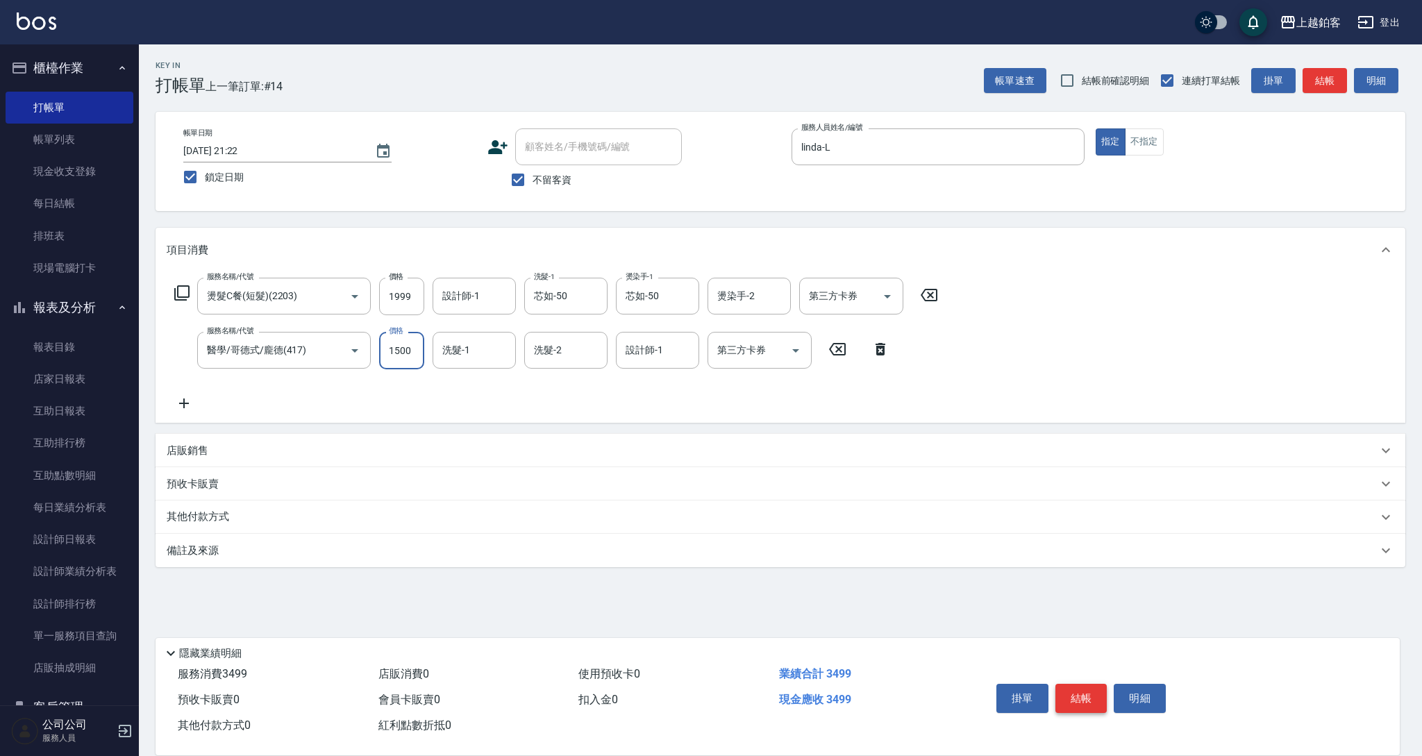
type input "1500"
type input "芯如-50"
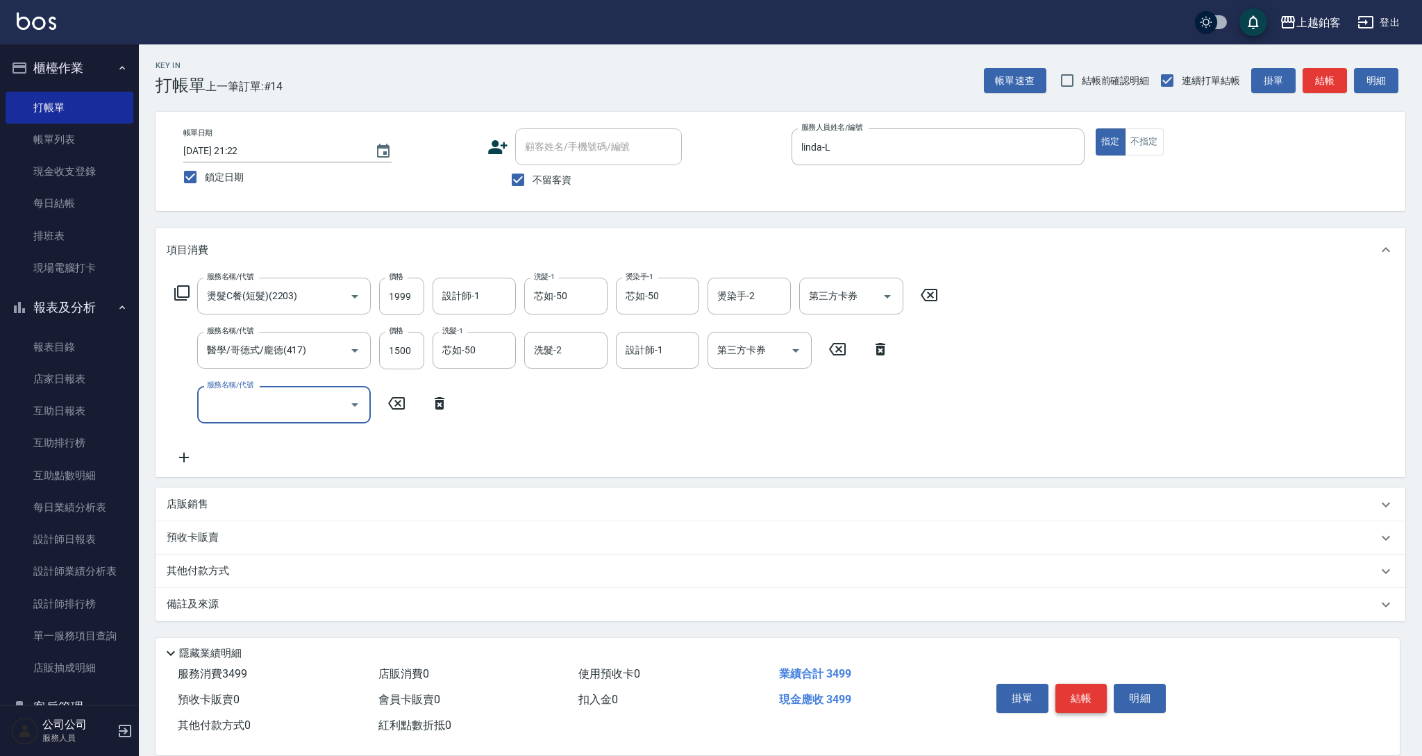
click at [1086, 688] on button "結帳" at bounding box center [1081, 698] width 52 height 29
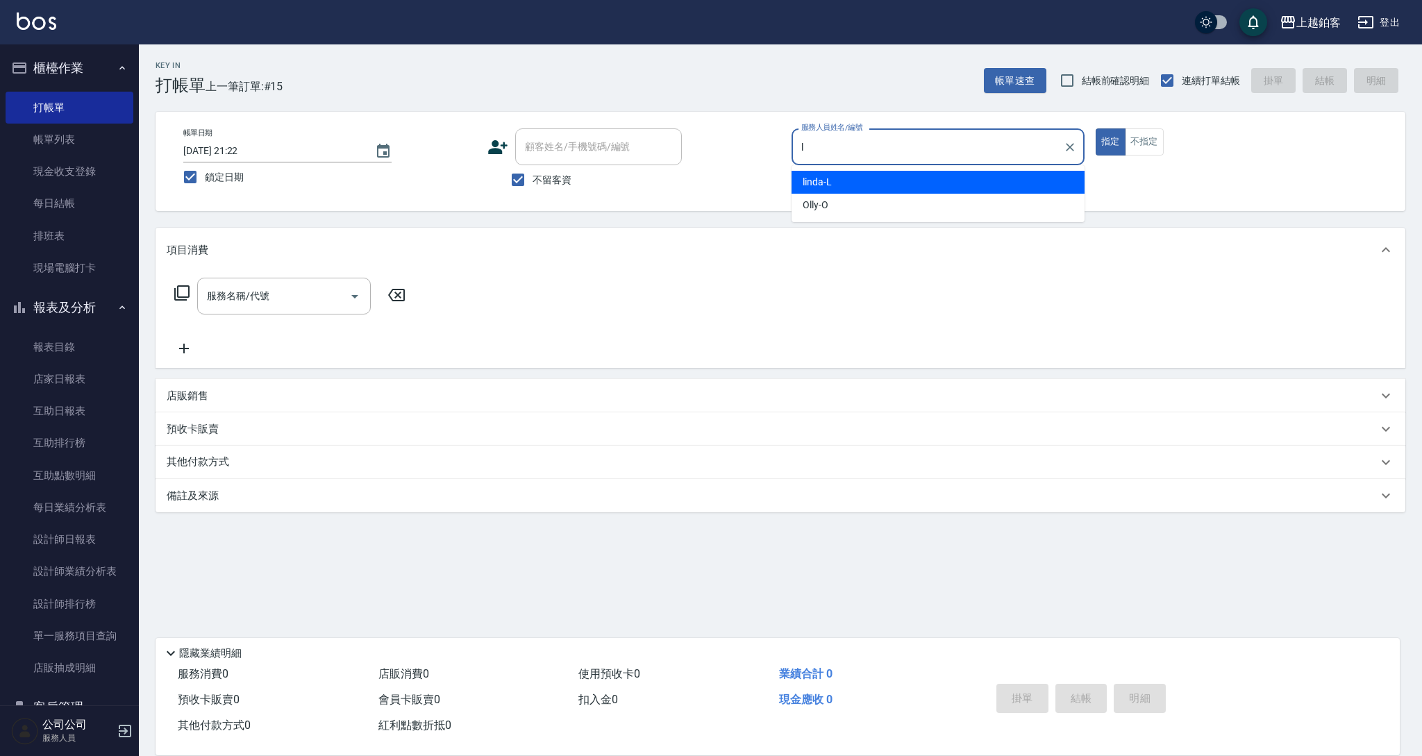
type input "linda-L"
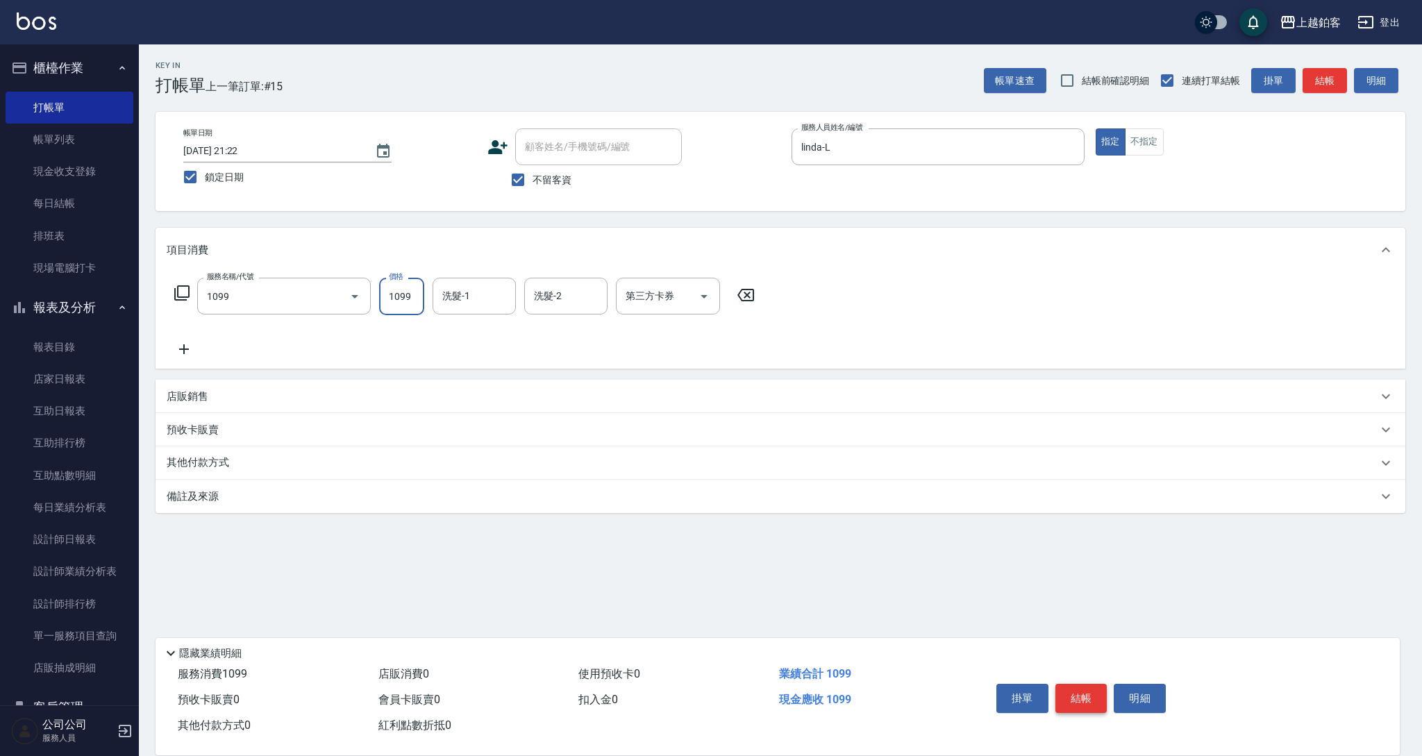
type input "精油洗剪餐(1099)"
type input "850"
type input "芯如-50"
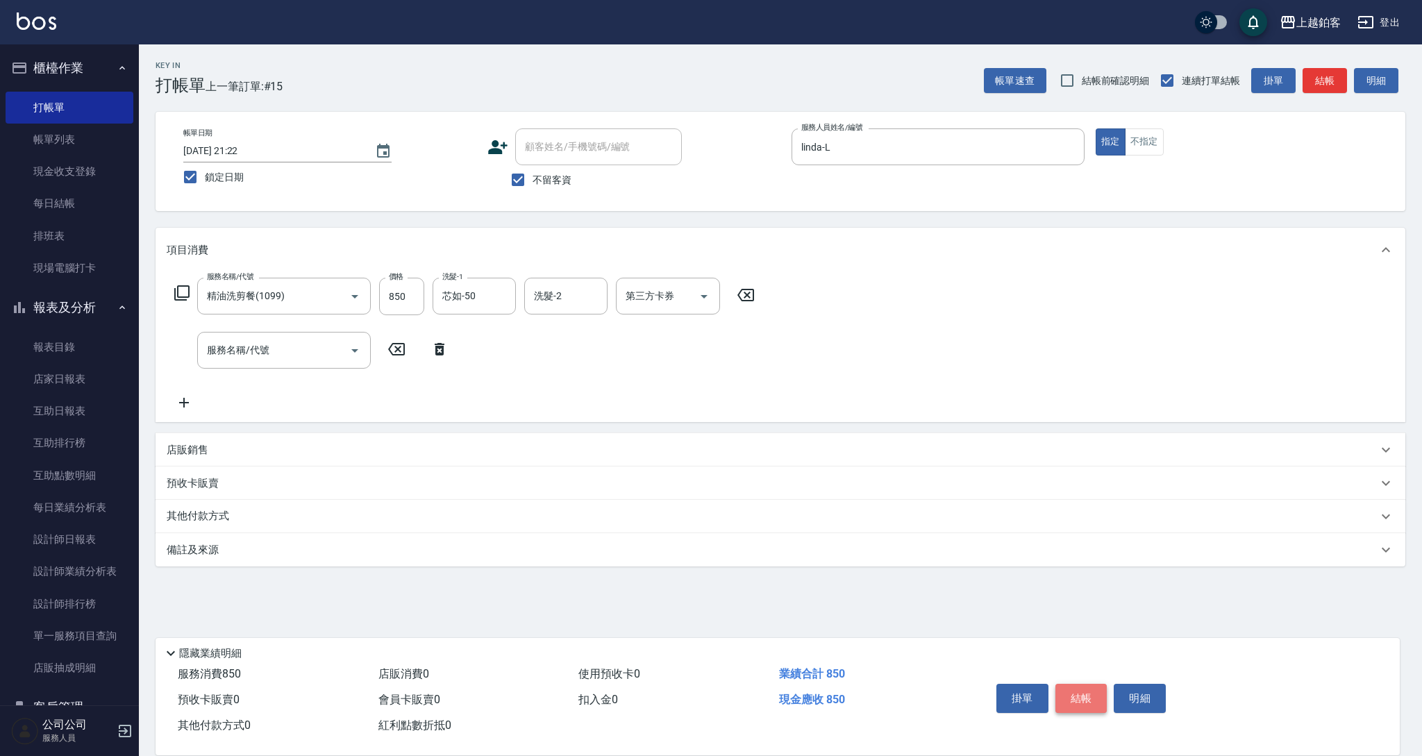
click at [1094, 698] on button "結帳" at bounding box center [1081, 698] width 52 height 29
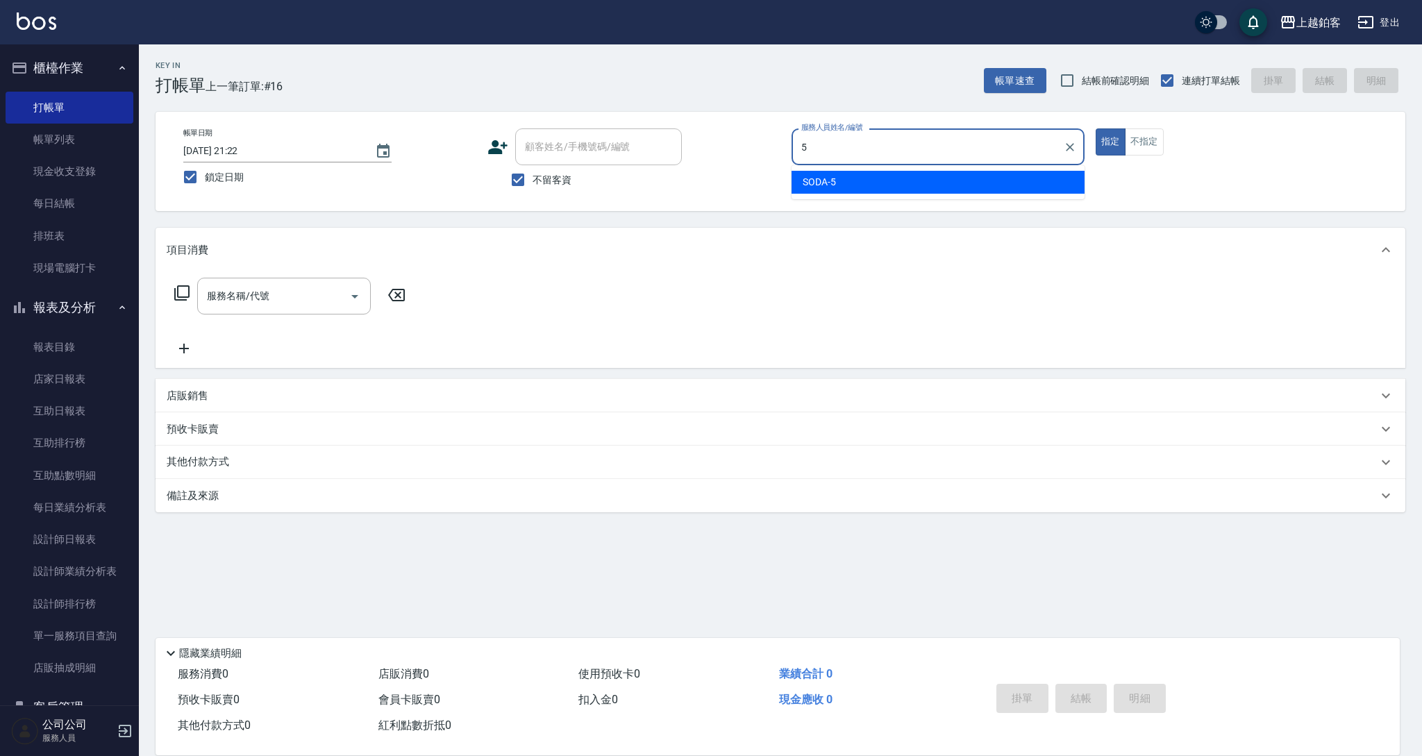
type input "SODA-5"
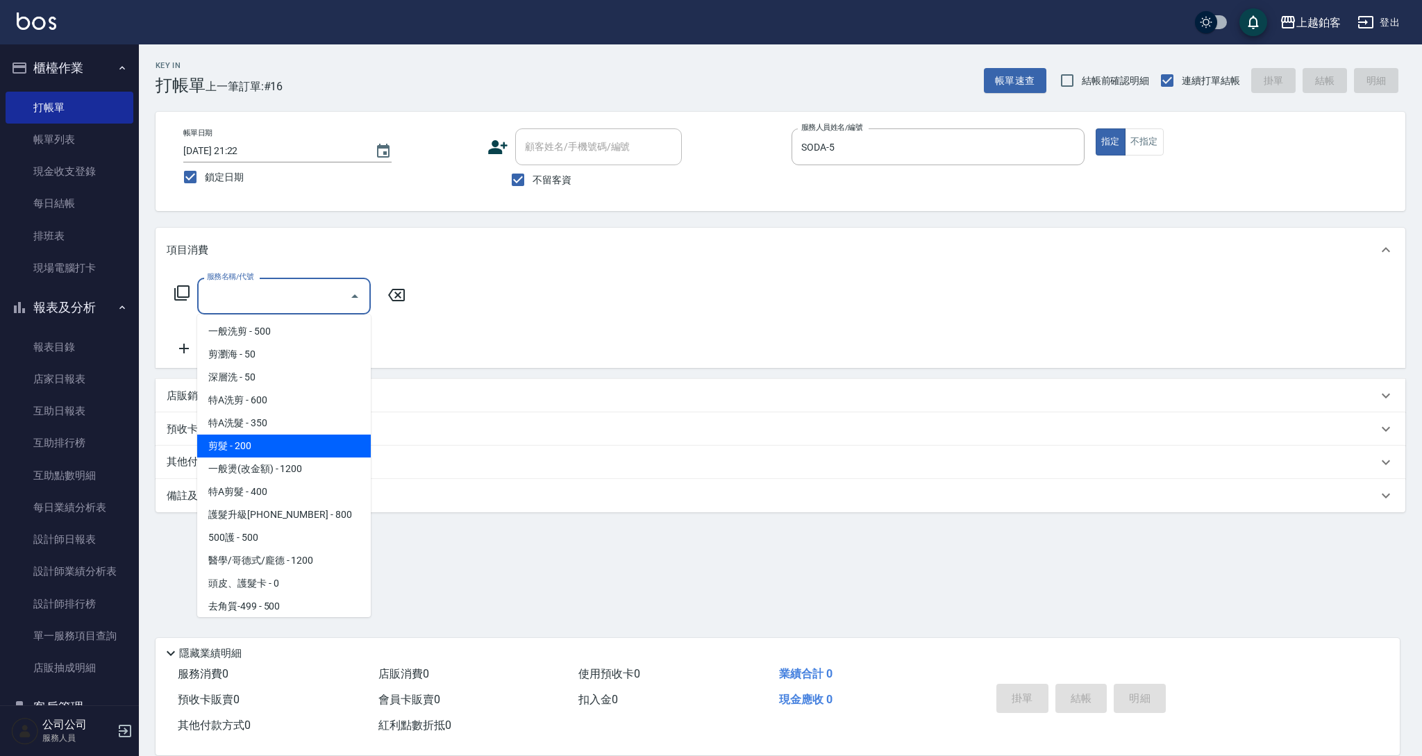
type input "剪髮(200)"
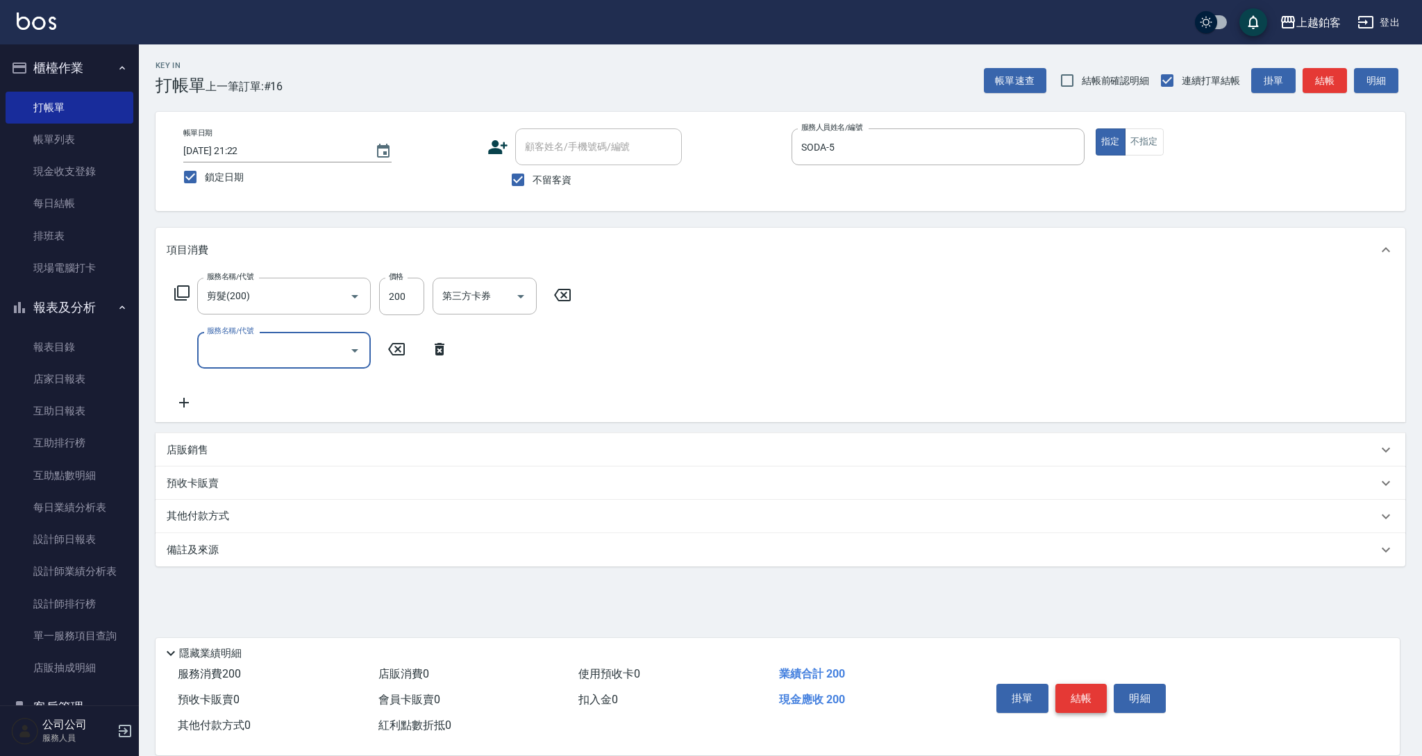
click at [1090, 694] on button "結帳" at bounding box center [1081, 698] width 52 height 29
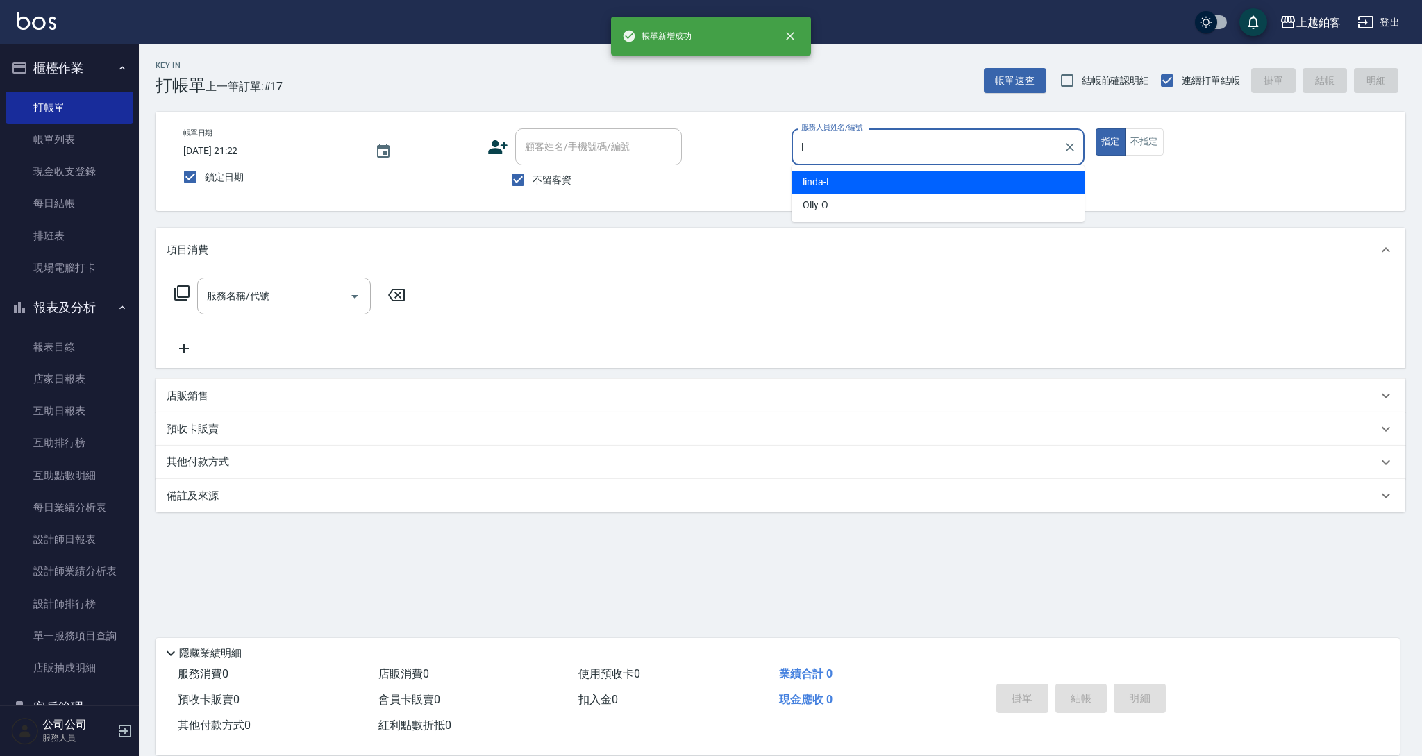
type input "linda-L"
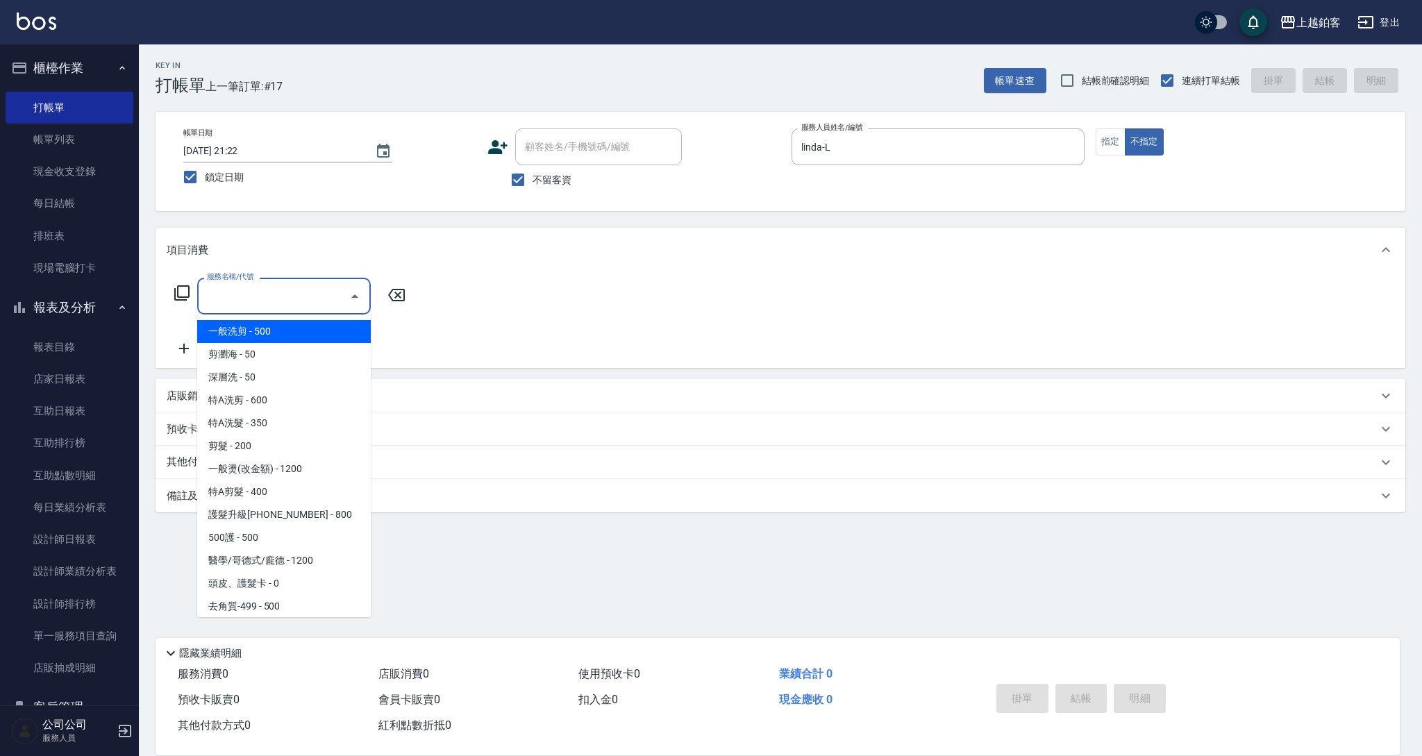
type input "一般洗剪(5)"
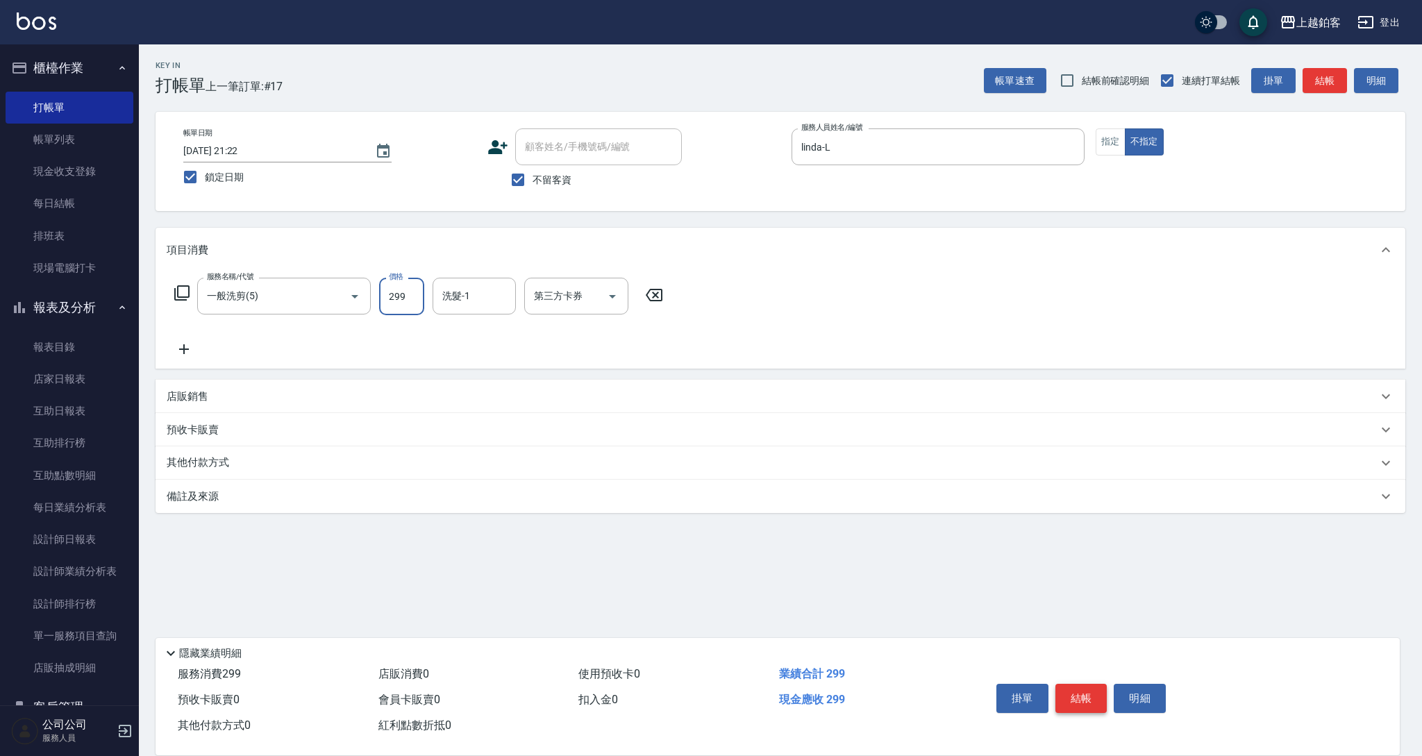
type input "299"
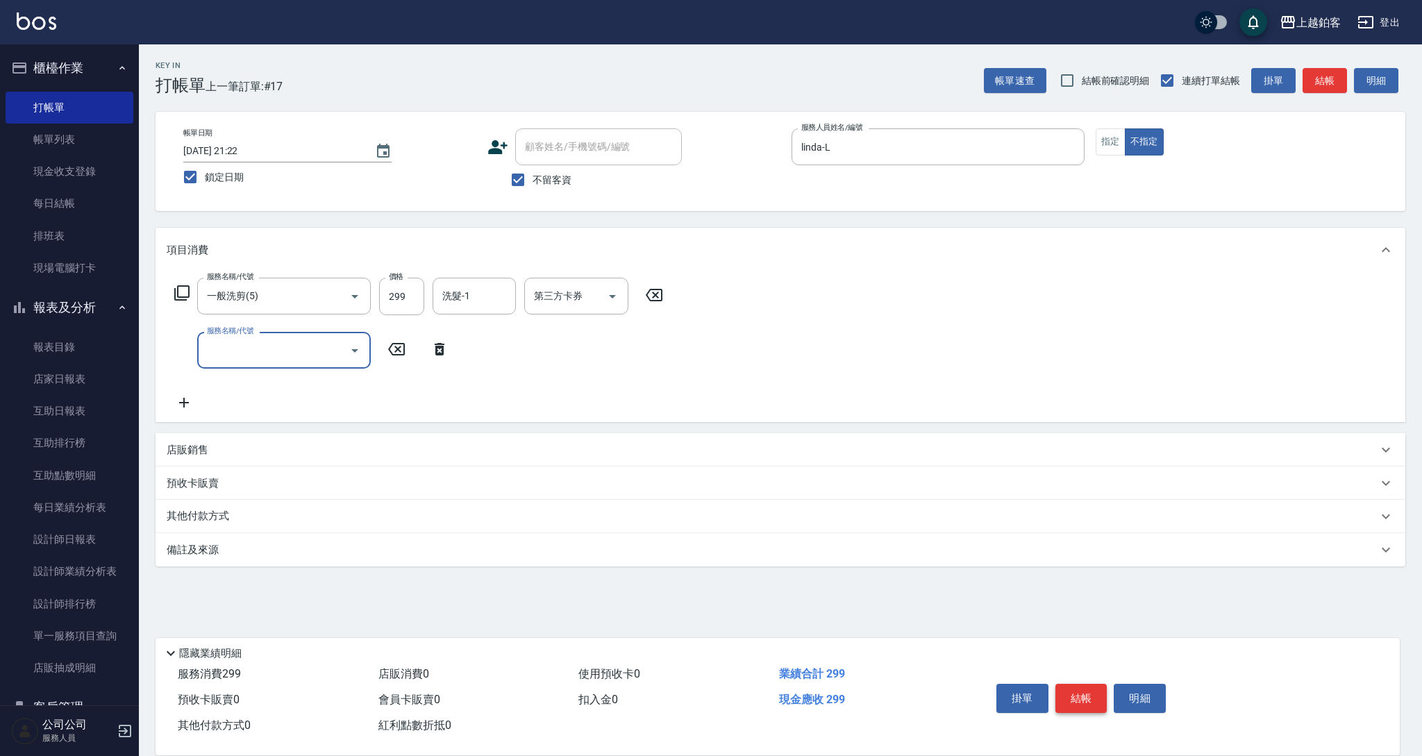
click at [1090, 701] on button "結帳" at bounding box center [1081, 698] width 52 height 29
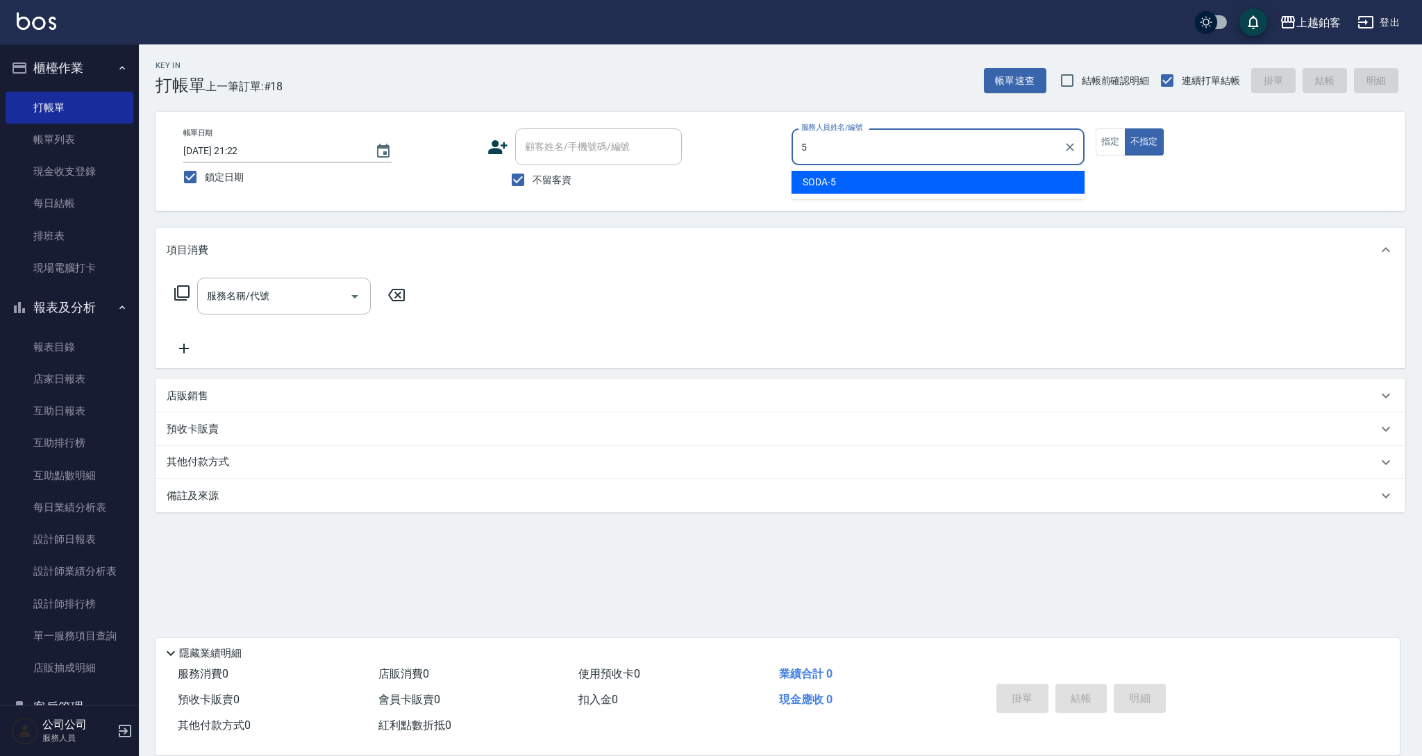
type input "SODA-5"
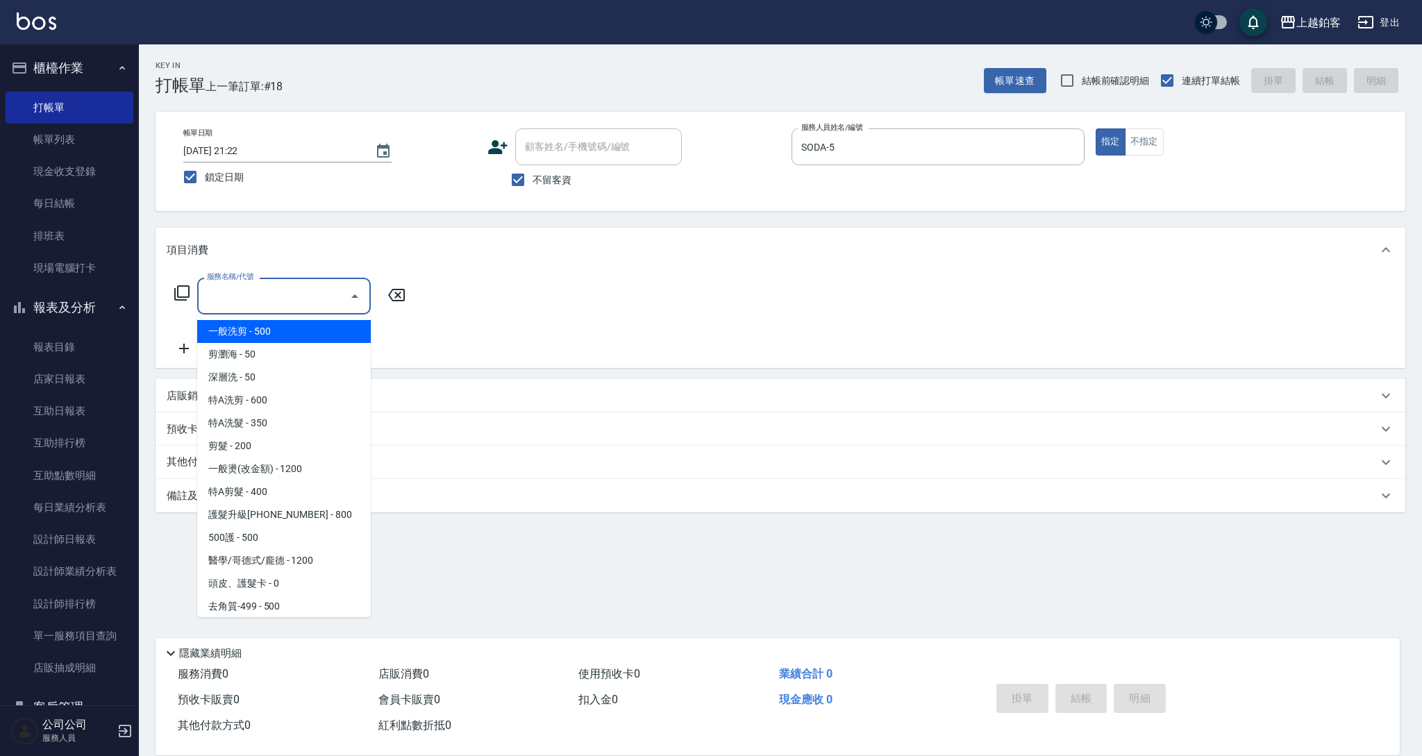
type input "一般洗剪(5)"
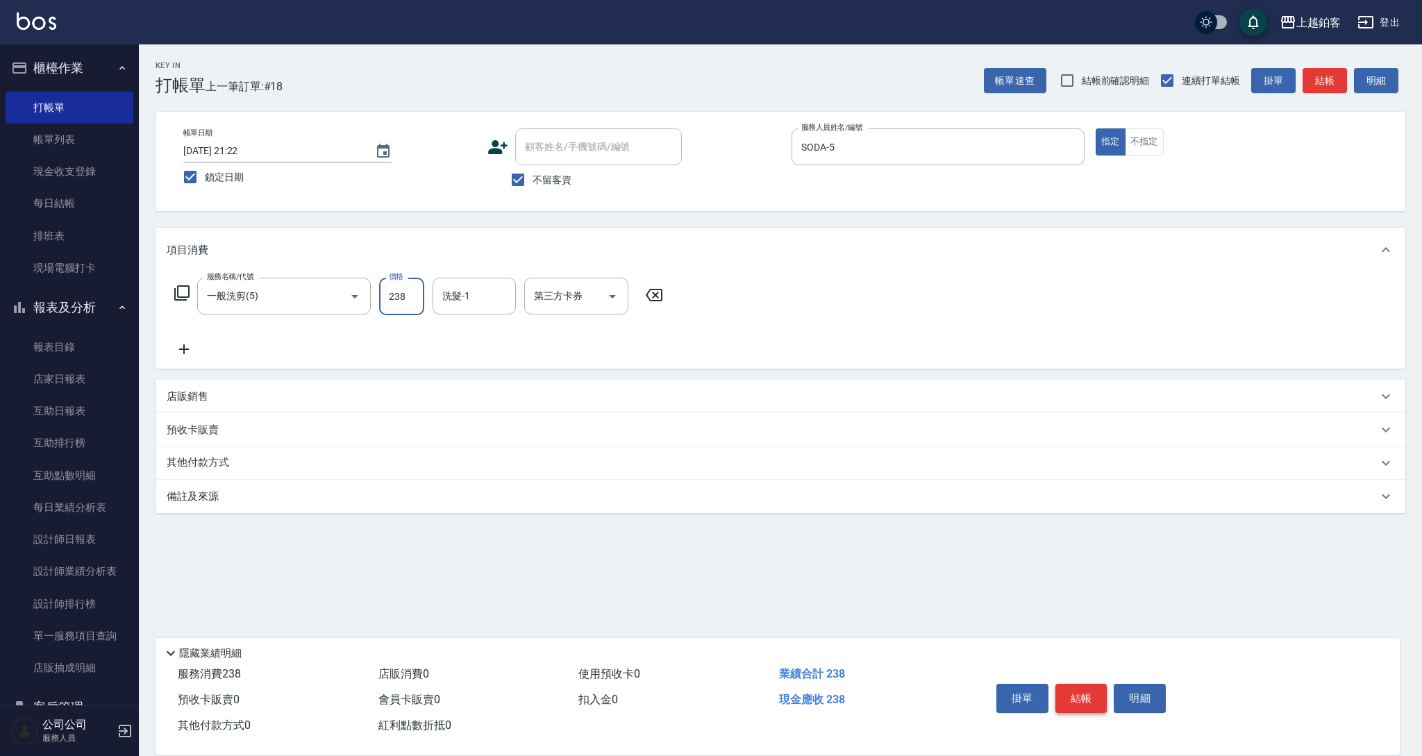
type input "238"
type input "芯如-50"
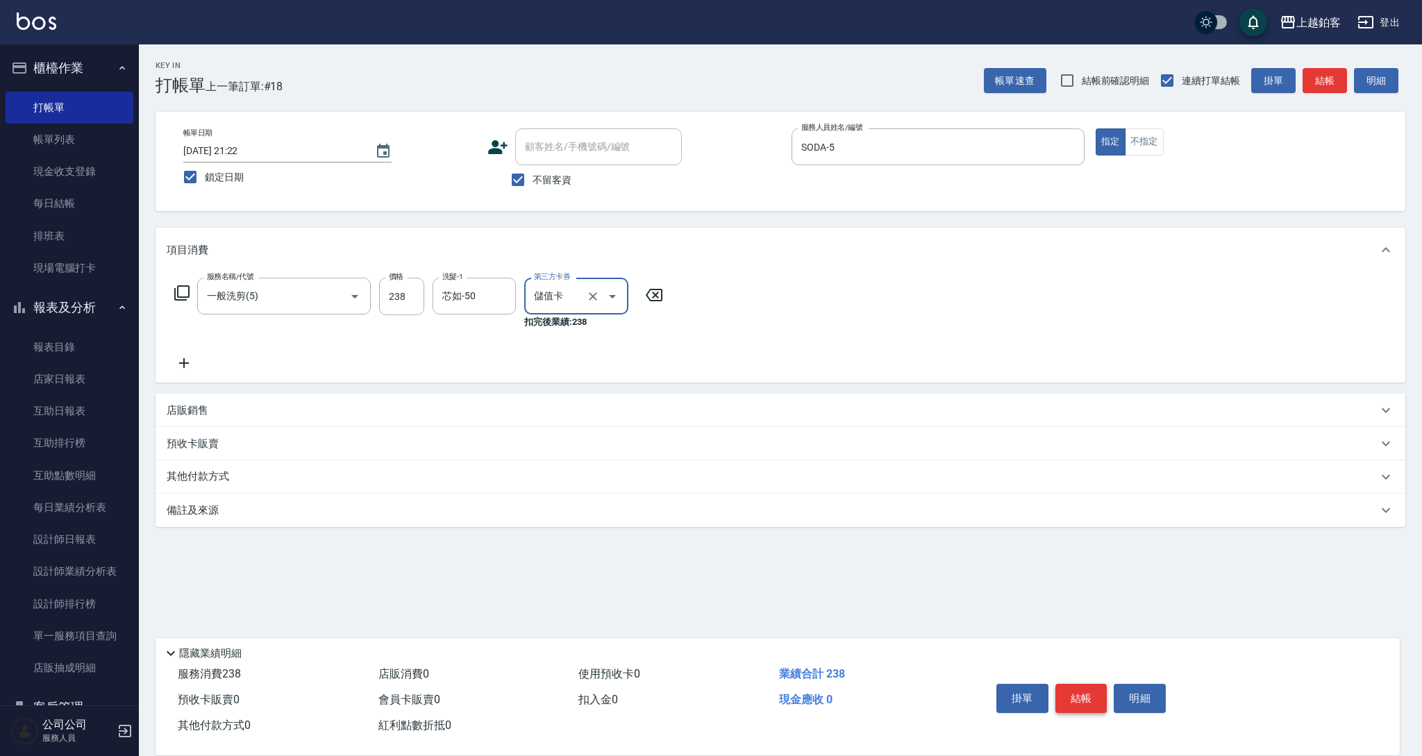
type input "儲值卡"
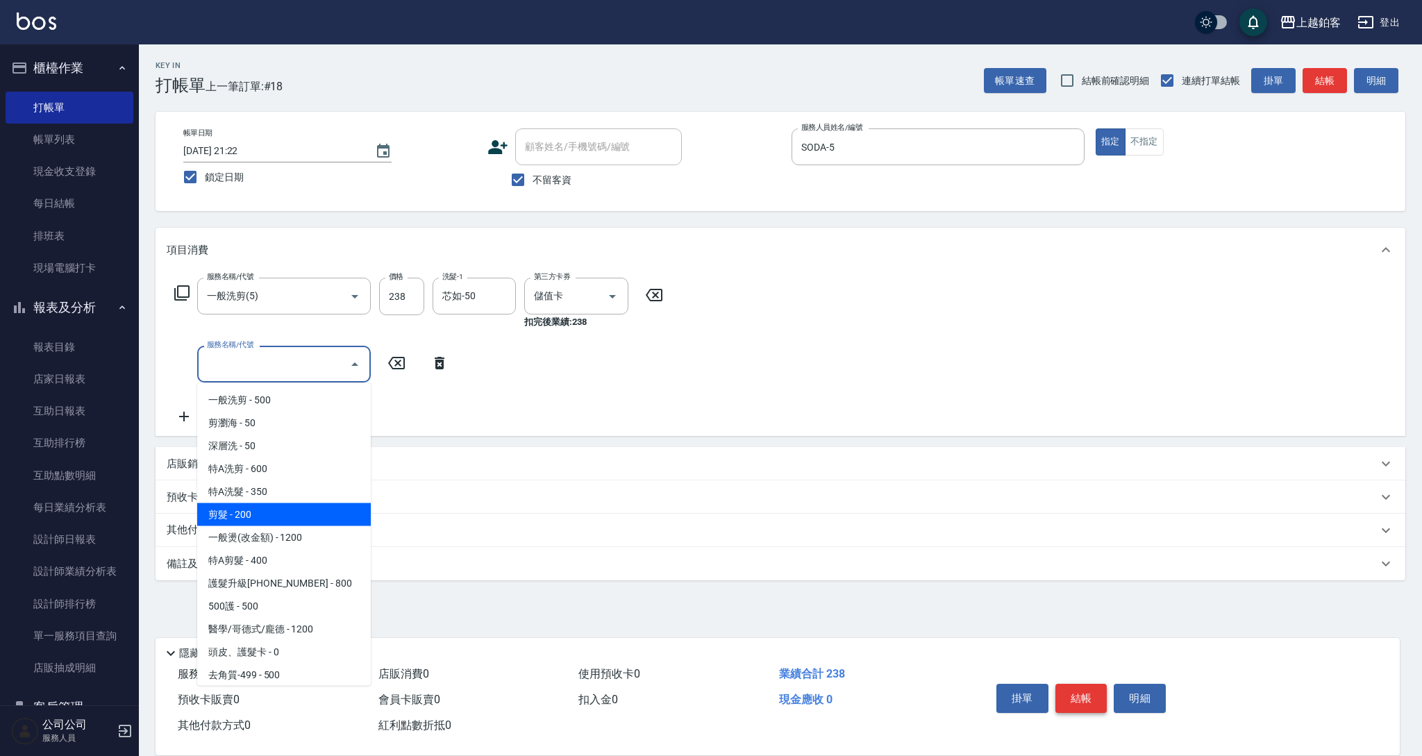
type input "剪髮(200)"
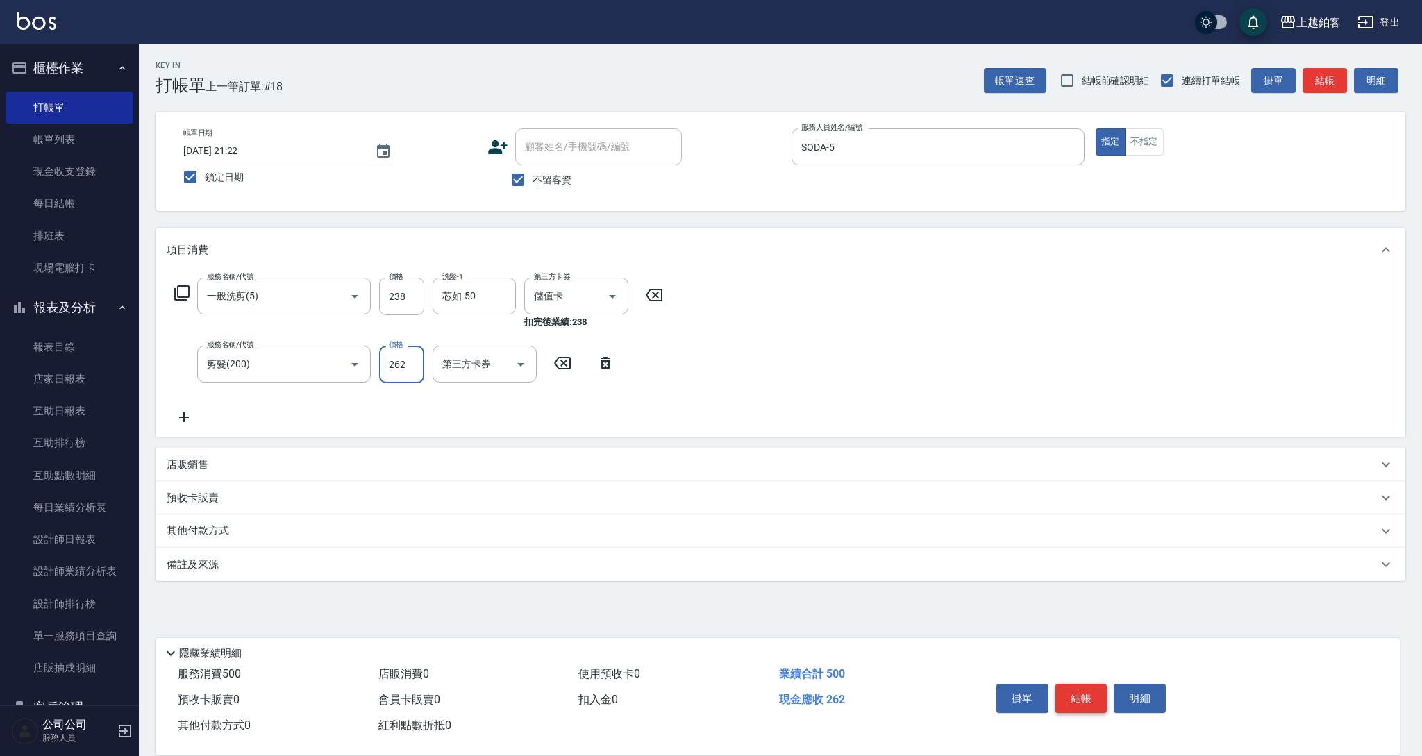
type input "262"
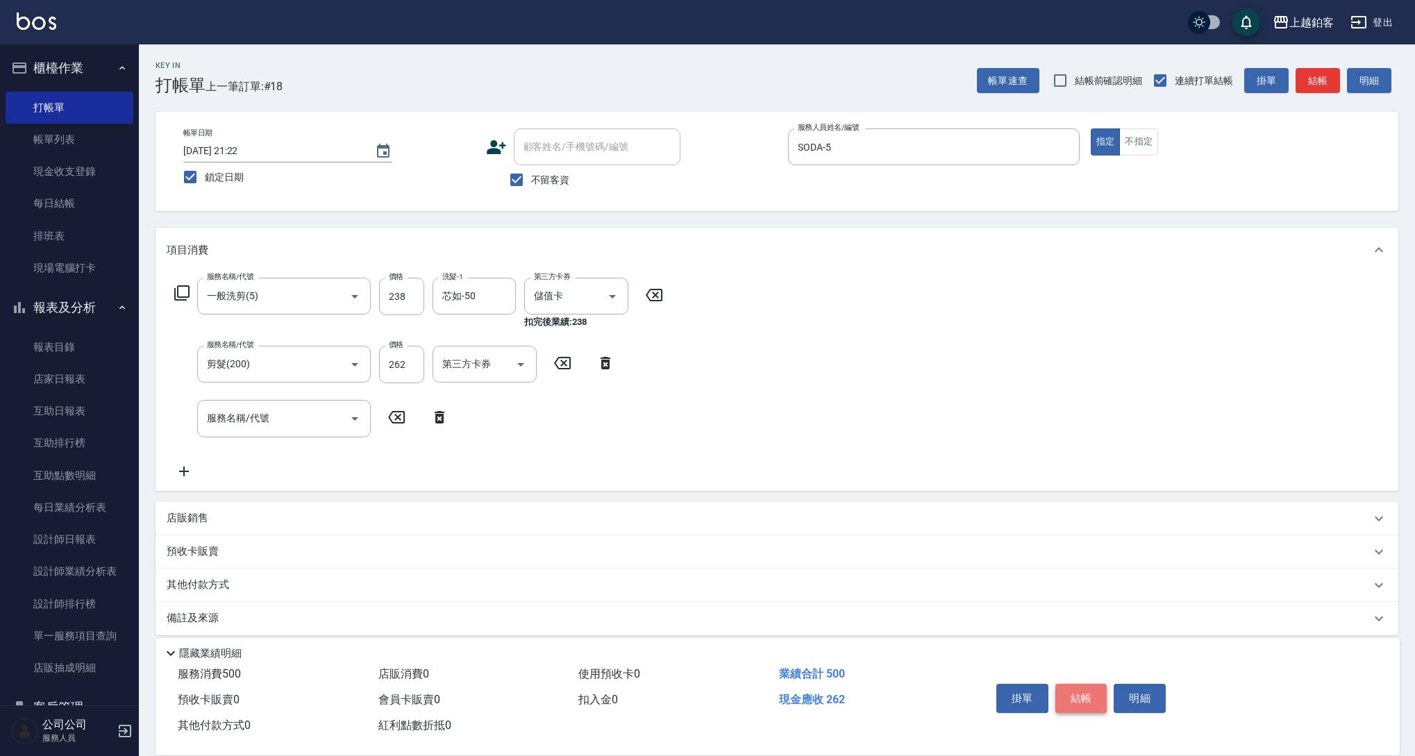
click at [1085, 687] on button "結帳" at bounding box center [1081, 698] width 52 height 29
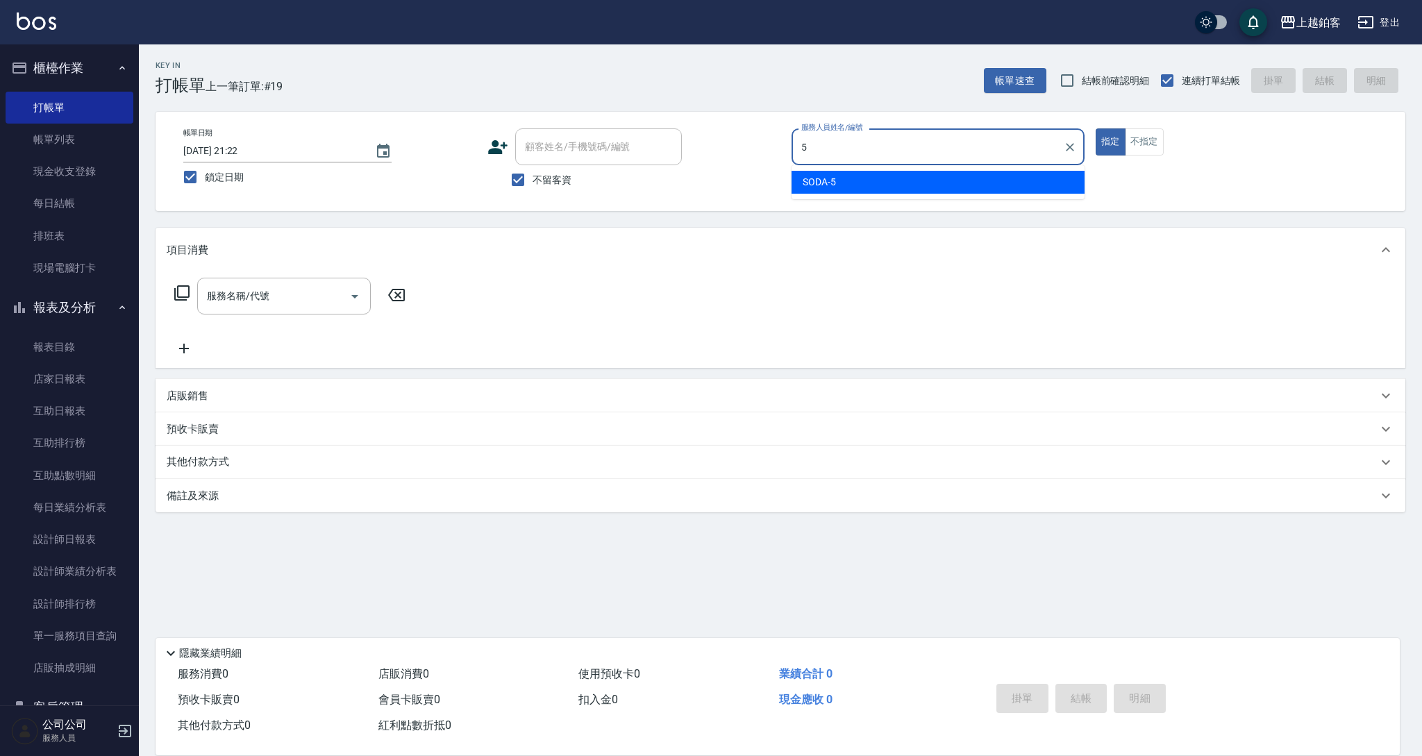
type input "SODA-5"
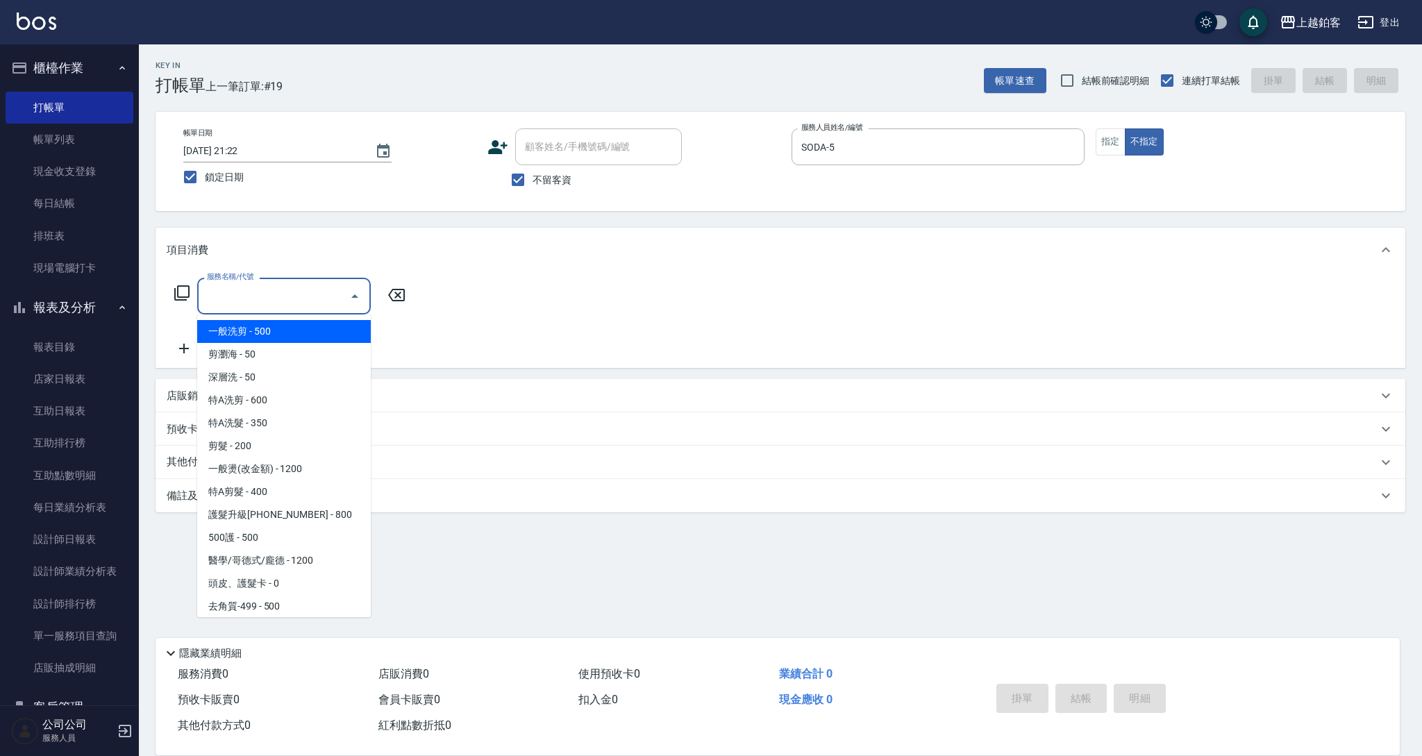
type input "一般洗剪(5)"
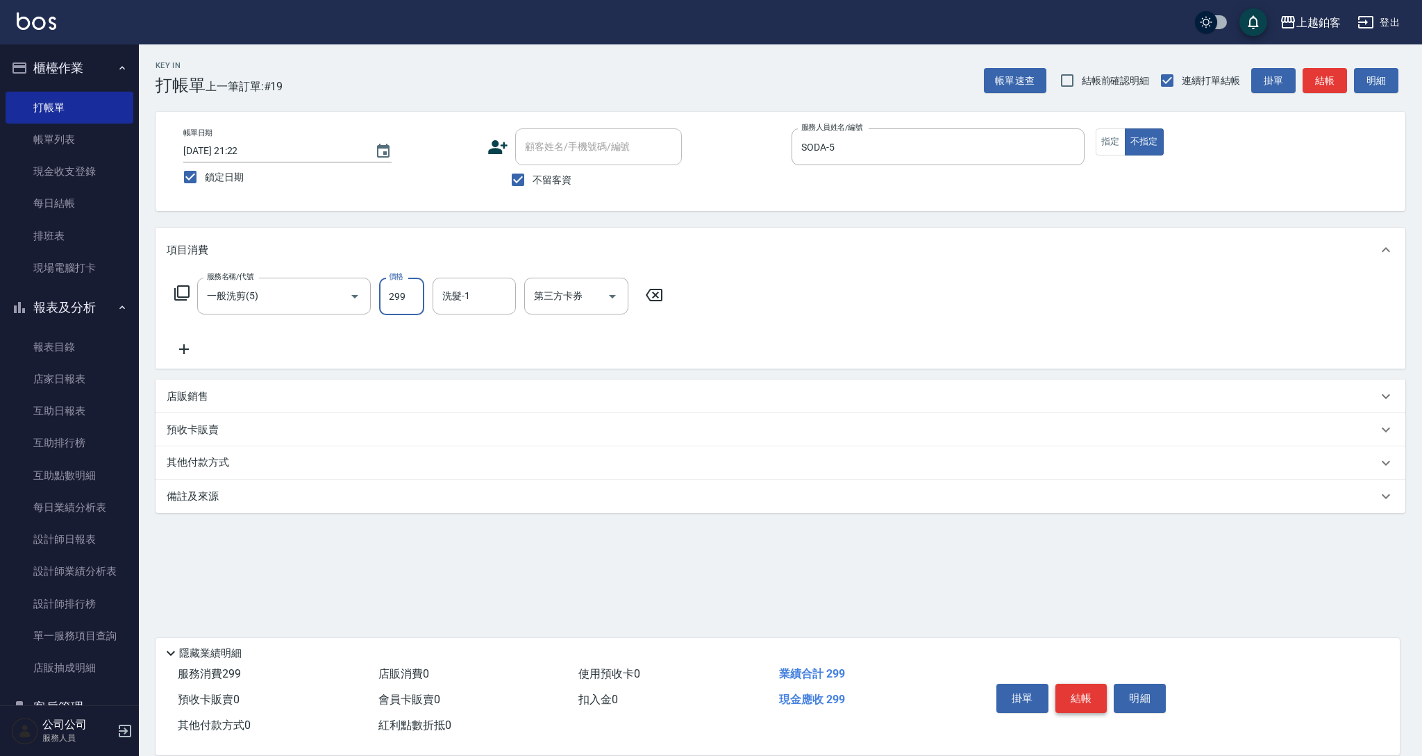
type input "299"
type input "芯如-50"
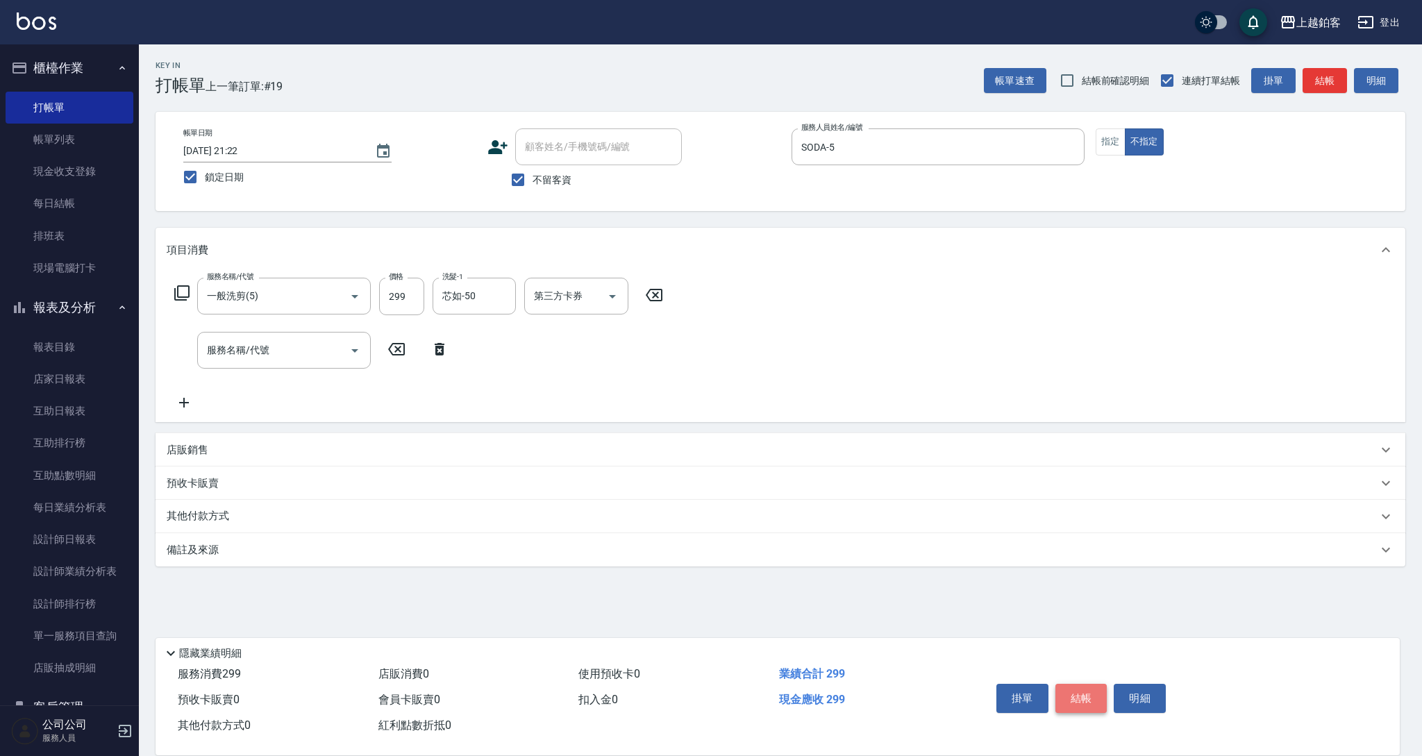
click at [1098, 692] on button "結帳" at bounding box center [1081, 698] width 52 height 29
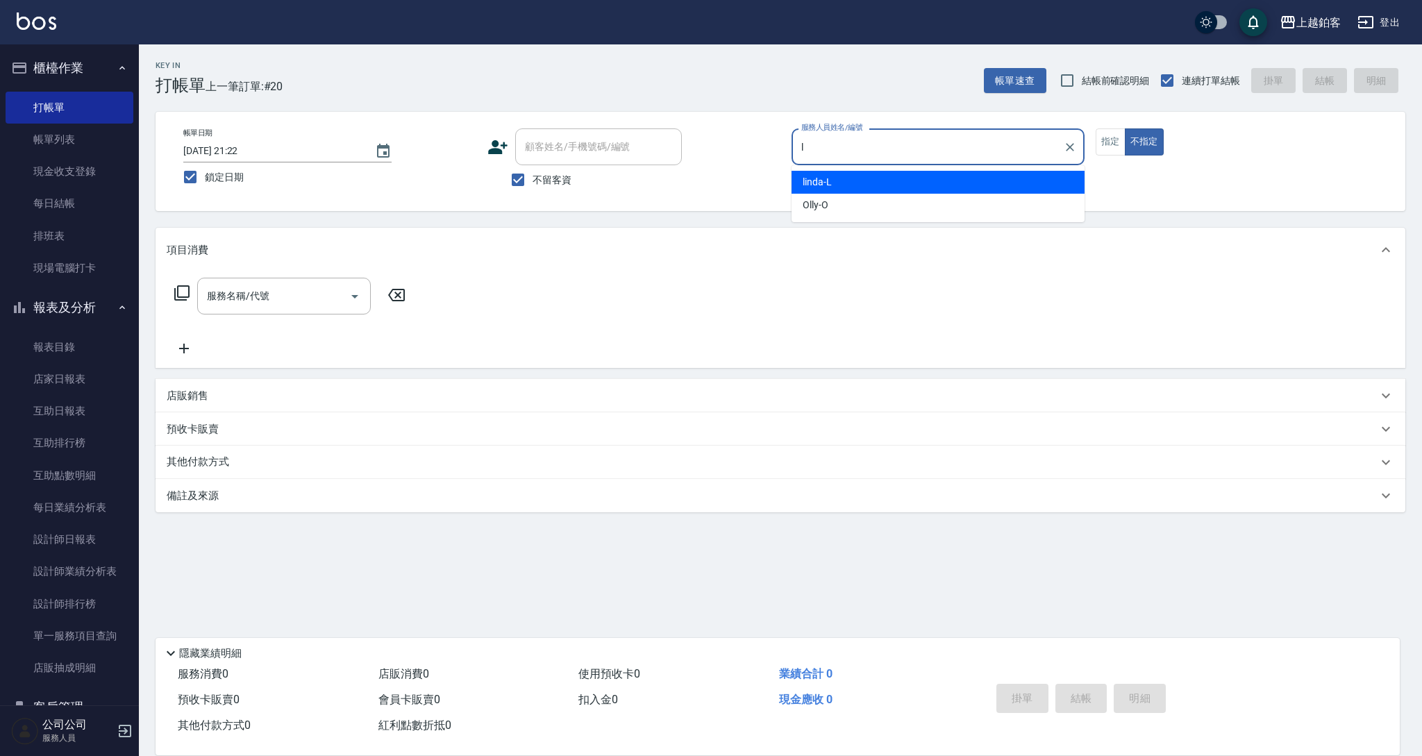
type input "linda-L"
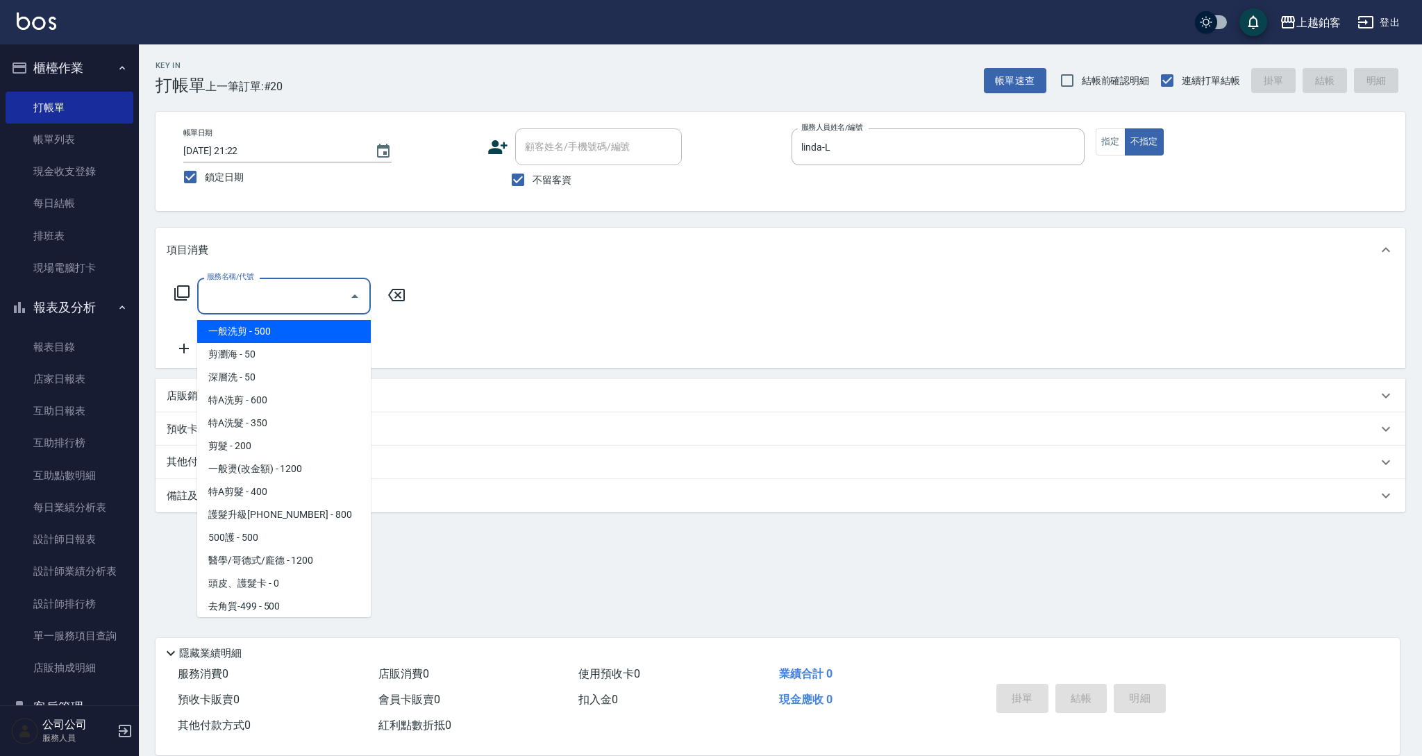
type input "一般洗剪(5)"
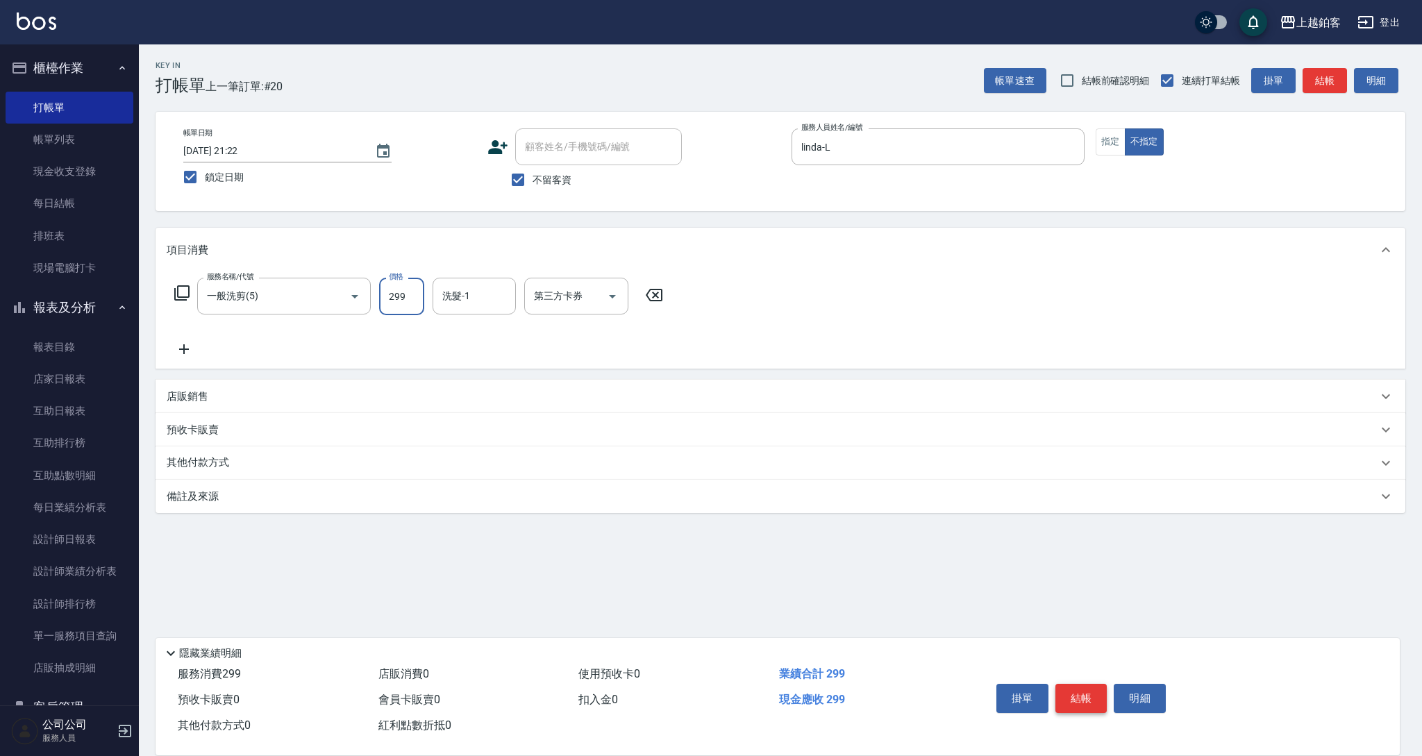
type input "299"
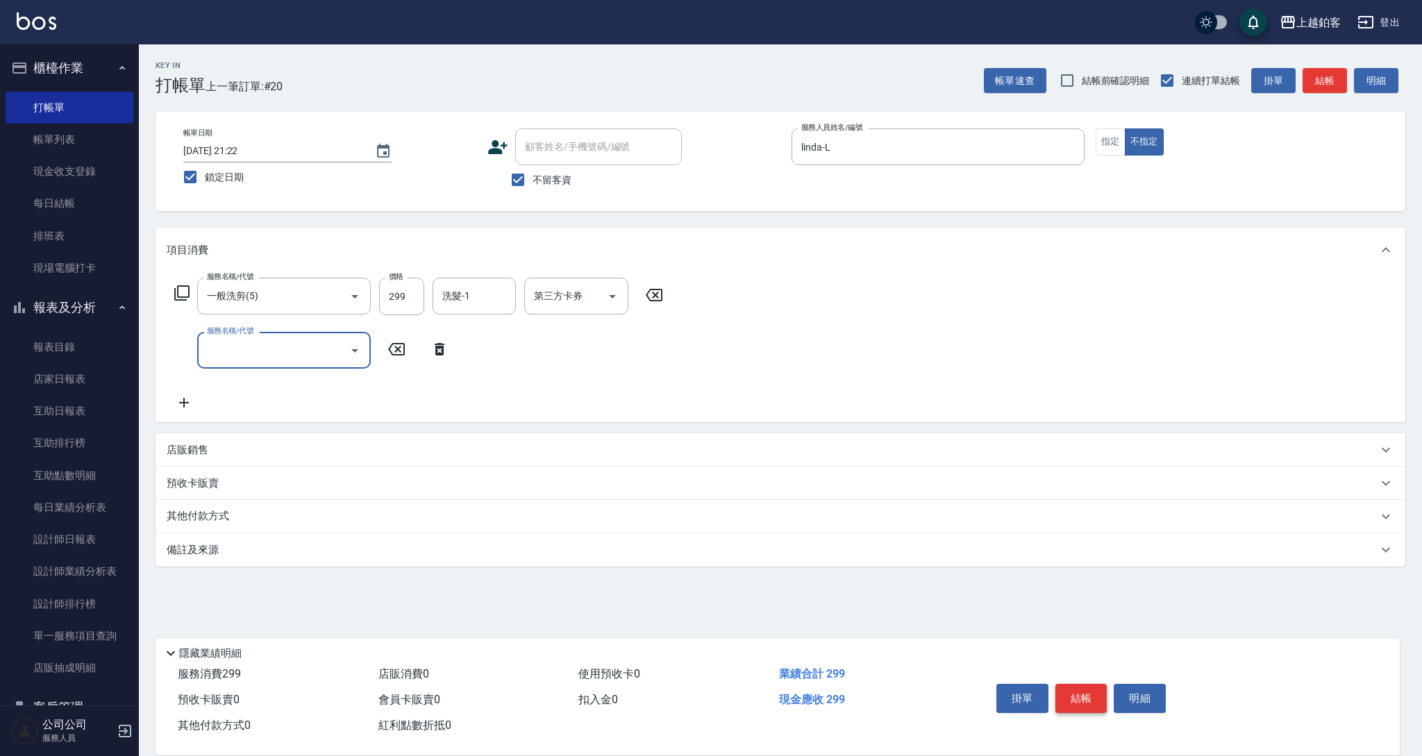
click at [1096, 698] on button "結帳" at bounding box center [1081, 698] width 52 height 29
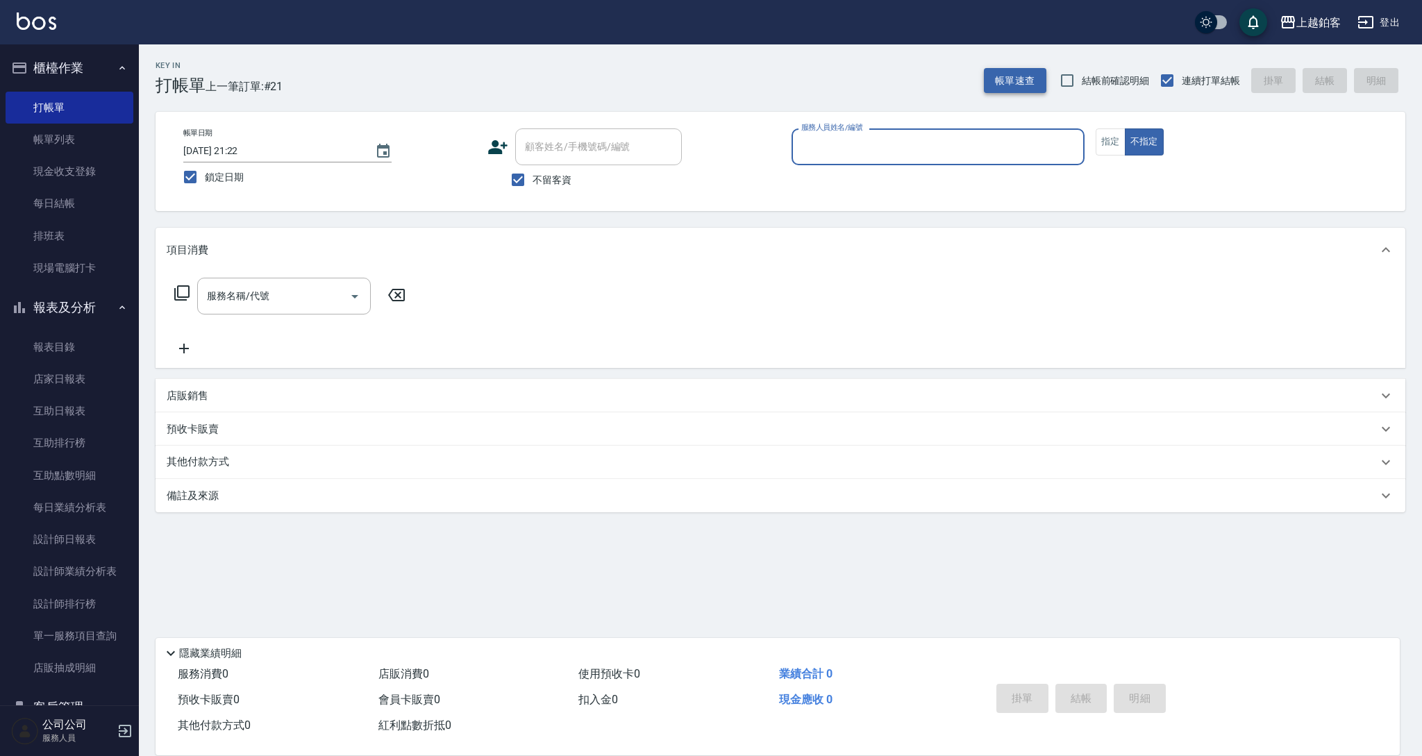
click at [1019, 85] on button "帳單速查" at bounding box center [1015, 81] width 62 height 26
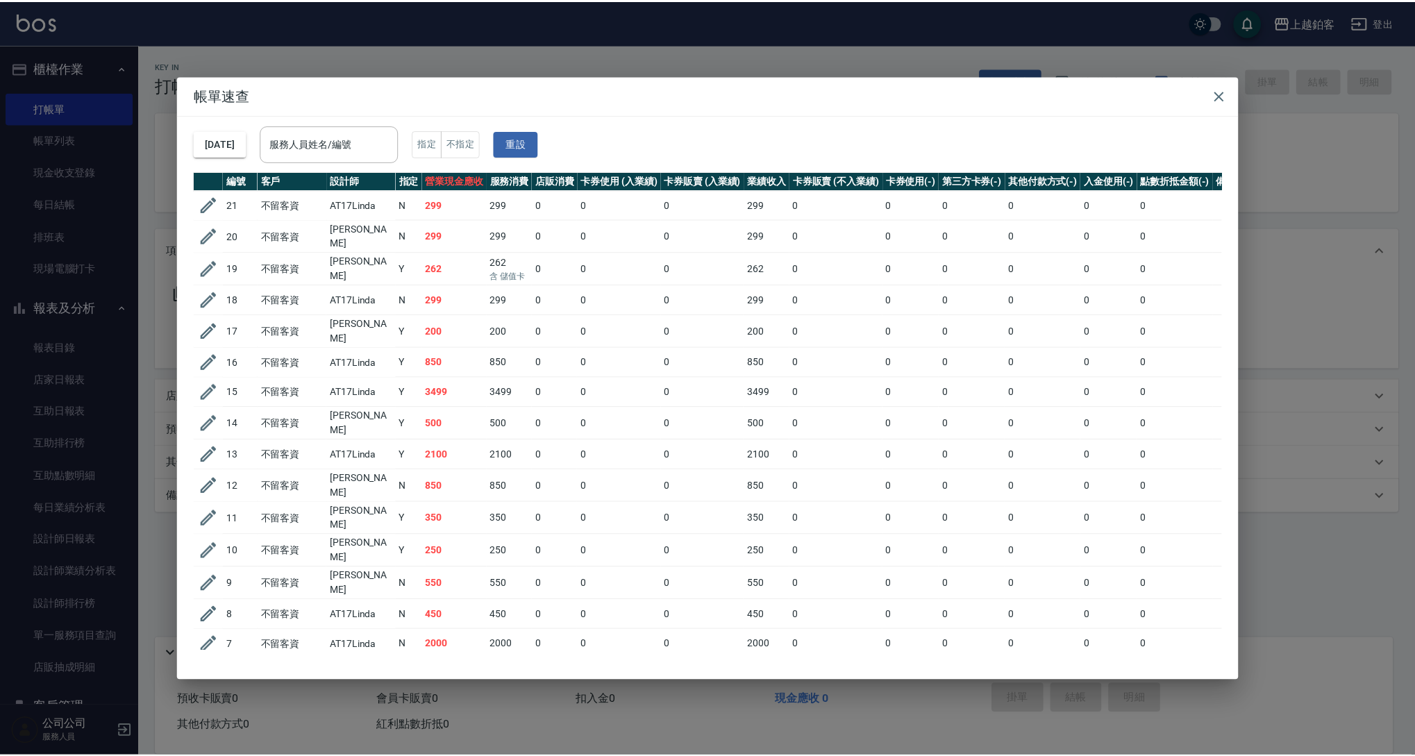
scroll to position [0, 0]
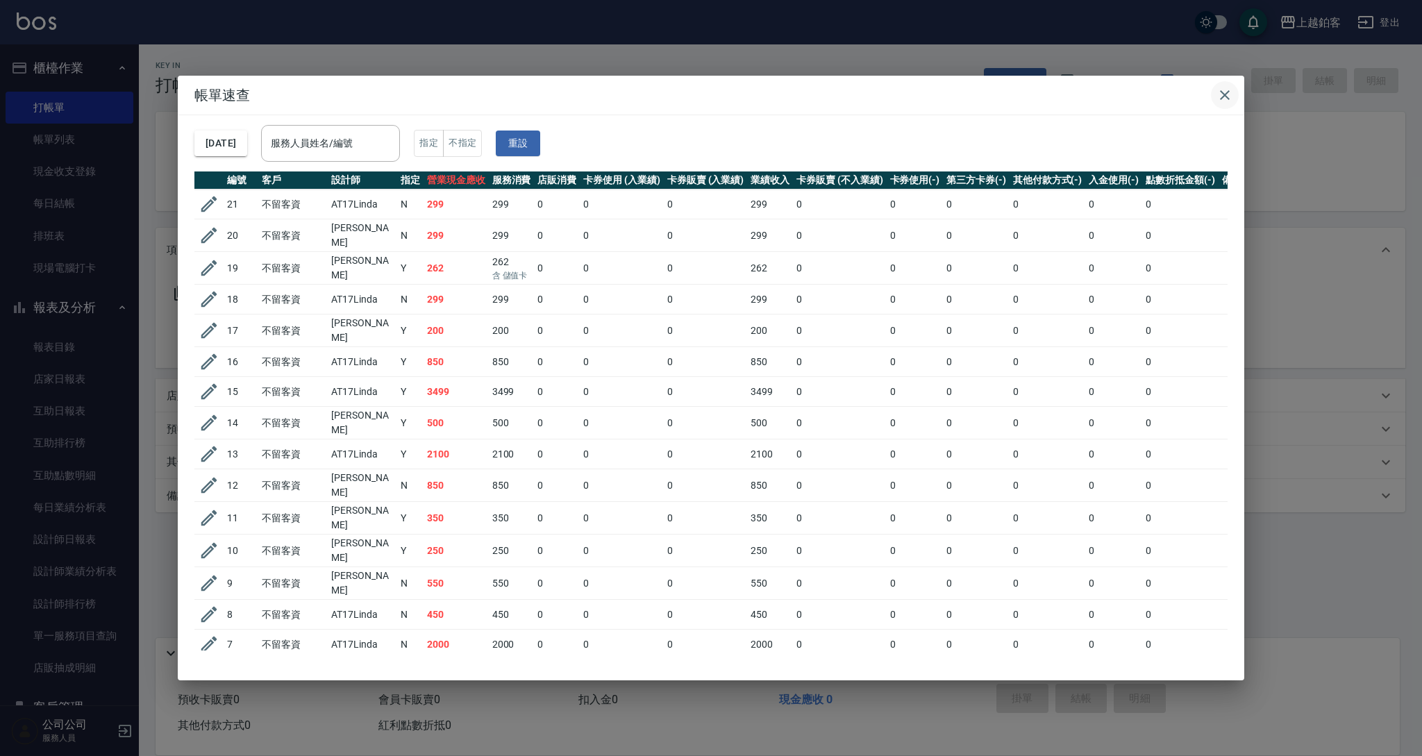
click at [1218, 100] on icon "button" at bounding box center [1224, 95] width 17 height 17
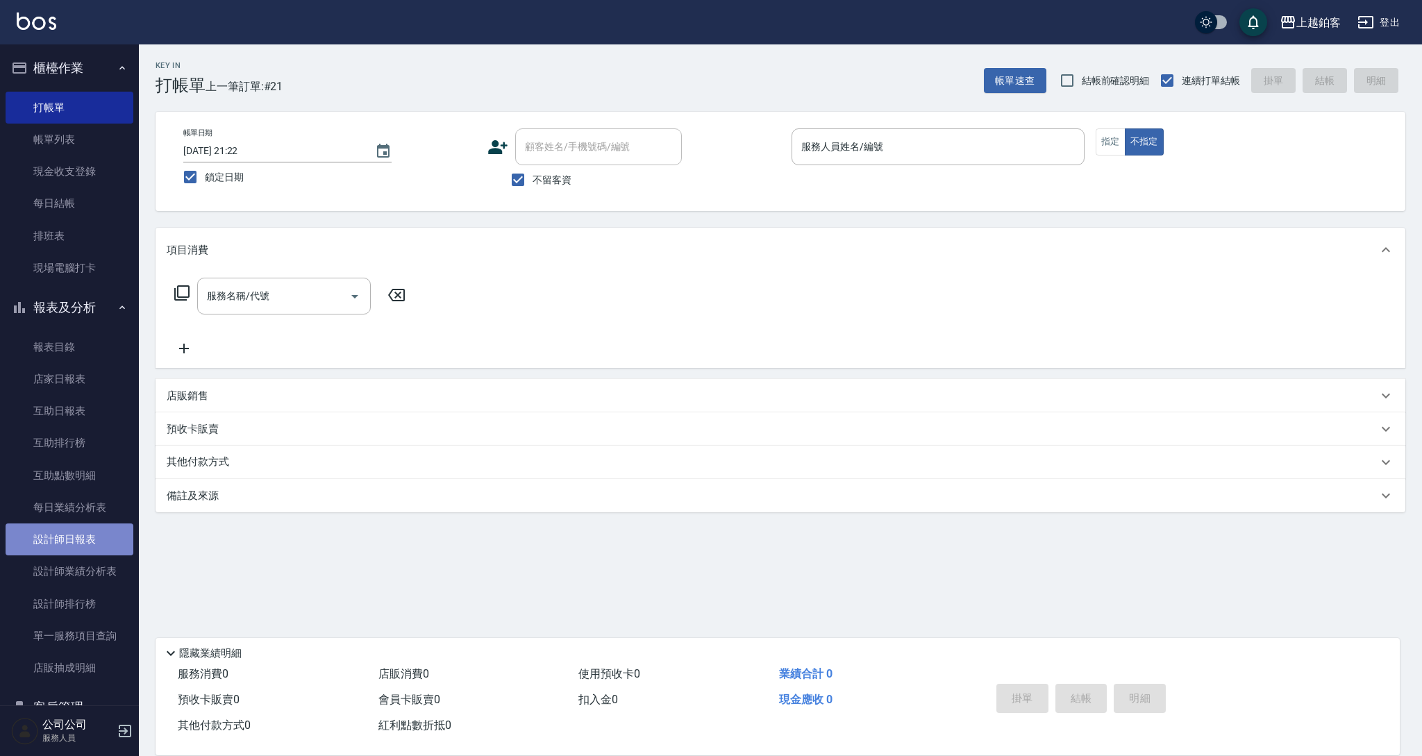
click at [76, 542] on link "設計師日報表" at bounding box center [70, 539] width 128 height 32
